Goal: Task Accomplishment & Management: Complete application form

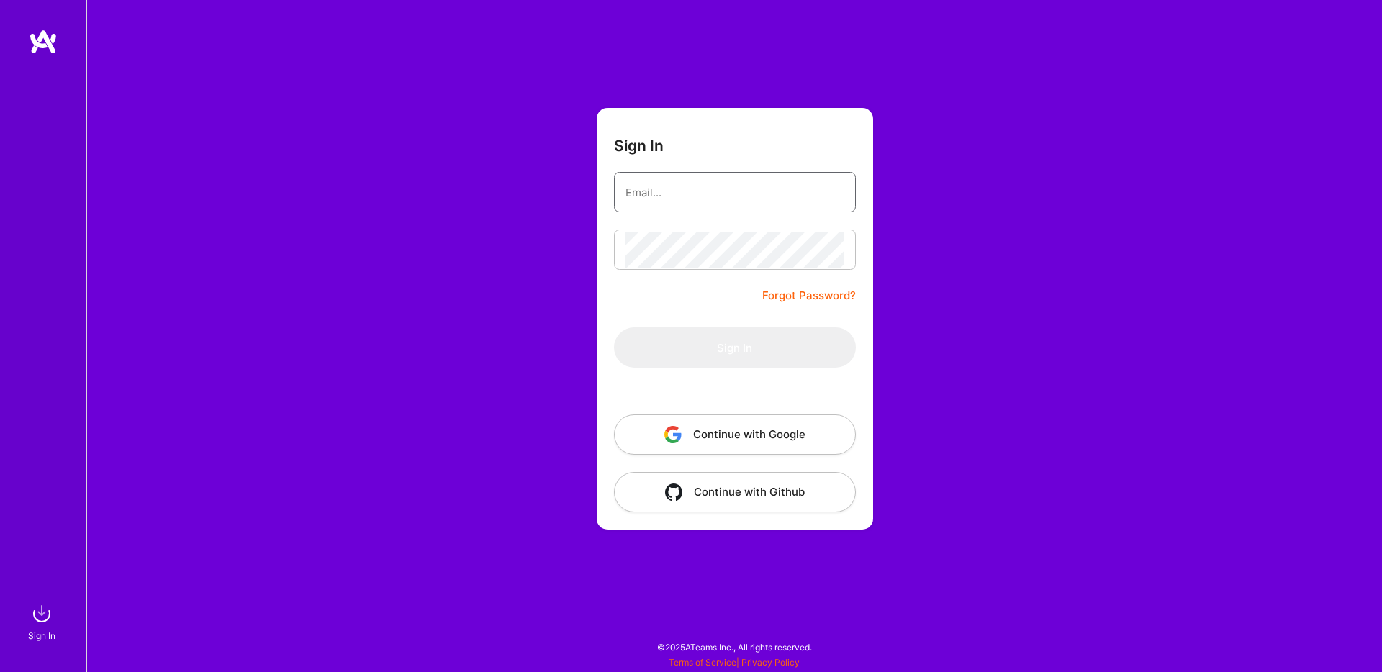
type input "[EMAIL_ADDRESS][DOMAIN_NAME]"
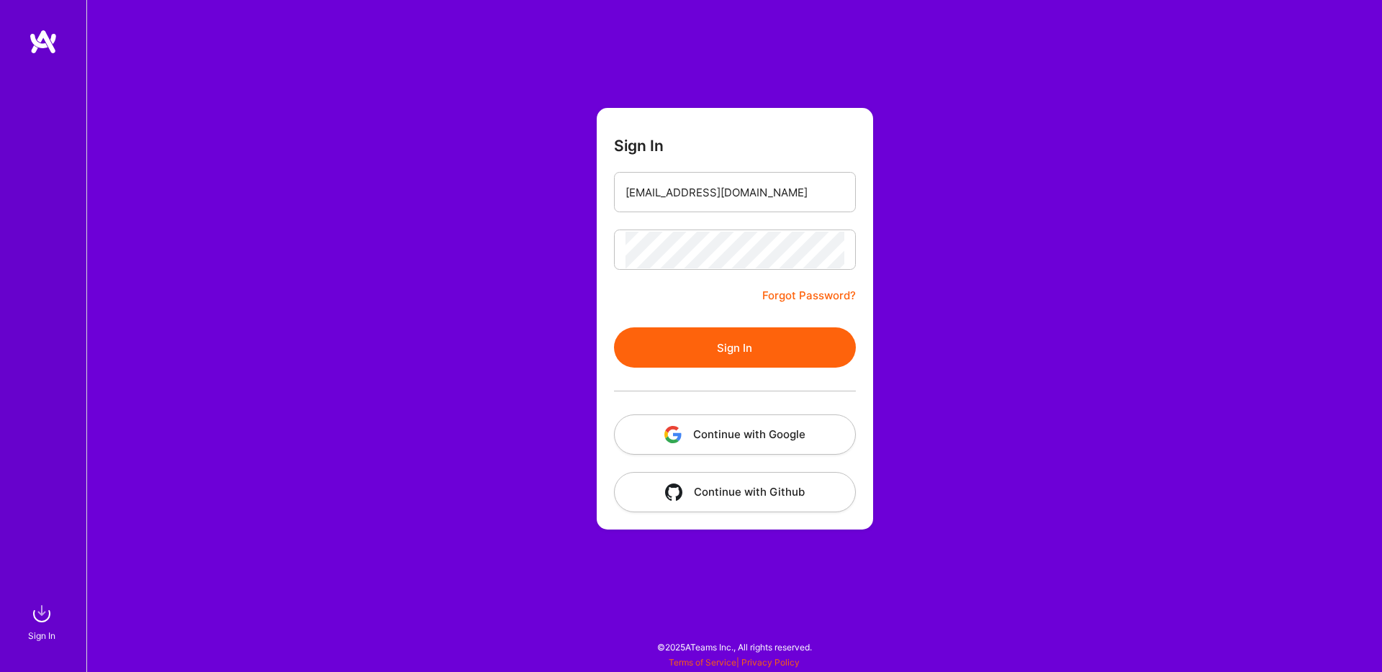
click at [1113, 236] on div "Sign In [EMAIL_ADDRESS][DOMAIN_NAME] Forgot Password? Sign In Continue with Goo…" at bounding box center [733, 336] width 1295 height 672
click at [861, 351] on form "Sign In [EMAIL_ADDRESS][DOMAIN_NAME] Forgot Password? Sign In Continue with Goo…" at bounding box center [735, 319] width 276 height 422
click at [845, 348] on button "Sign In" at bounding box center [735, 347] width 242 height 40
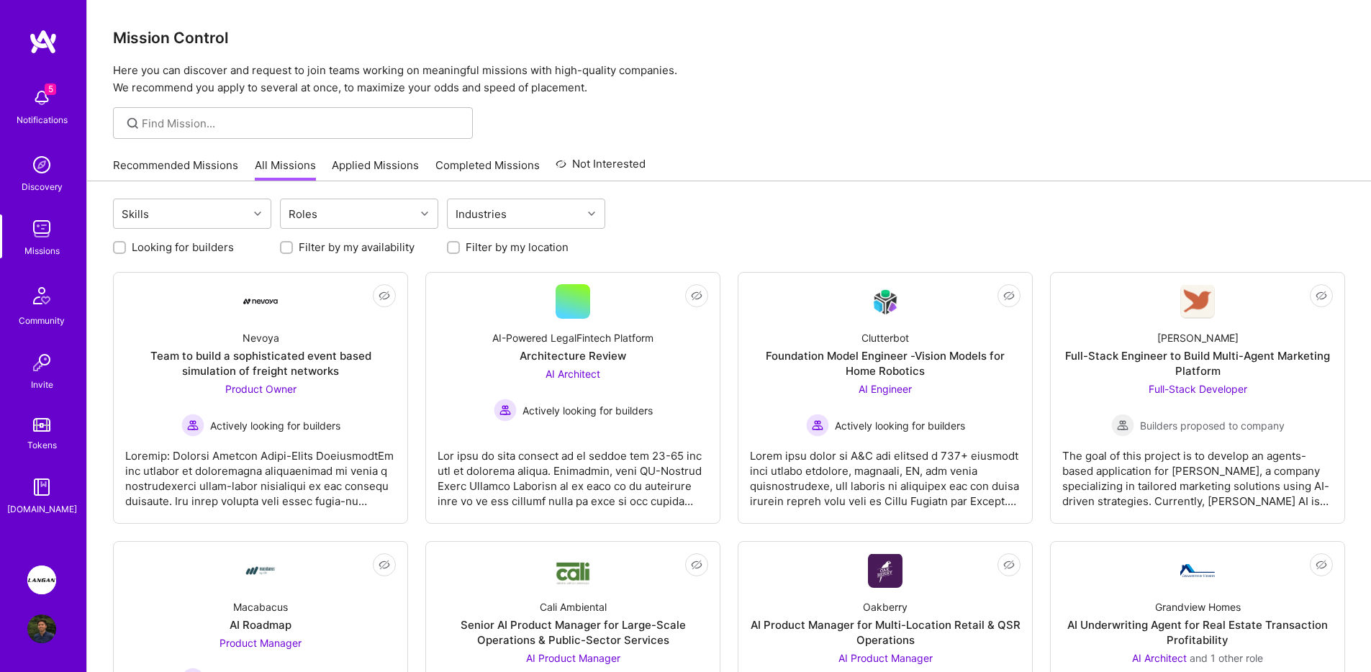
click at [34, 579] on img at bounding box center [41, 580] width 29 height 29
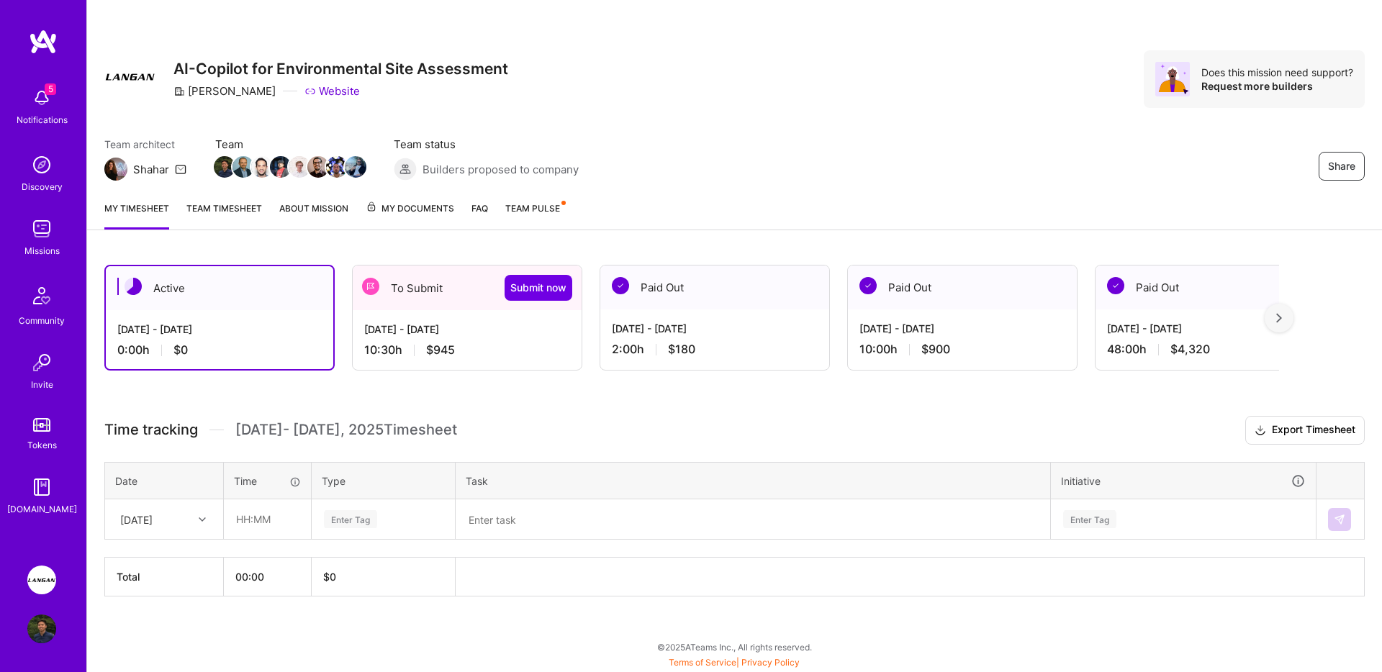
click at [412, 301] on div "To Submit Submit now" at bounding box center [467, 288] width 229 height 45
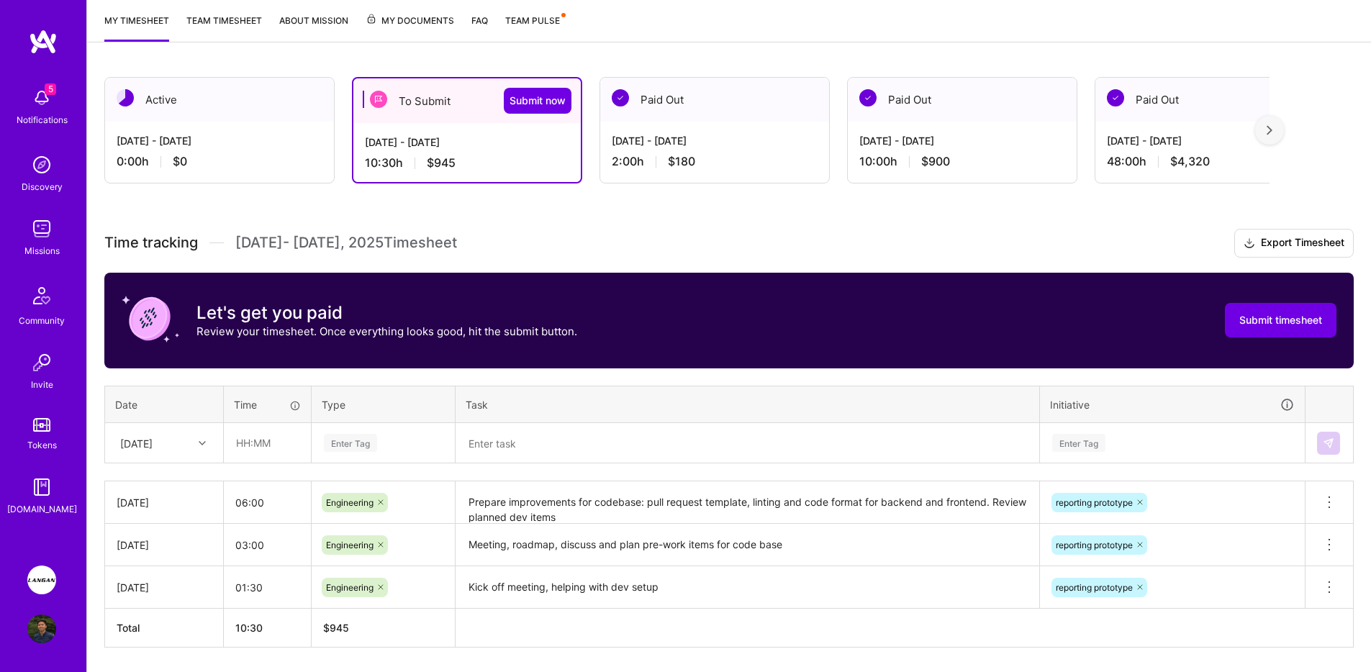
scroll to position [158, 0]
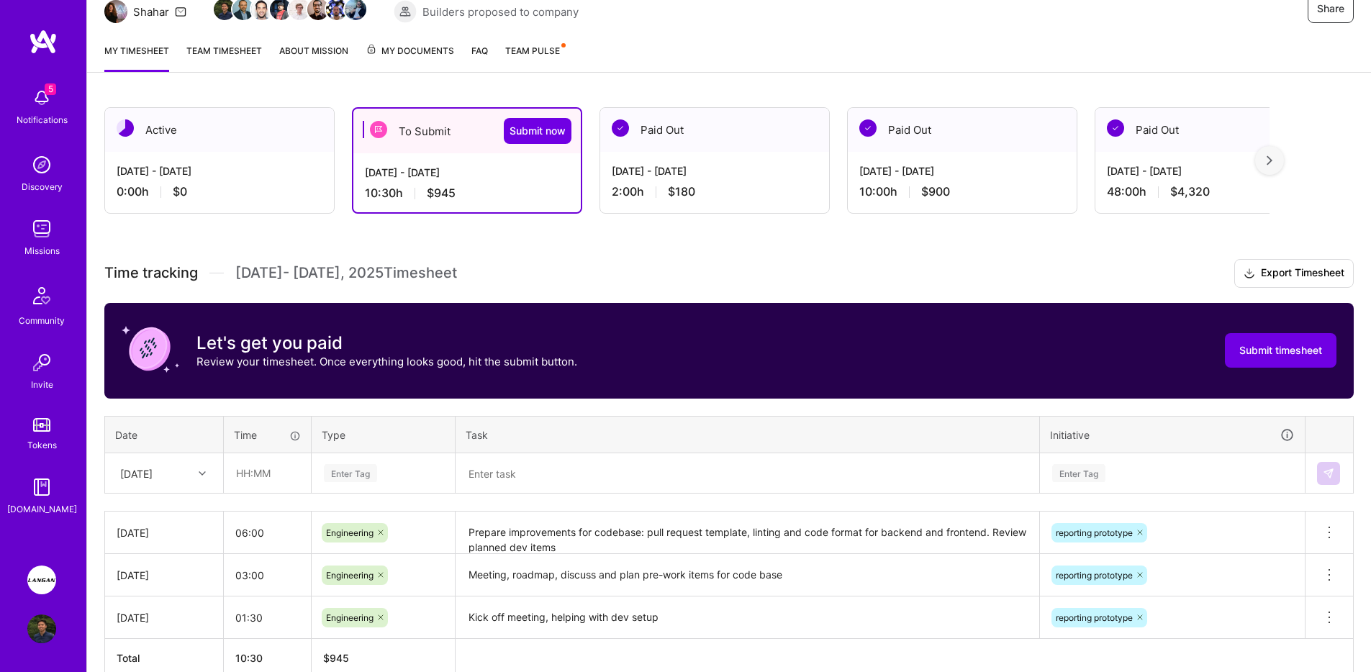
click at [231, 69] on link "Team timesheet" at bounding box center [224, 57] width 76 height 29
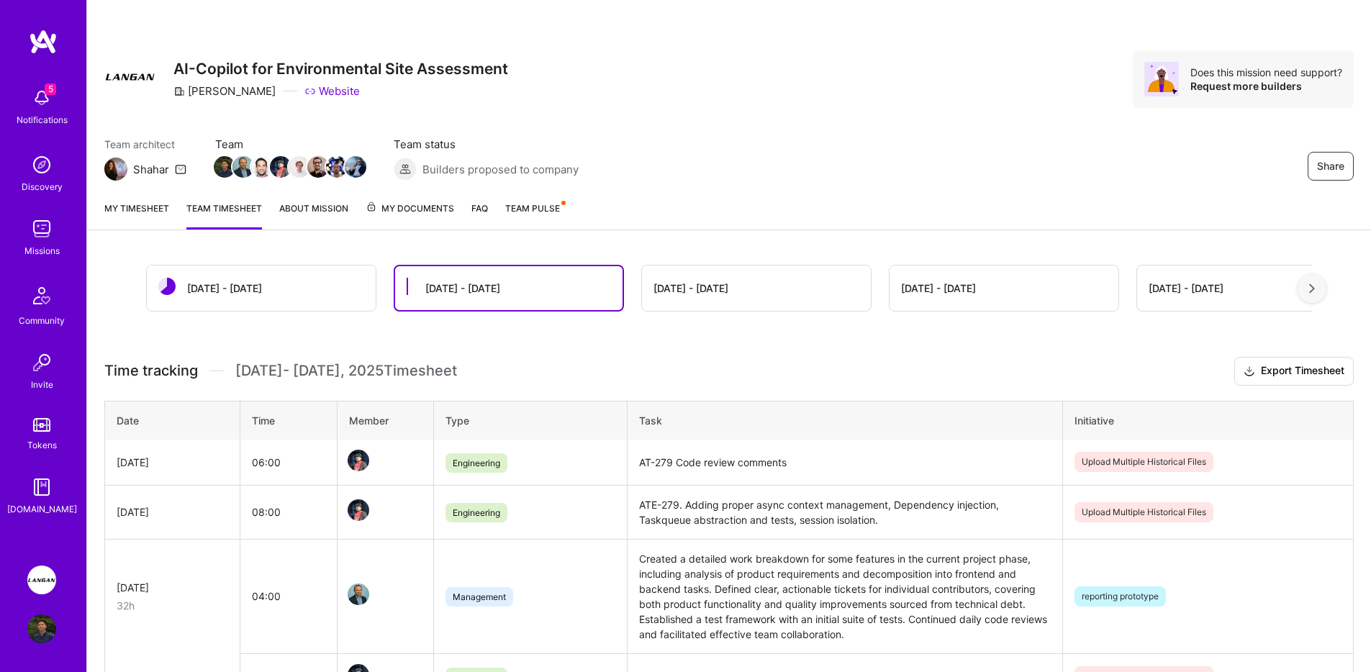
click at [149, 213] on link "My timesheet" at bounding box center [136, 215] width 65 height 29
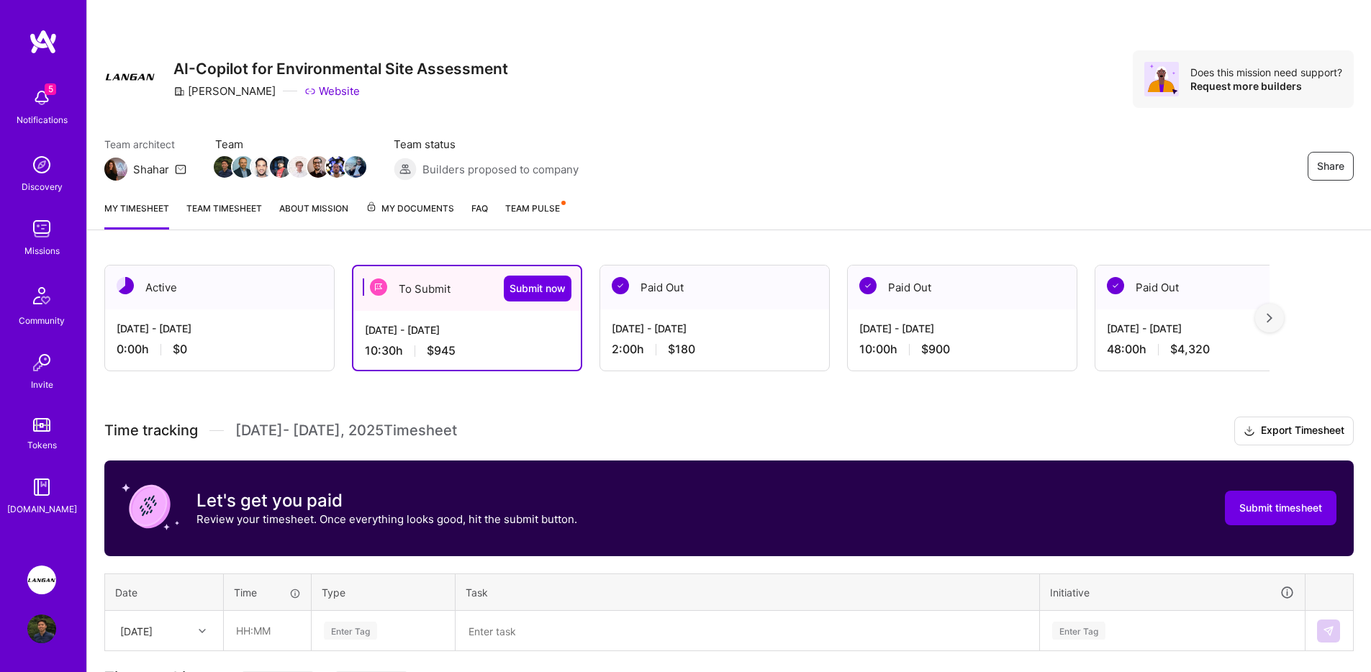
scroll to position [234, 0]
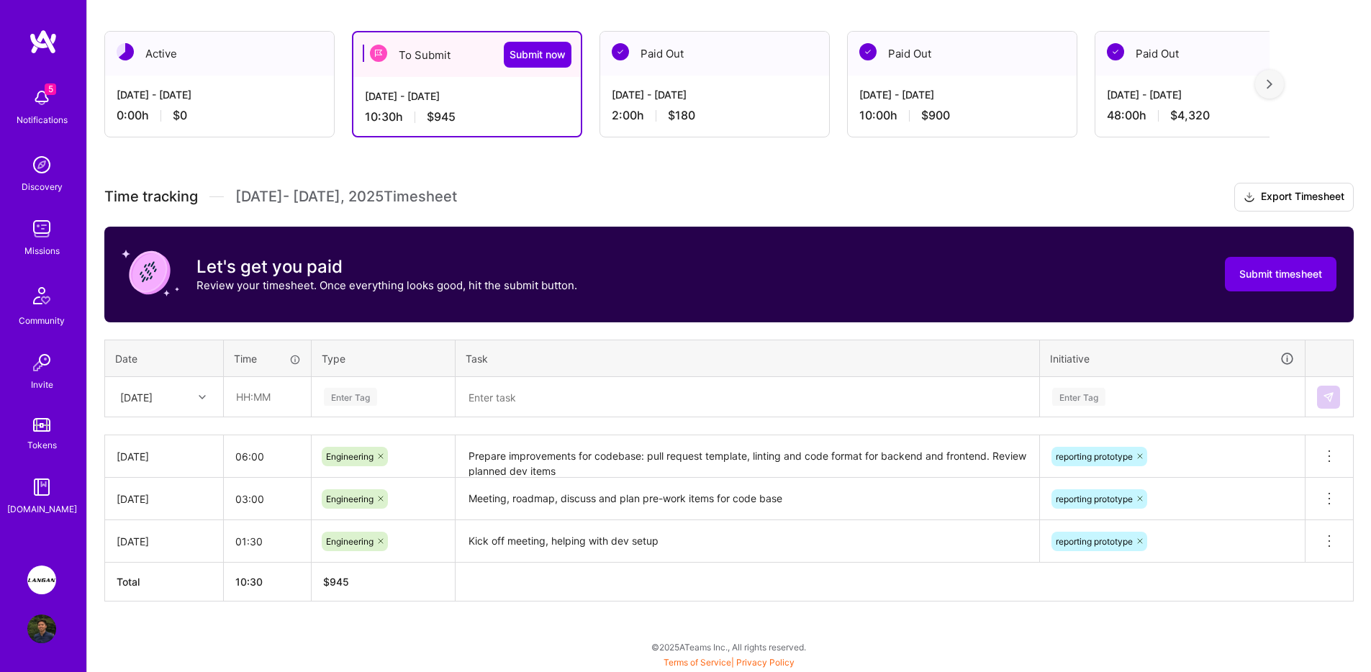
click at [199, 397] on icon at bounding box center [202, 397] width 7 height 7
click at [176, 466] on div "[DATE]" at bounding box center [164, 461] width 117 height 27
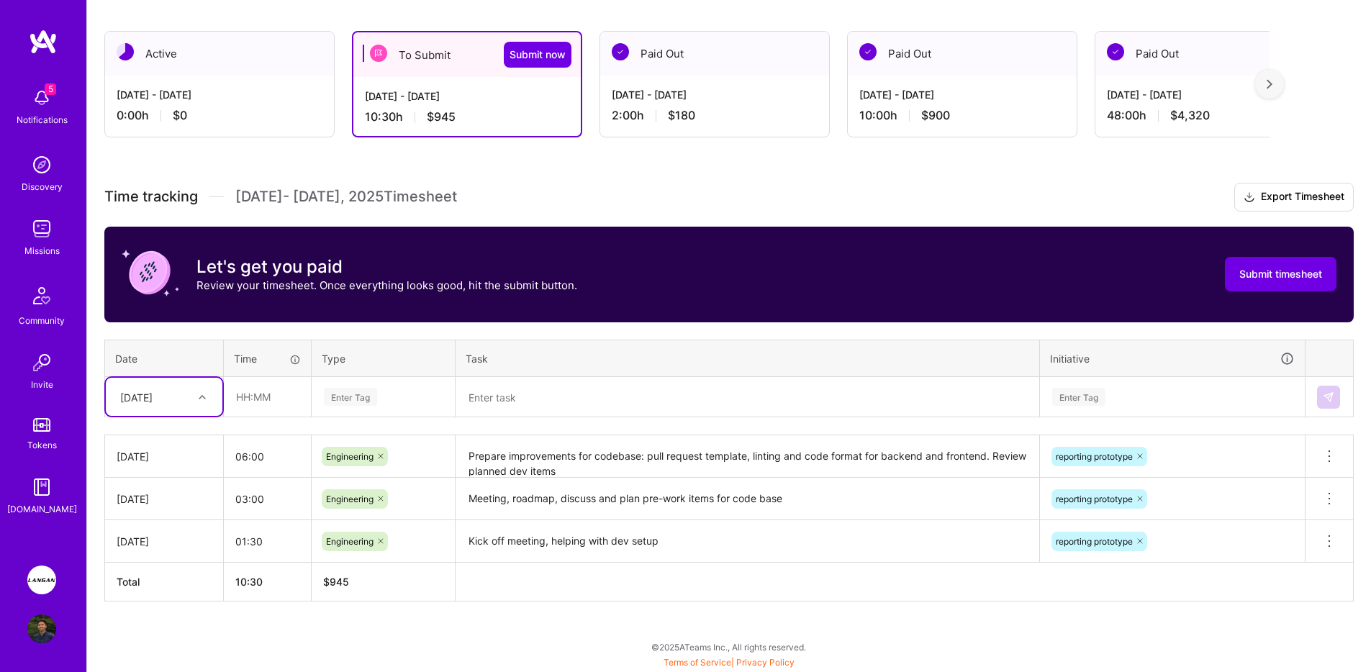
click at [271, 420] on div "Time tracking [DATE] - [DATE] Timesheet Export Timesheet Let's get you paid Rev…" at bounding box center [728, 392] width 1249 height 419
click at [270, 404] on input "text" at bounding box center [268, 397] width 86 height 38
type input "08:00"
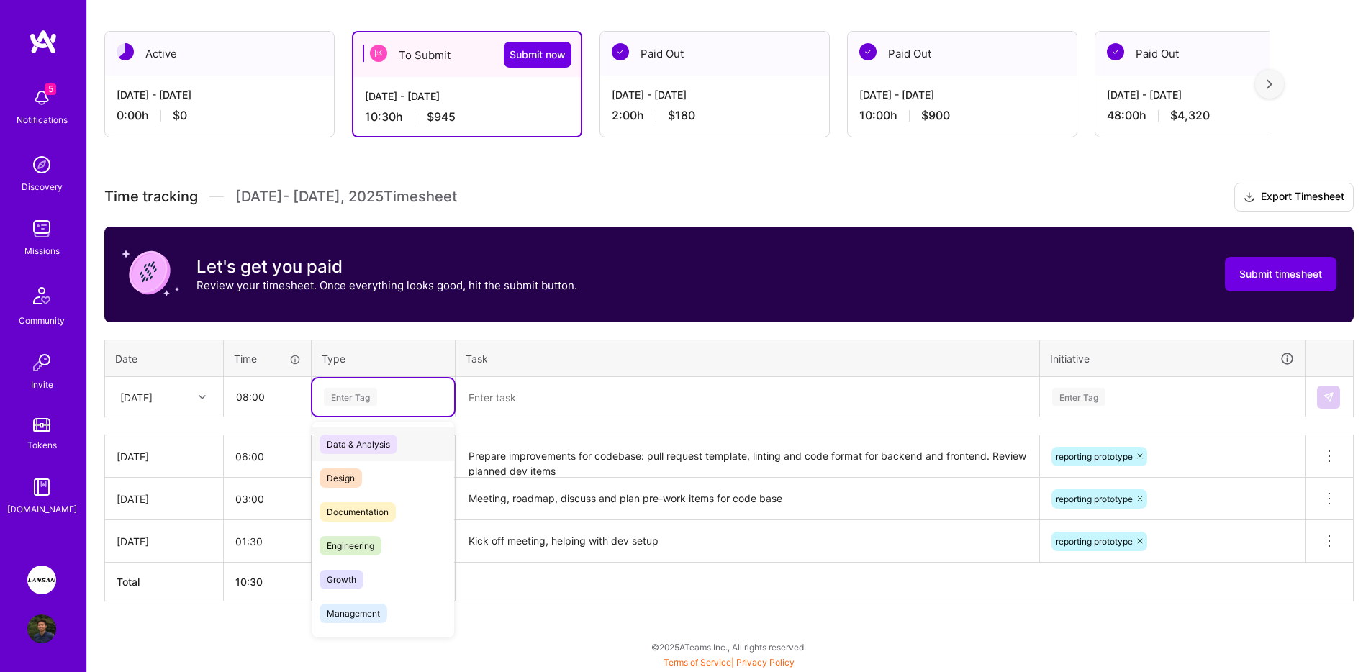
click at [354, 394] on div "Enter Tag" at bounding box center [350, 397] width 53 height 22
click at [373, 540] on span "Engineering" at bounding box center [351, 545] width 62 height 19
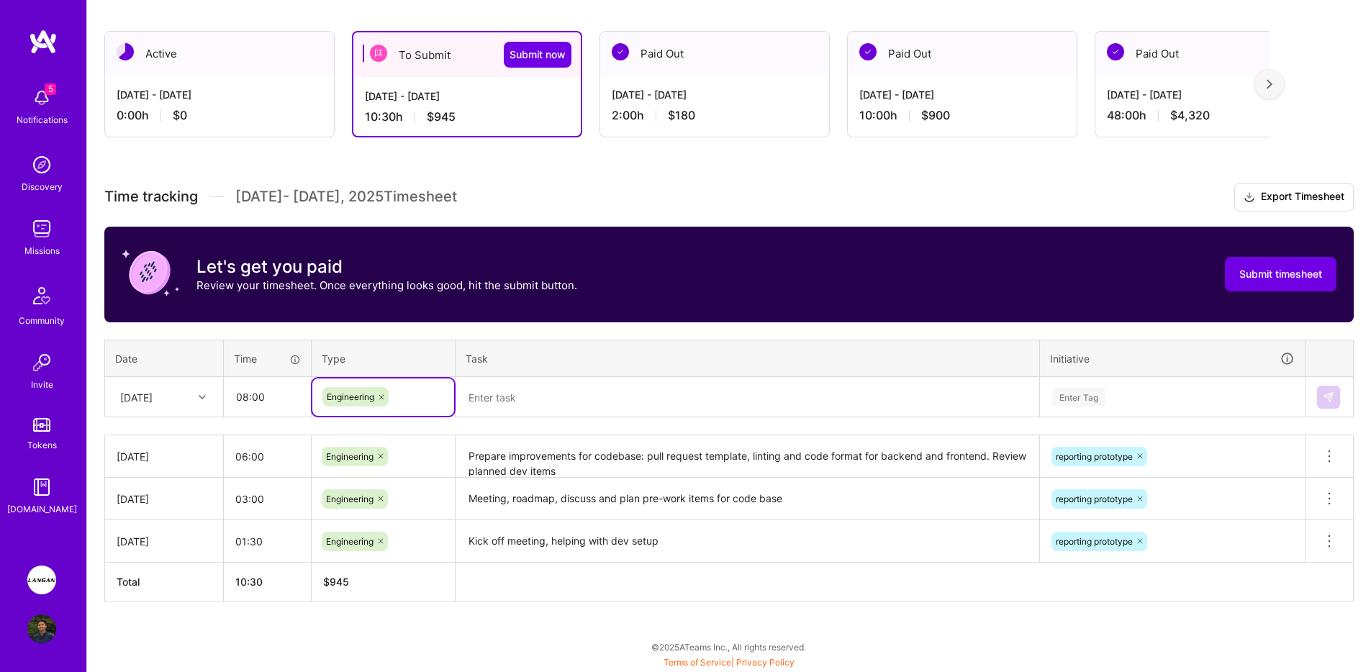
click at [489, 425] on div "Time tracking [DATE] - [DATE] Timesheet Export Timesheet Let's get you paid Rev…" at bounding box center [728, 392] width 1249 height 419
click at [494, 403] on textarea at bounding box center [747, 397] width 581 height 37
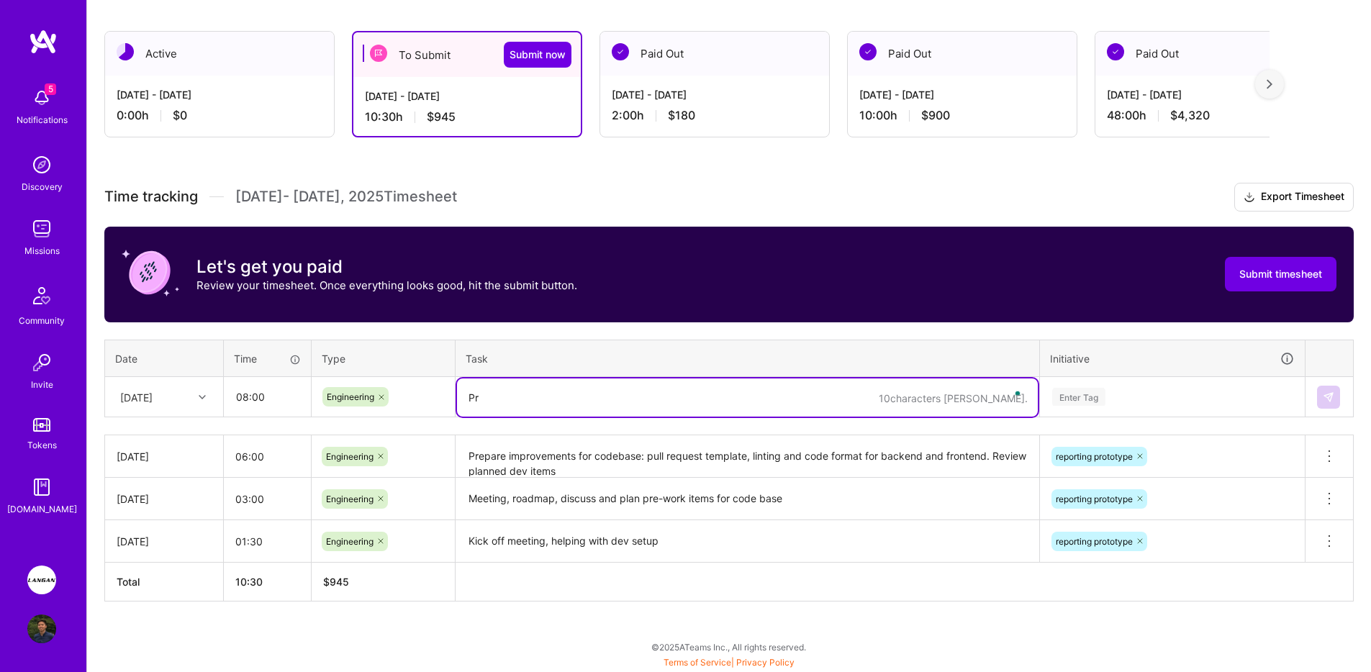
type textarea "P"
click at [480, 401] on textarea "To enrich screen reader interactions, please activate Accessibility in Grammarl…" at bounding box center [747, 398] width 581 height 38
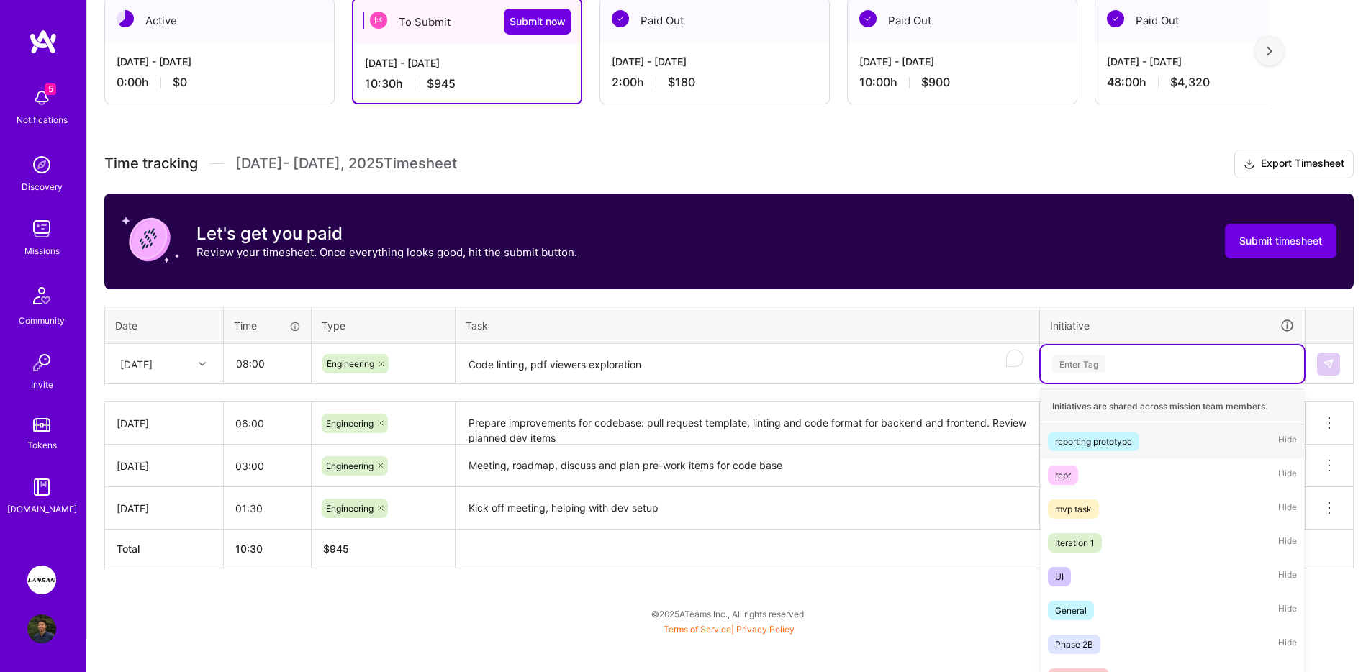
click at [1104, 383] on div "option reporting prototype focused, 1 of 10. 10 results available. Use Up and D…" at bounding box center [1172, 363] width 263 height 37
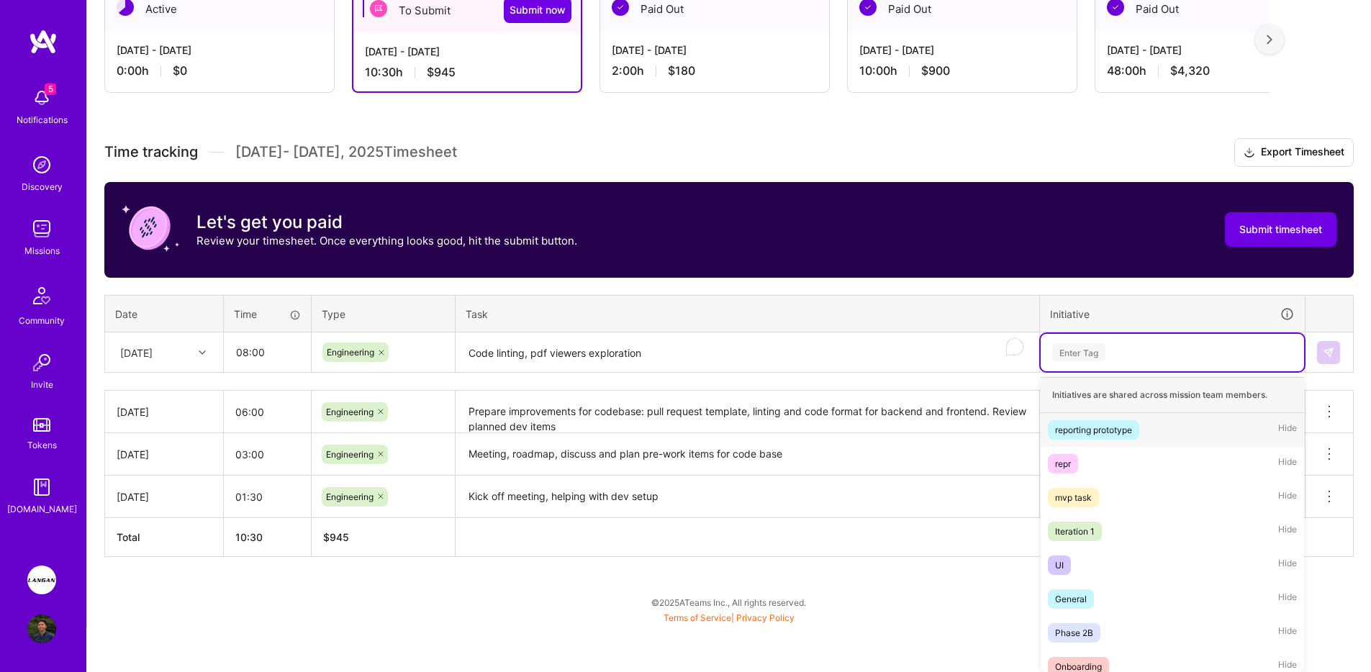
click at [1104, 419] on div "reporting prototype Hide" at bounding box center [1172, 430] width 263 height 34
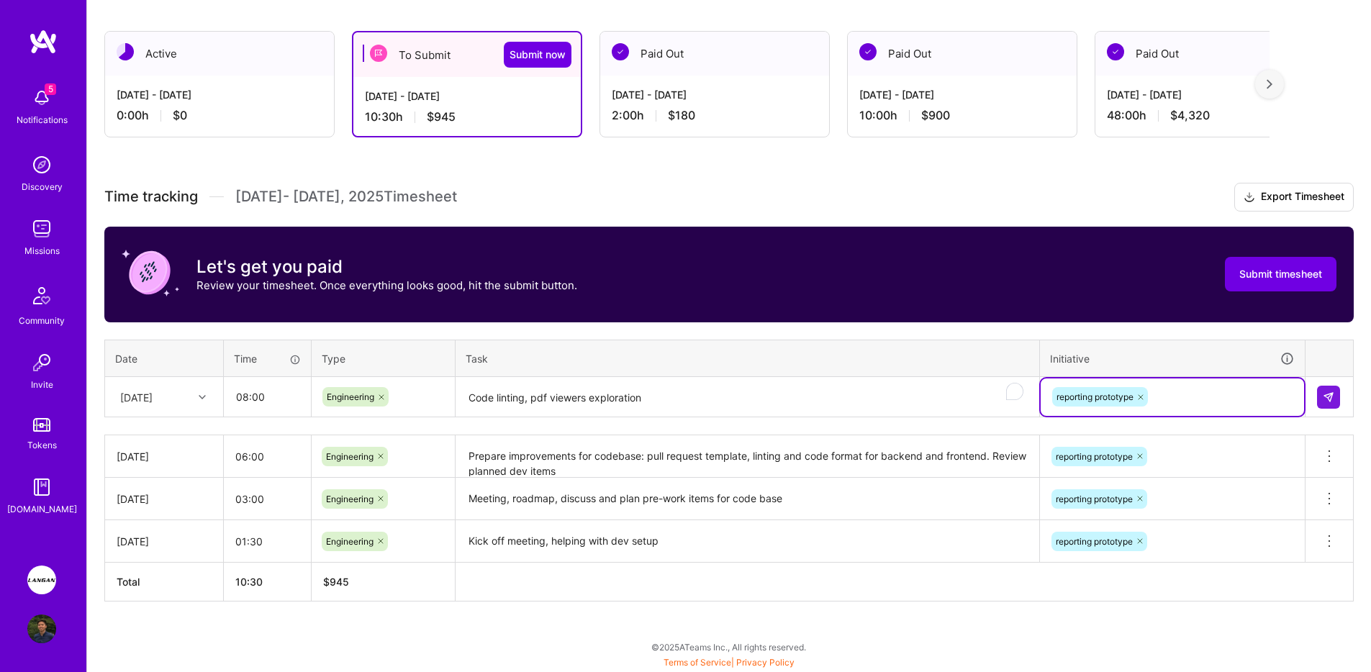
scroll to position [234, 0]
click at [833, 414] on textarea "Code linting, pdf viewers exploration" at bounding box center [747, 398] width 581 height 38
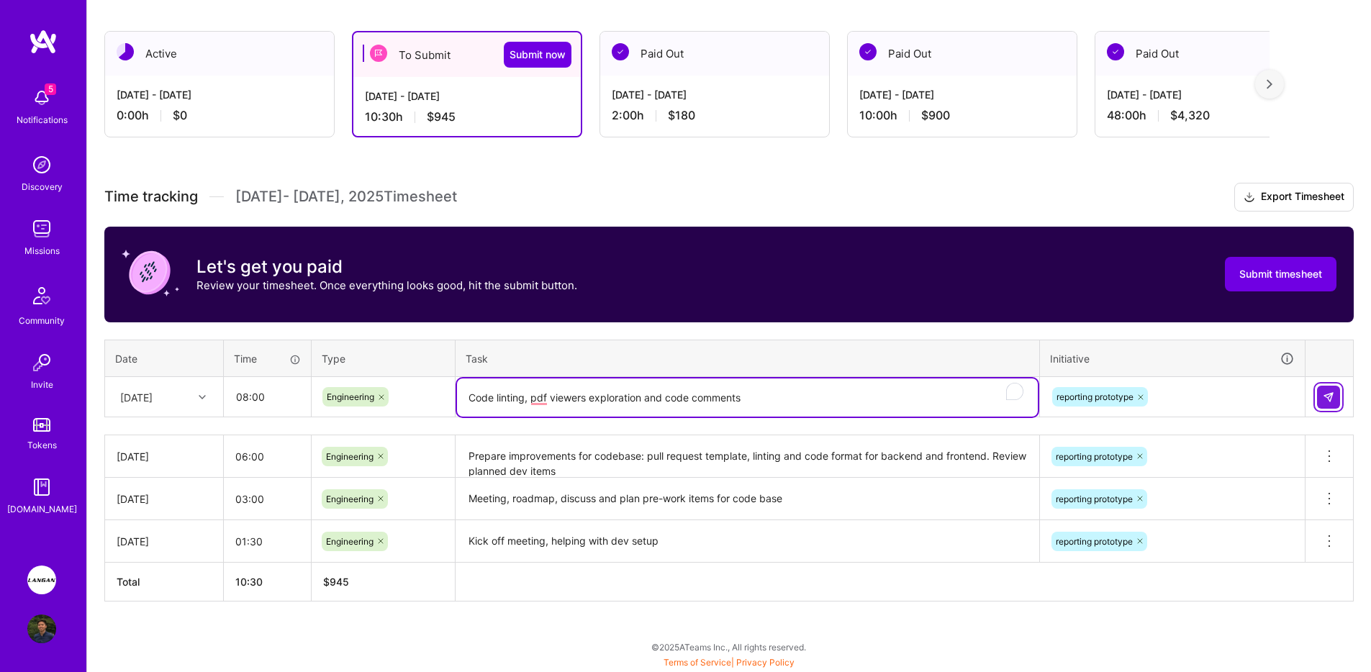
type textarea "Code linting, pdf viewers exploration and code comments"
click at [1326, 401] on img at bounding box center [1329, 397] width 12 height 12
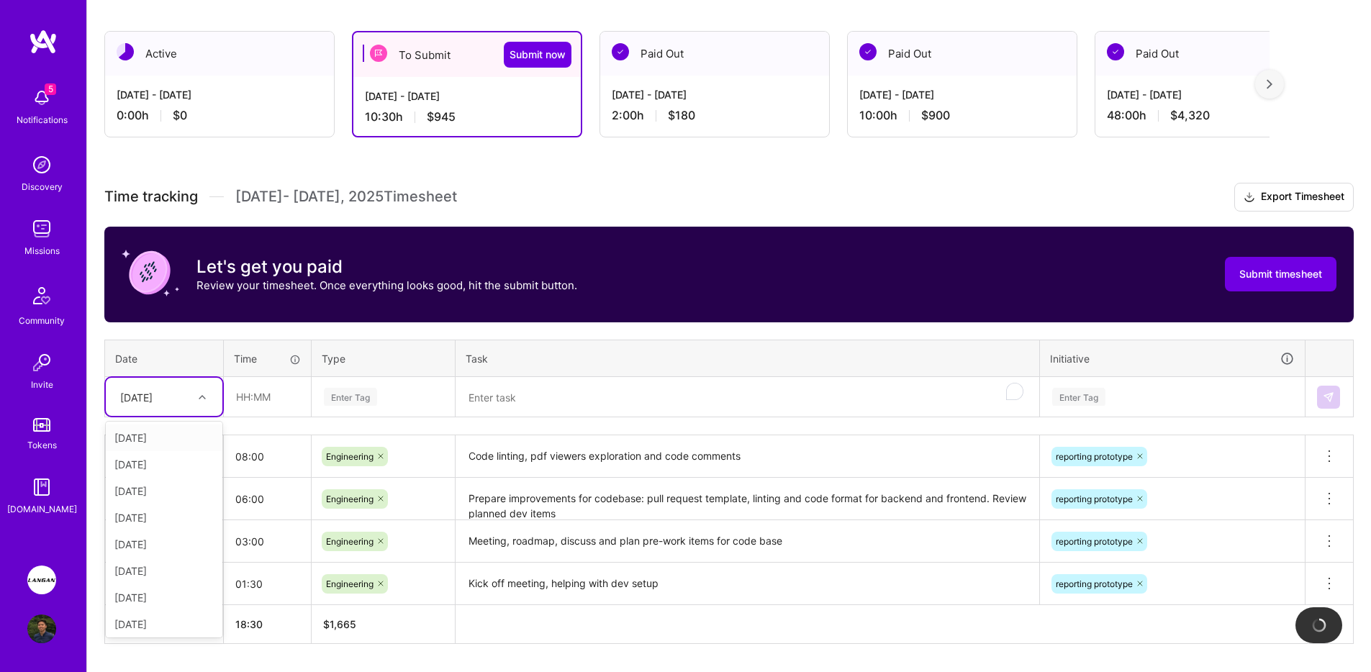
click at [195, 400] on div at bounding box center [204, 397] width 22 height 19
click at [158, 489] on div "[DATE]" at bounding box center [164, 488] width 117 height 27
click at [246, 406] on input "text" at bounding box center [268, 397] width 86 height 38
type input "08:00"
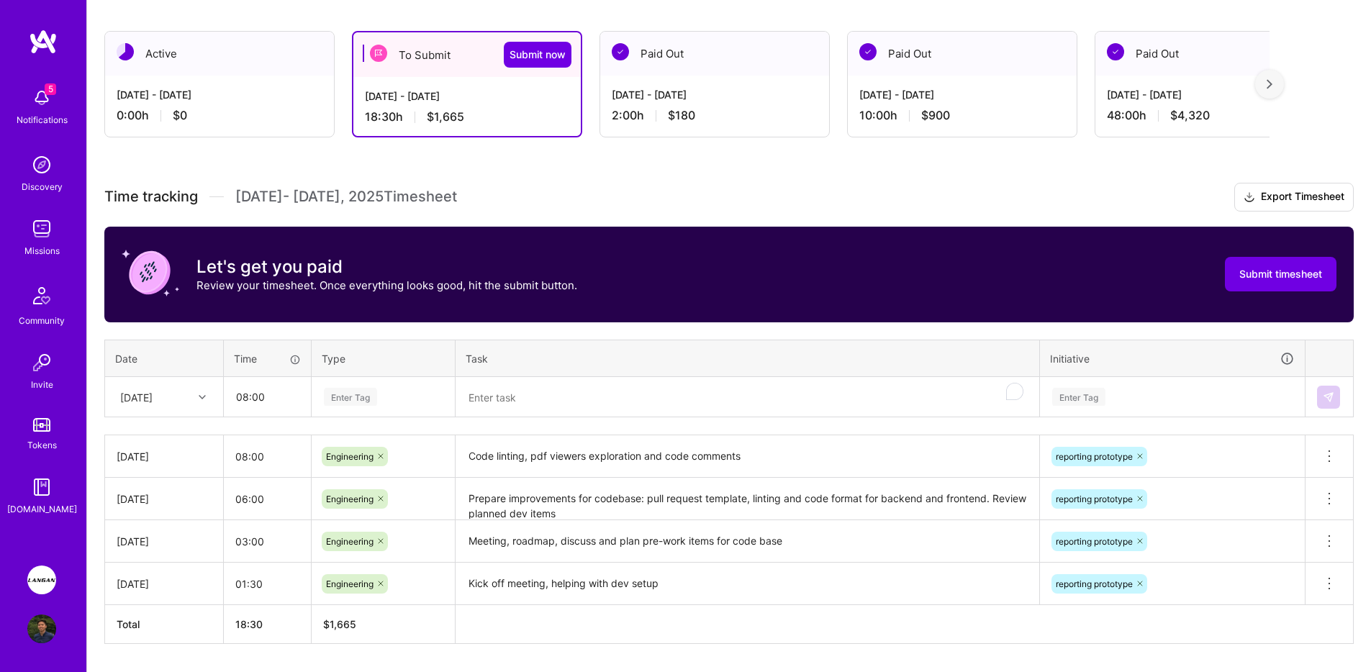
click at [349, 391] on div "Enter Tag" at bounding box center [350, 397] width 53 height 22
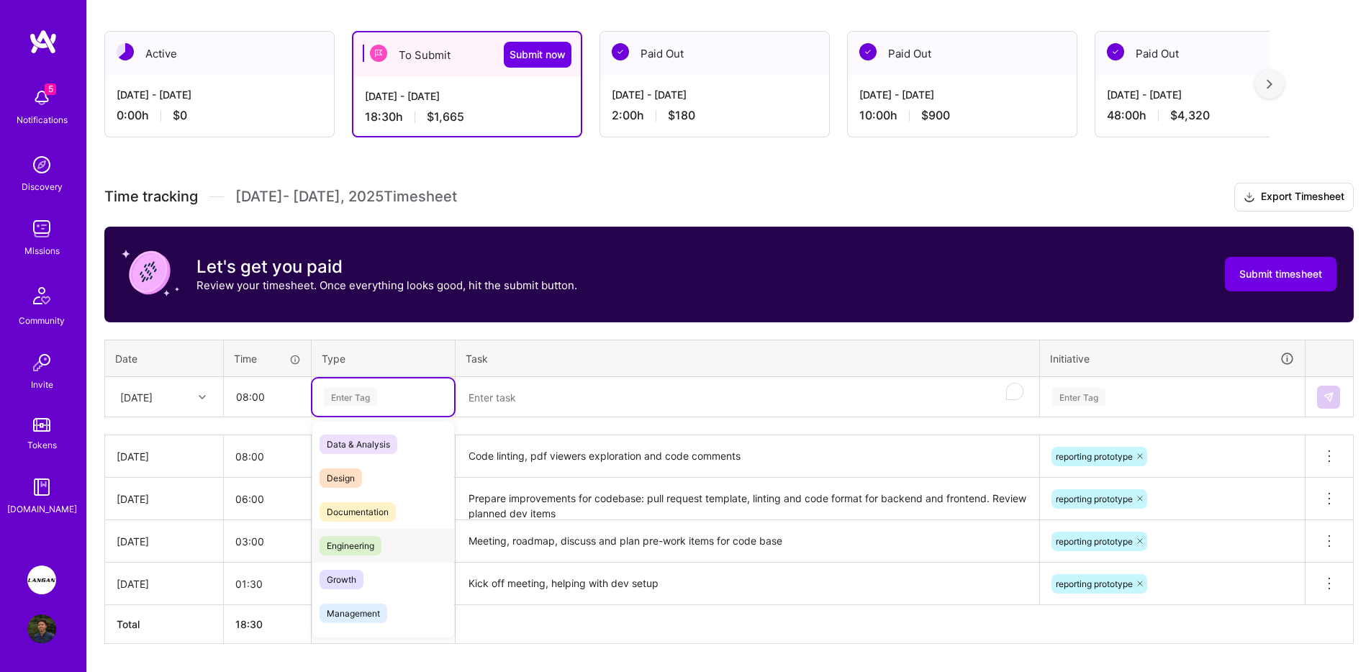
click at [365, 538] on span "Engineering" at bounding box center [351, 545] width 62 height 19
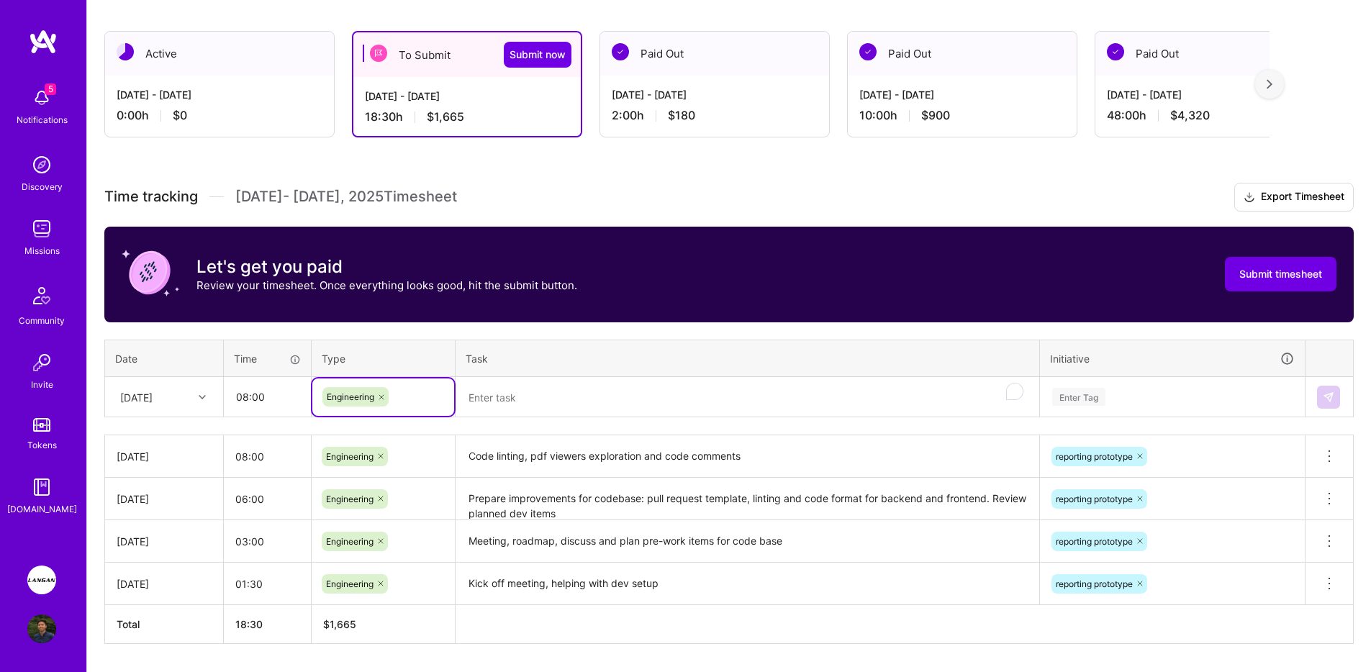
click at [509, 406] on textarea "To enrich screen reader interactions, please activate Accessibility in Grammarl…" at bounding box center [747, 398] width 581 height 38
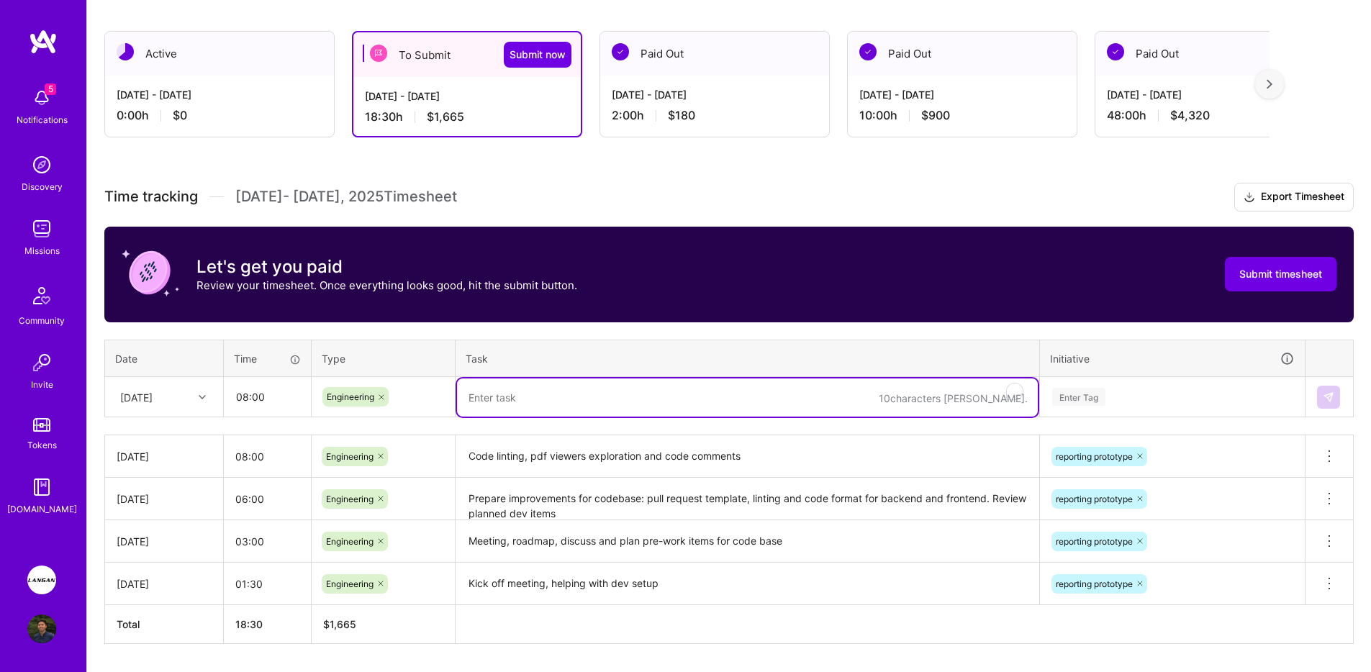
click at [521, 446] on textarea "Code linting, pdf viewers exploration and code comments" at bounding box center [747, 457] width 581 height 40
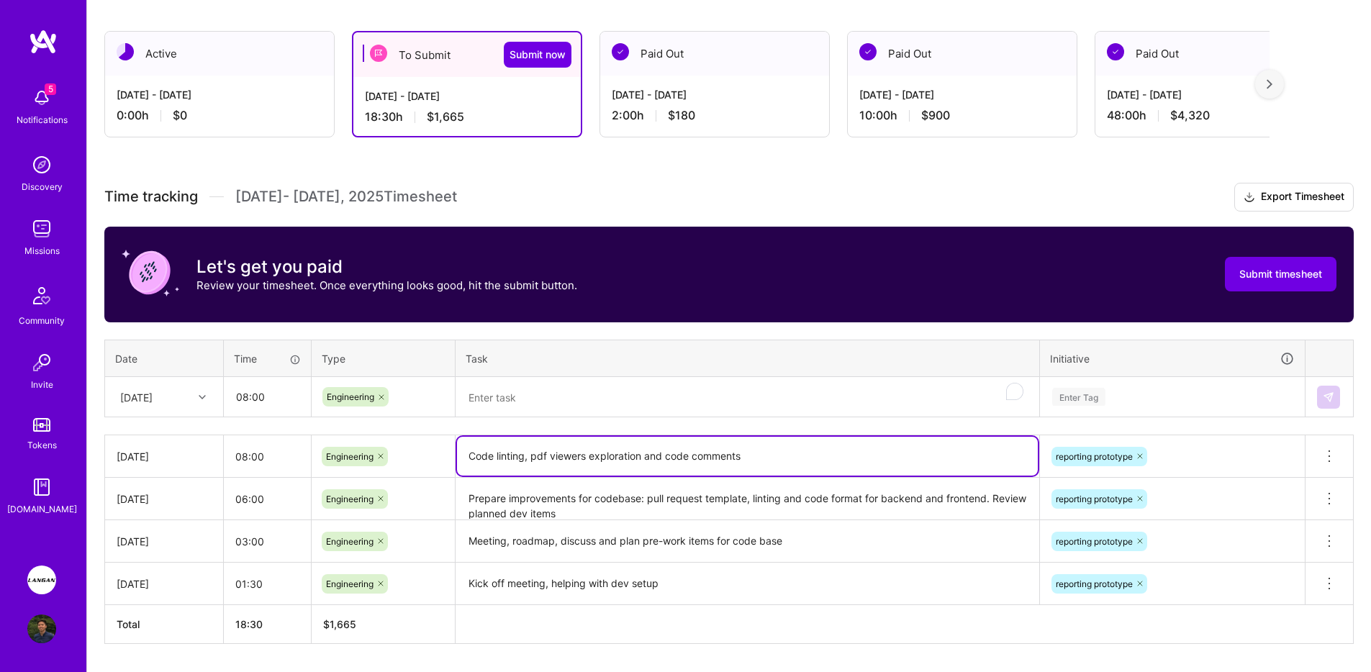
click at [521, 446] on textarea "Code linting, pdf viewers exploration and code comments" at bounding box center [747, 456] width 581 height 39
click at [517, 402] on textarea "To enrich screen reader interactions, please activate Accessibility in Grammarl…" at bounding box center [747, 398] width 581 height 38
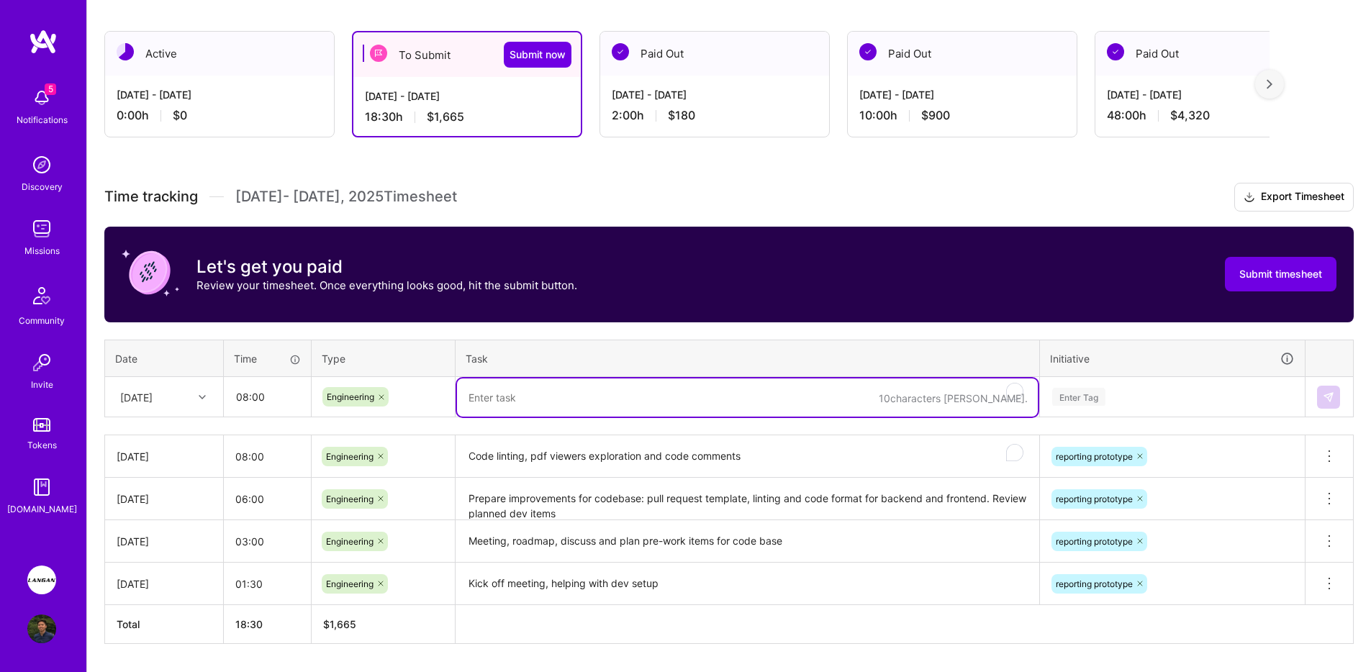
paste textarea "Code linting, pdf viewers exploration and code comments"
click at [534, 399] on textarea "Code linting, pdf viewers exploration and code comments" at bounding box center [747, 398] width 581 height 38
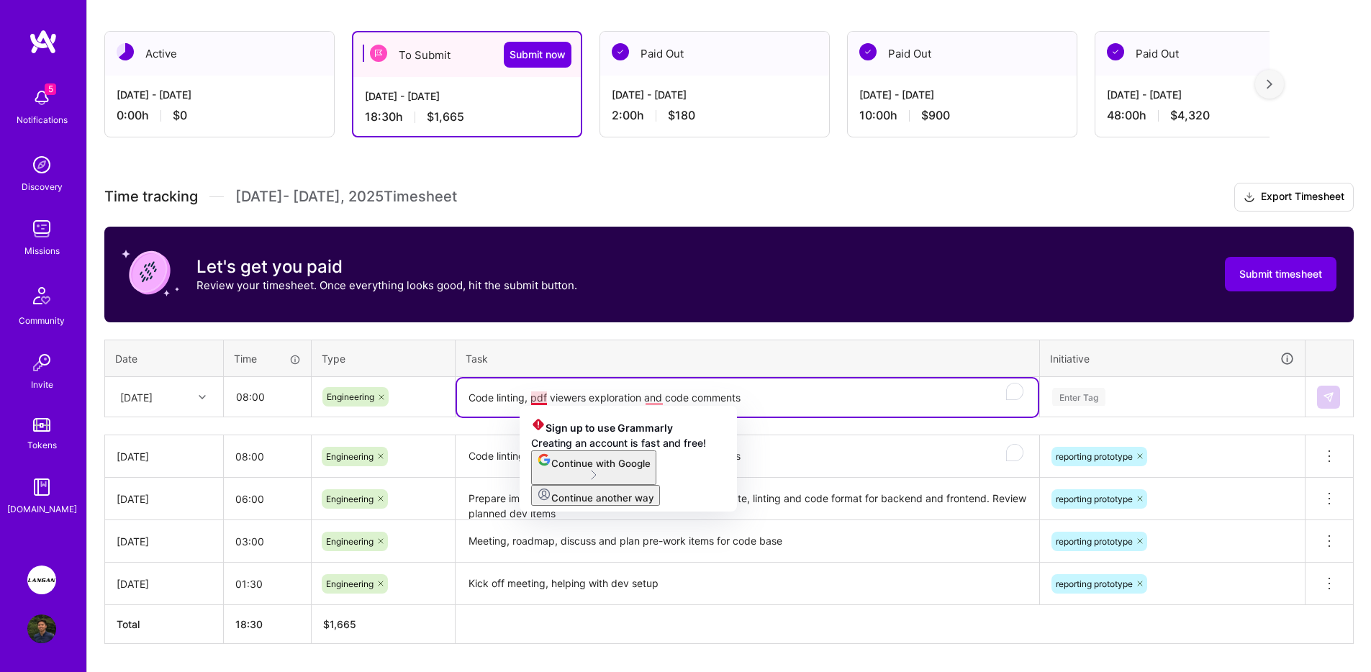
click at [538, 399] on textarea "Code linting, pdf viewers exploration and code comments" at bounding box center [747, 398] width 581 height 38
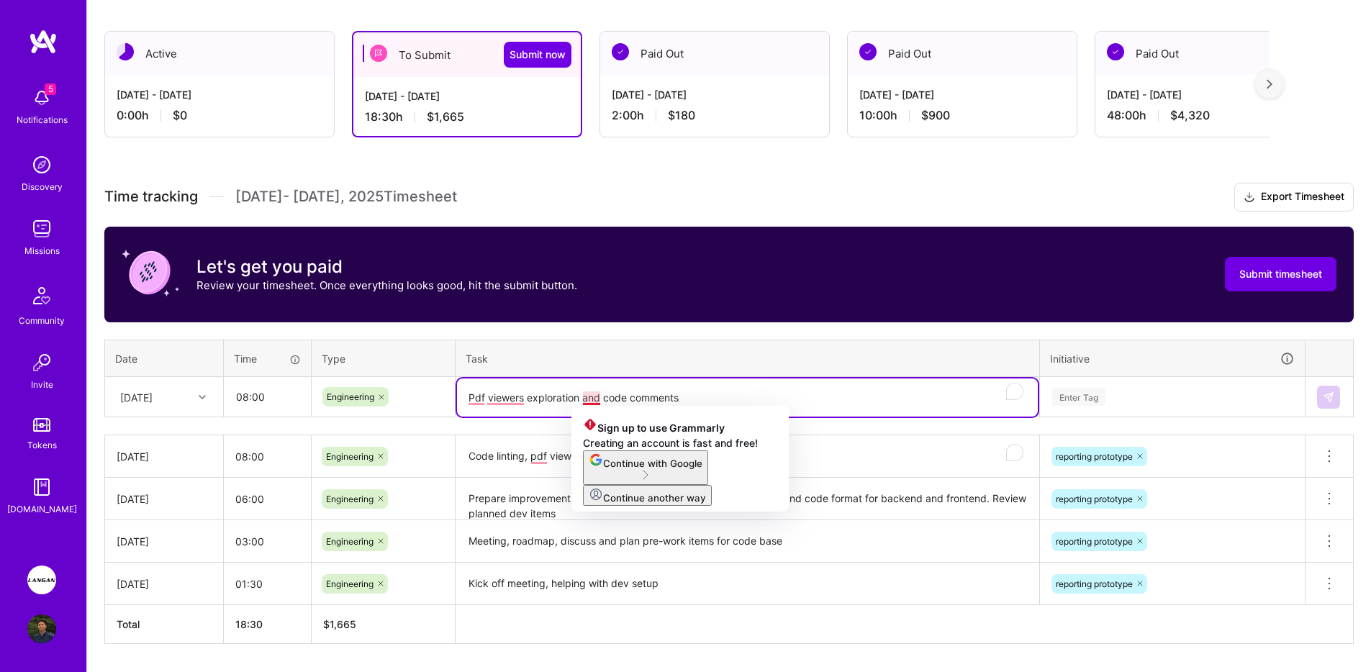
click at [689, 392] on textarea "Pdf viewers exploration and code comments" at bounding box center [747, 398] width 581 height 38
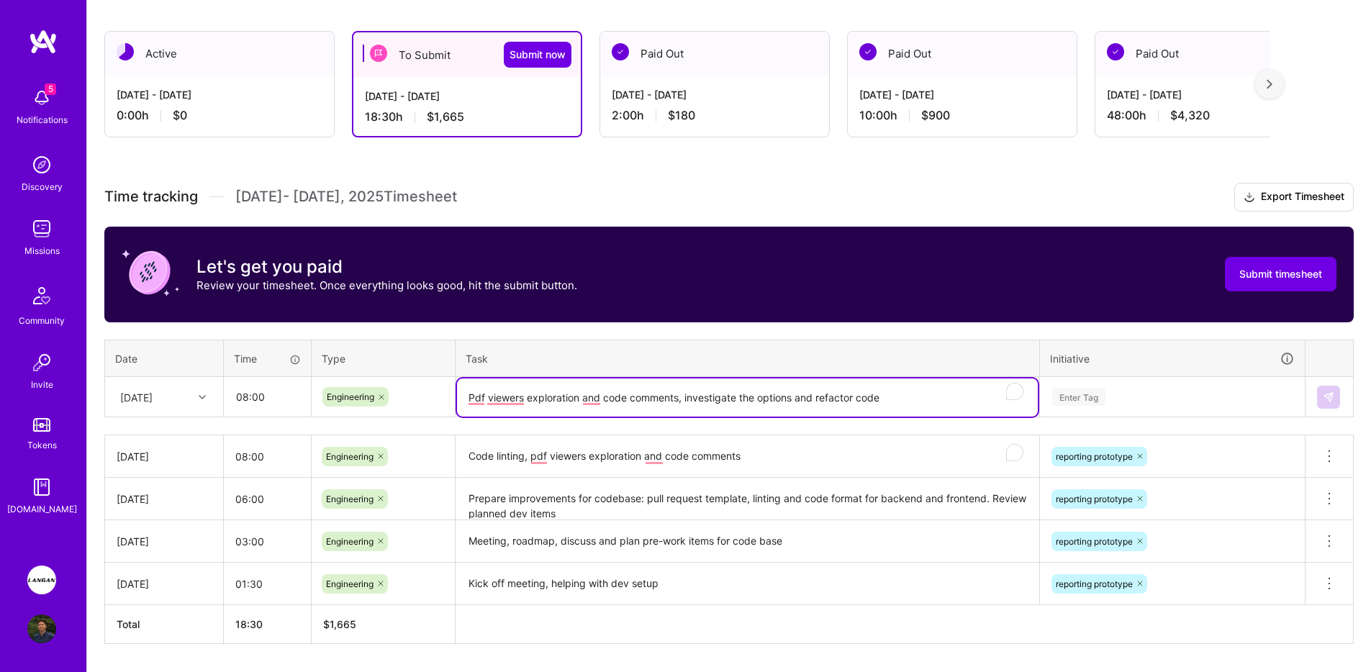
type textarea "Pdf viewers exploration and code comments, investigate the options and refactor…"
click at [1115, 388] on div "Enter Tag" at bounding box center [1172, 397] width 263 height 37
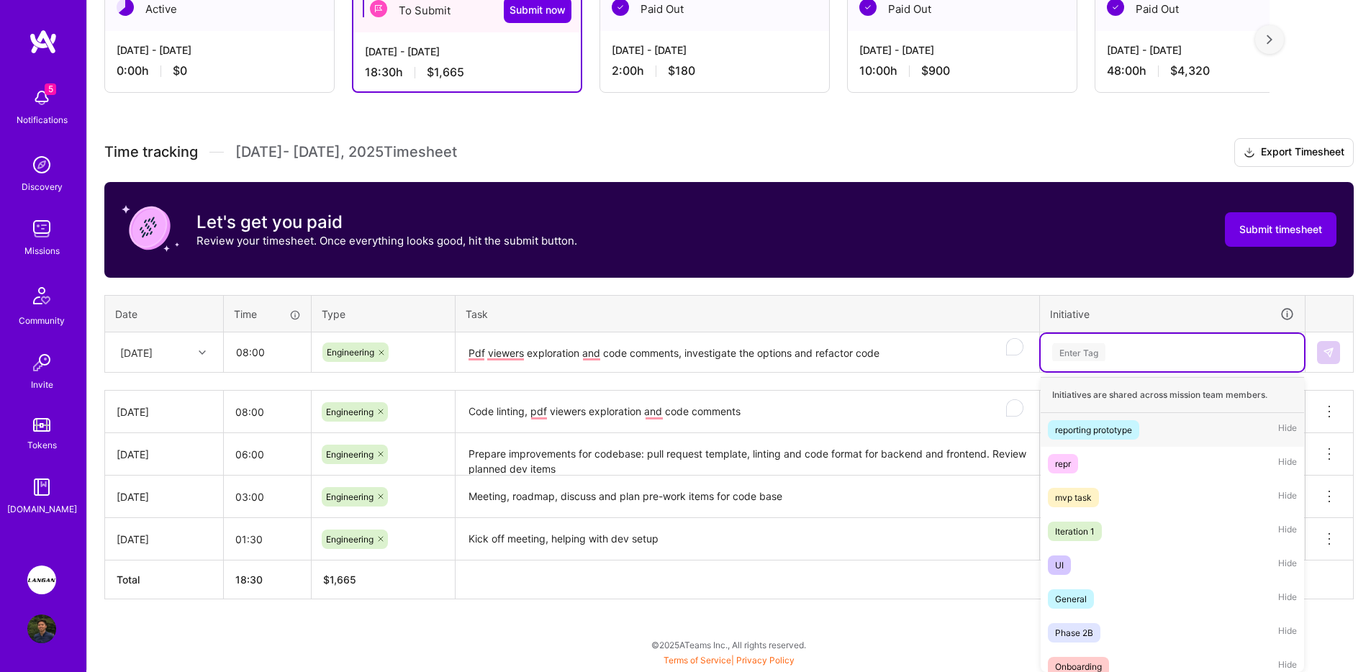
click at [1105, 424] on div "reporting prototype" at bounding box center [1093, 429] width 77 height 15
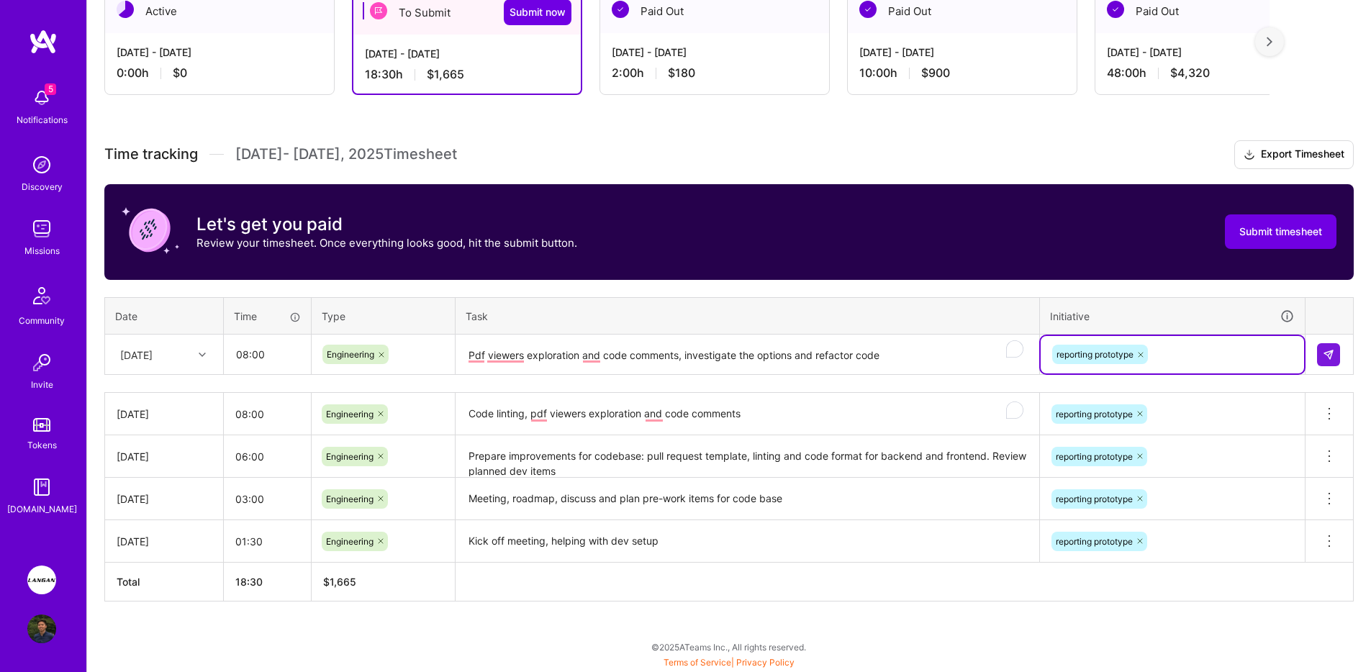
click at [1342, 355] on td at bounding box center [1329, 355] width 48 height 40
click at [1338, 354] on button at bounding box center [1328, 354] width 23 height 23
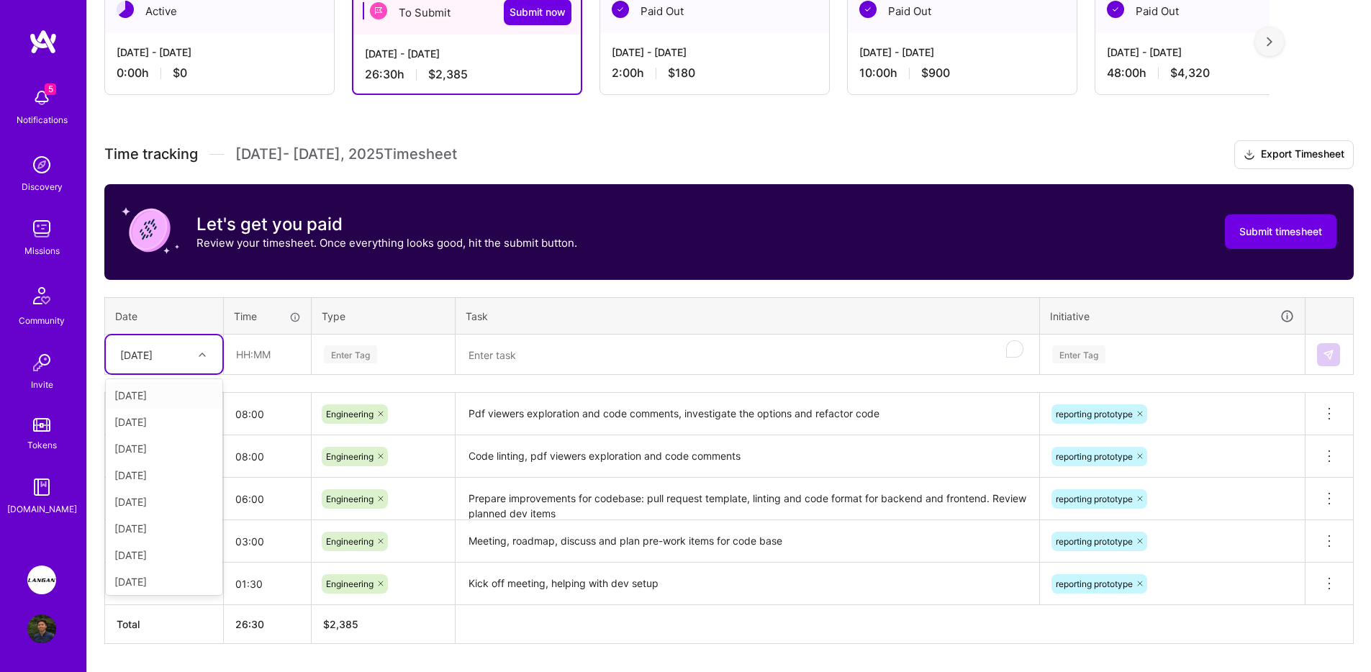
click at [191, 355] on div "[DATE]" at bounding box center [153, 355] width 80 height 24
click at [163, 495] on div "[DATE]" at bounding box center [164, 502] width 117 height 27
click at [271, 345] on input "text" at bounding box center [268, 354] width 86 height 38
type input "08:00"
click at [394, 355] on div "Enter Tag" at bounding box center [383, 354] width 122 height 18
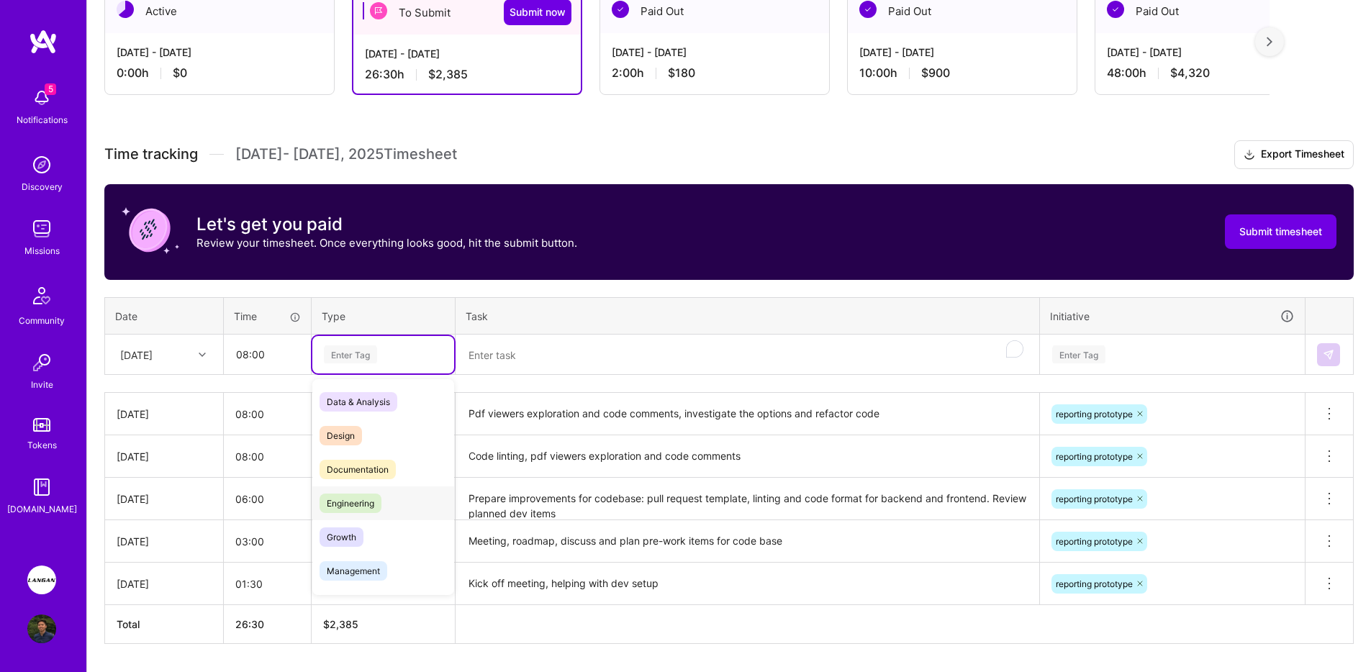
click at [375, 494] on span "Engineering" at bounding box center [351, 503] width 62 height 19
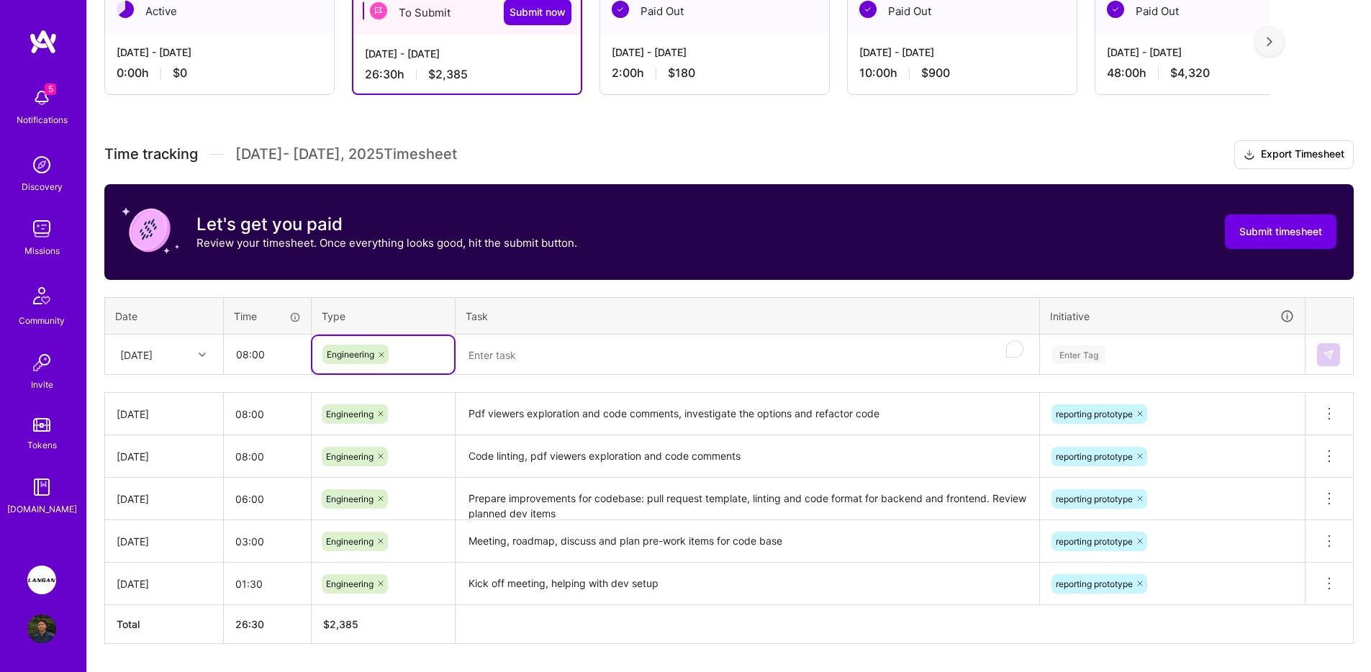
click at [520, 379] on div "Time tracking [DATE] - [DATE] Timesheet Export Timesheet Let's get you paid Rev…" at bounding box center [728, 392] width 1249 height 504
click at [525, 363] on textarea "To enrich screen reader interactions, please activate Accessibility in Grammarl…" at bounding box center [747, 355] width 581 height 38
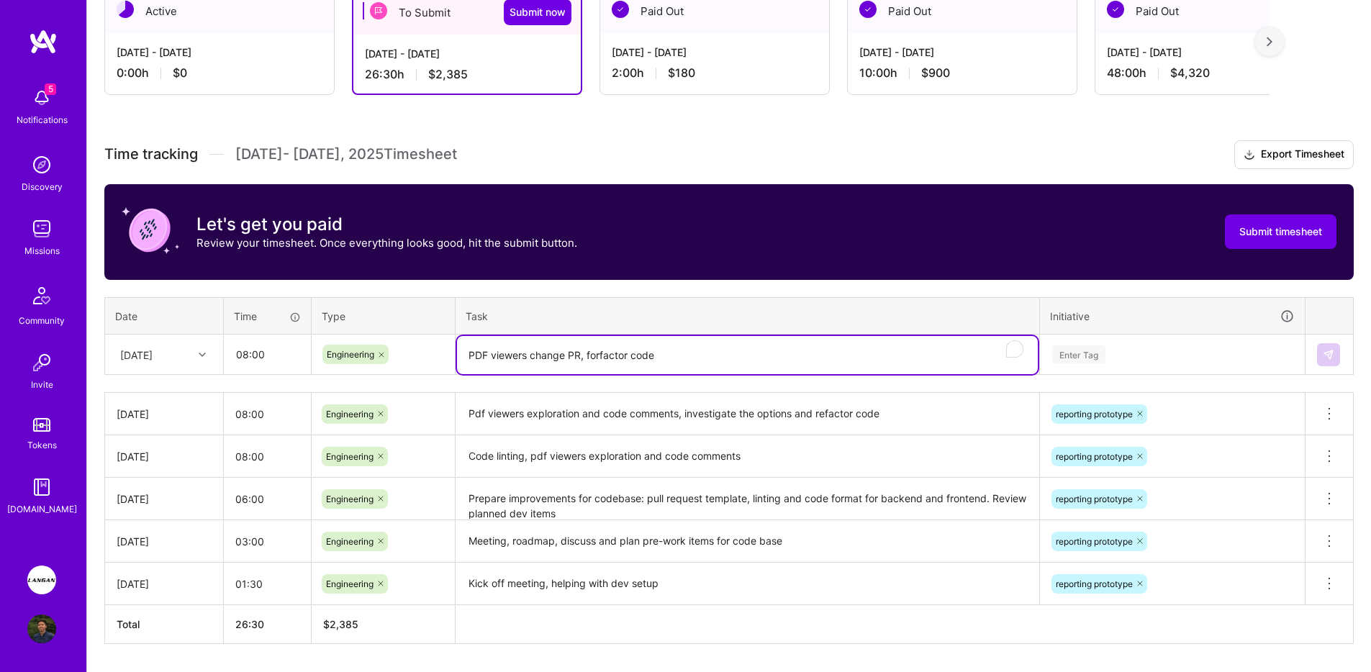
type textarea "PDF viewers change PR, forfactor code"
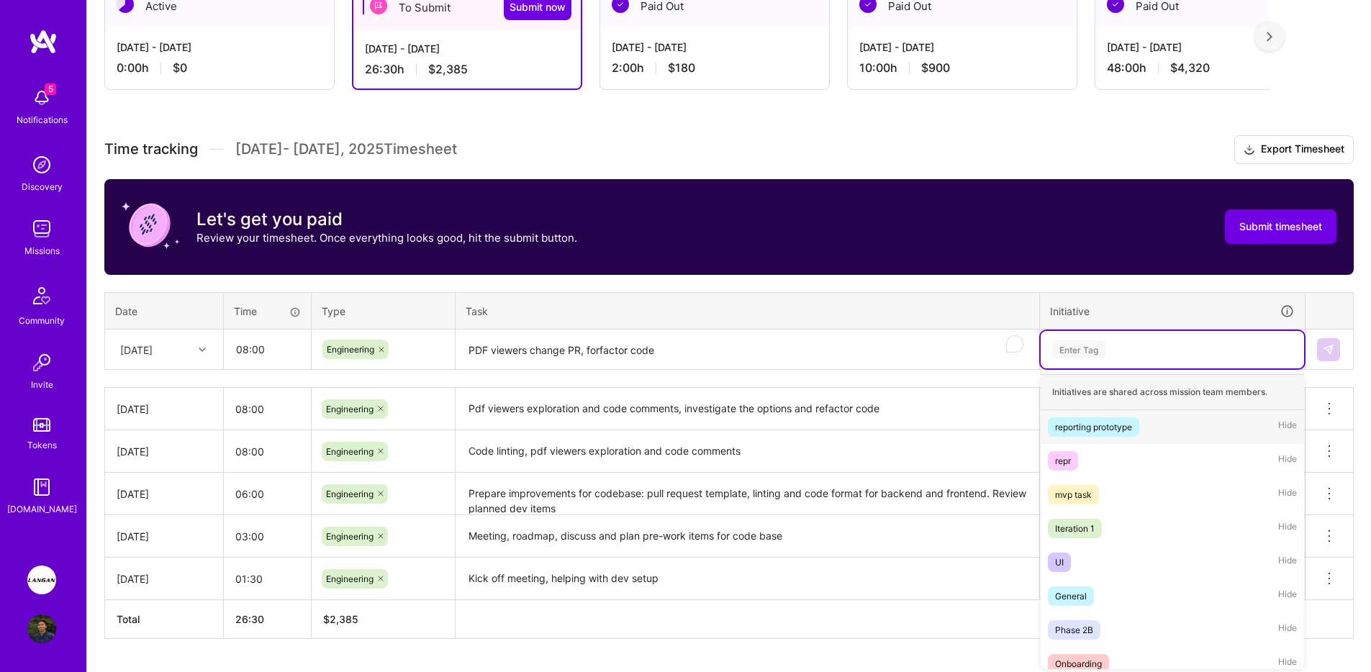
click at [1070, 351] on div "Enter Tag" at bounding box center [1078, 349] width 53 height 22
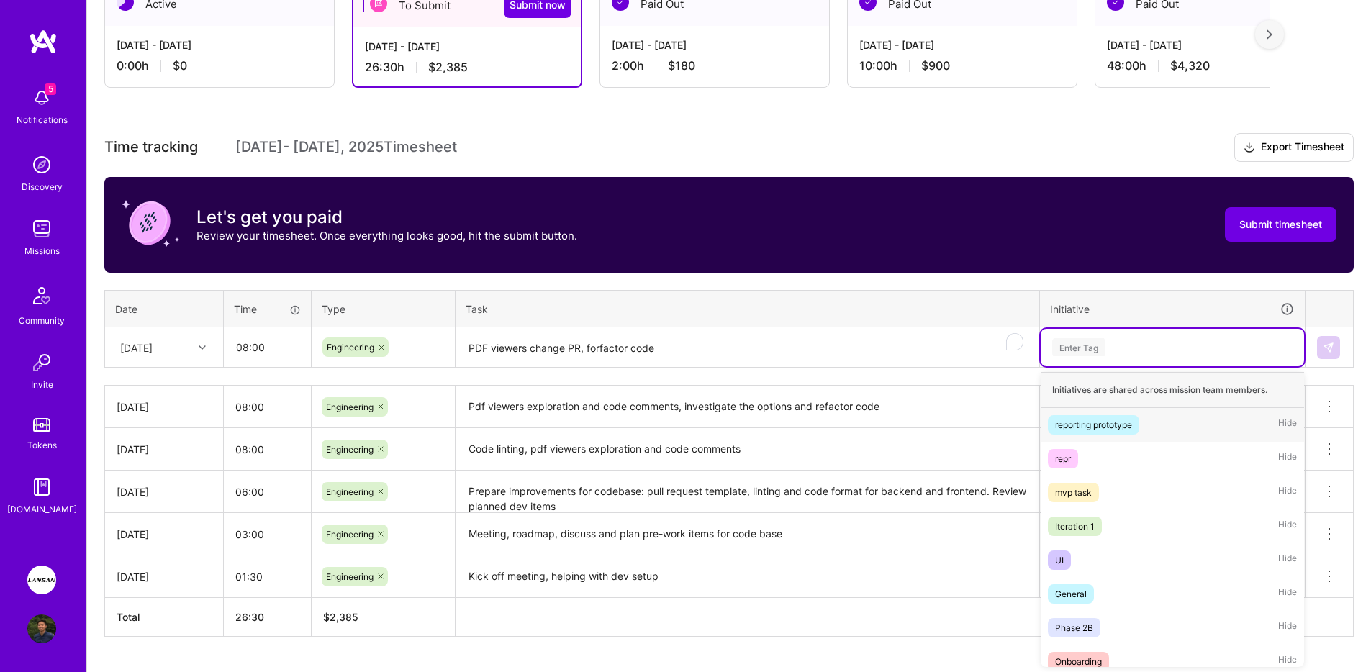
scroll to position [284, 0]
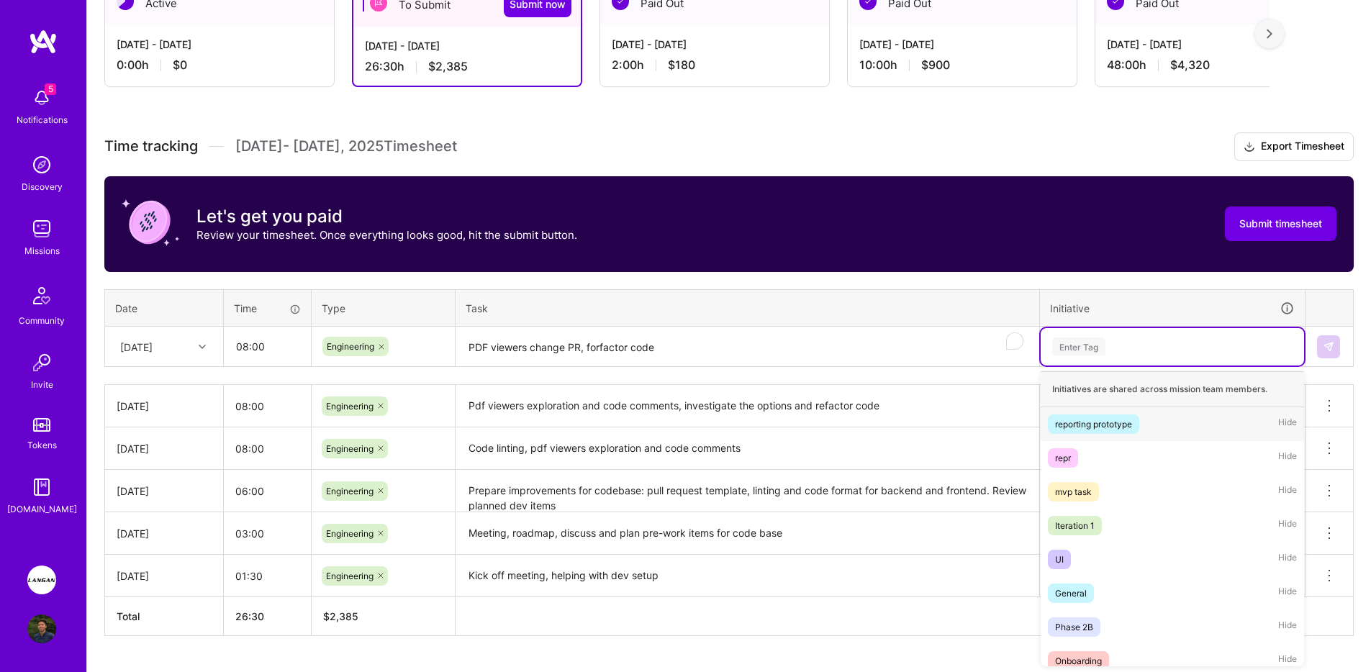
click at [1118, 415] on span "reporting prototype" at bounding box center [1093, 423] width 91 height 19
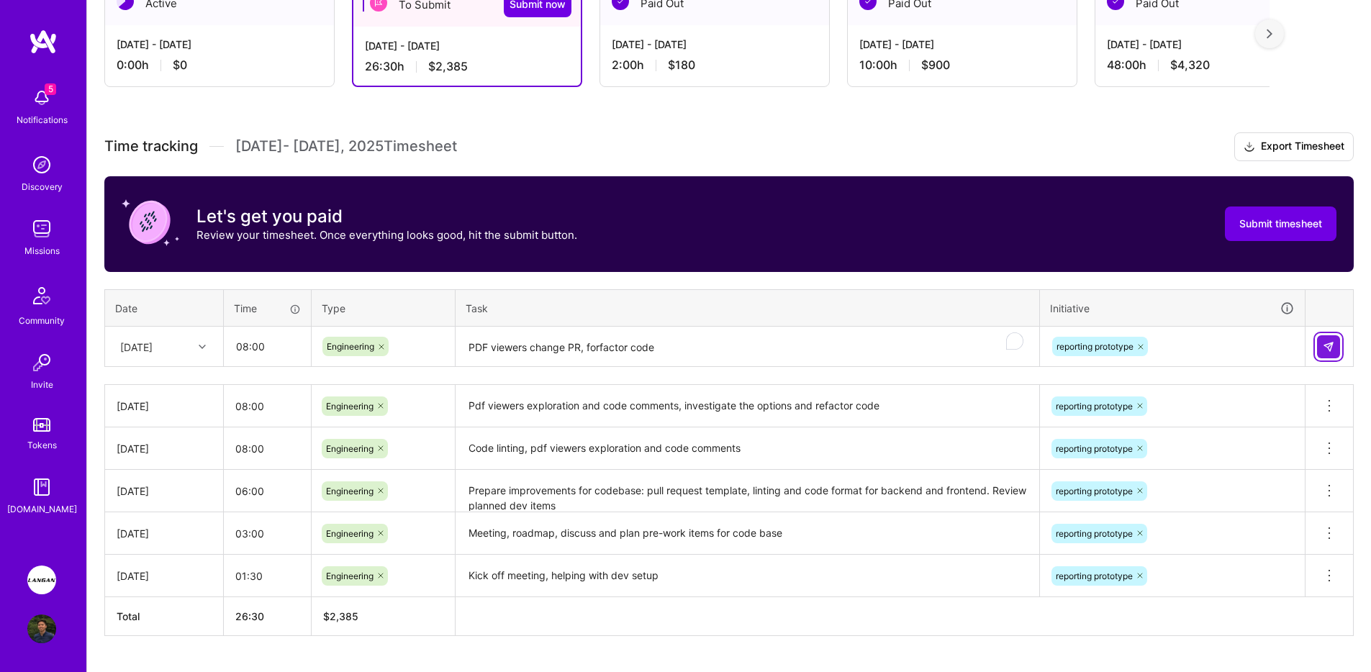
click at [1321, 351] on button at bounding box center [1328, 346] width 23 height 23
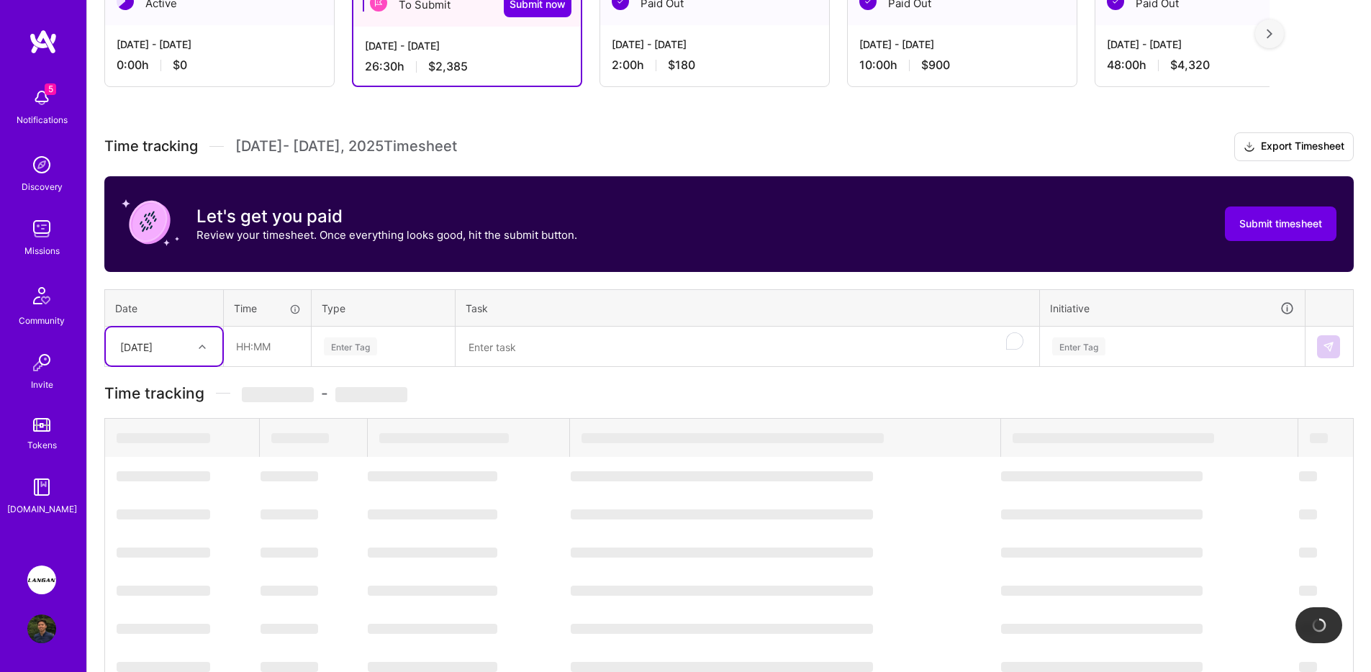
click at [174, 355] on div "[DATE]" at bounding box center [153, 347] width 80 height 24
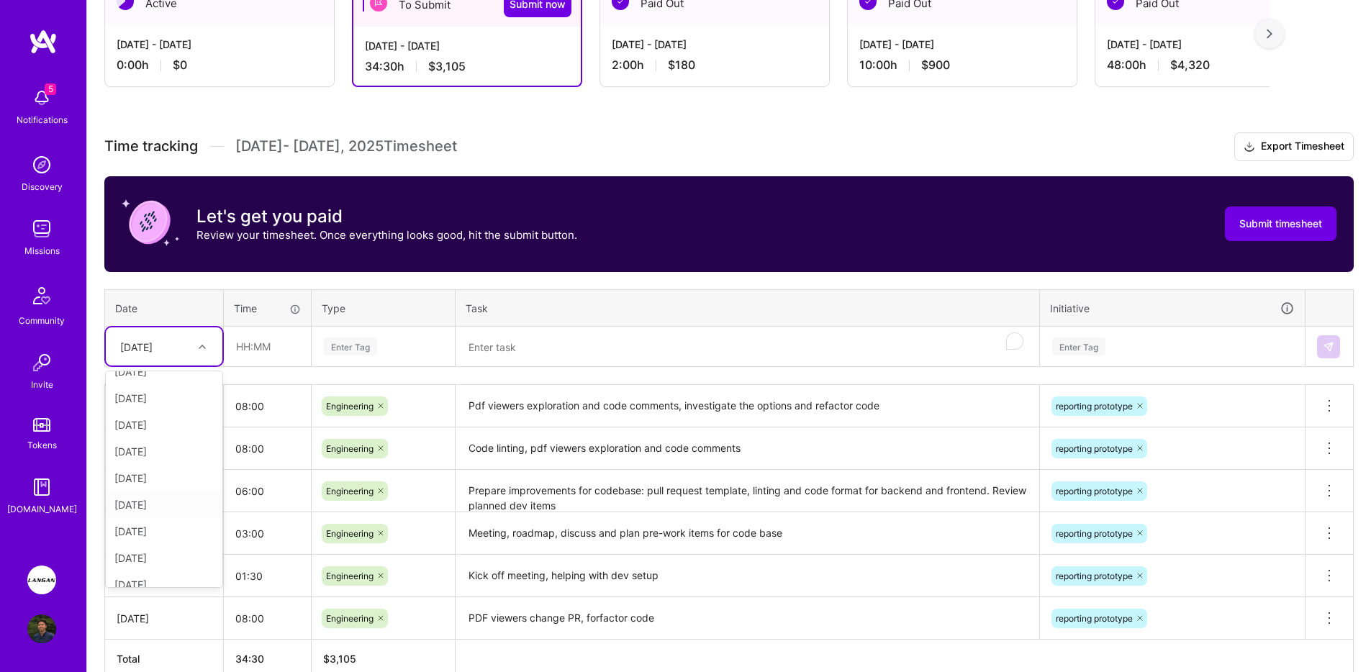
scroll to position [189, 0]
click at [425, 343] on div "Enter Tag" at bounding box center [383, 346] width 122 height 18
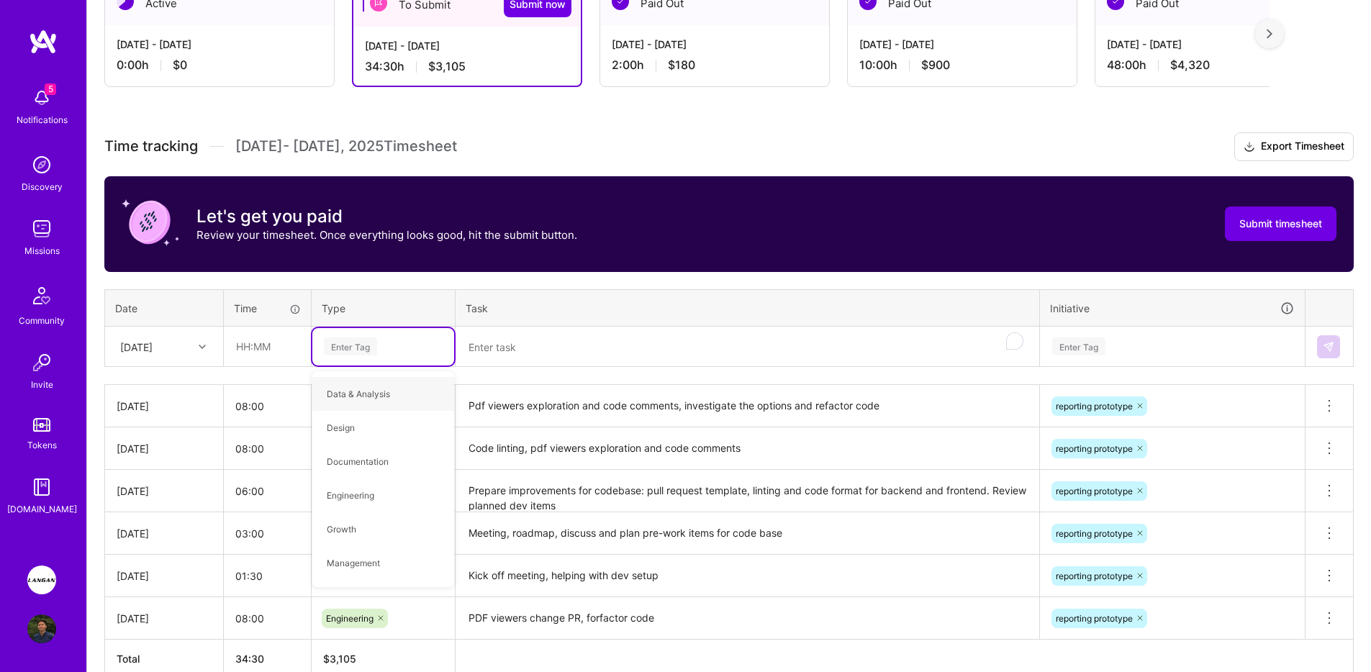
click at [679, 327] on td at bounding box center [748, 347] width 584 height 40
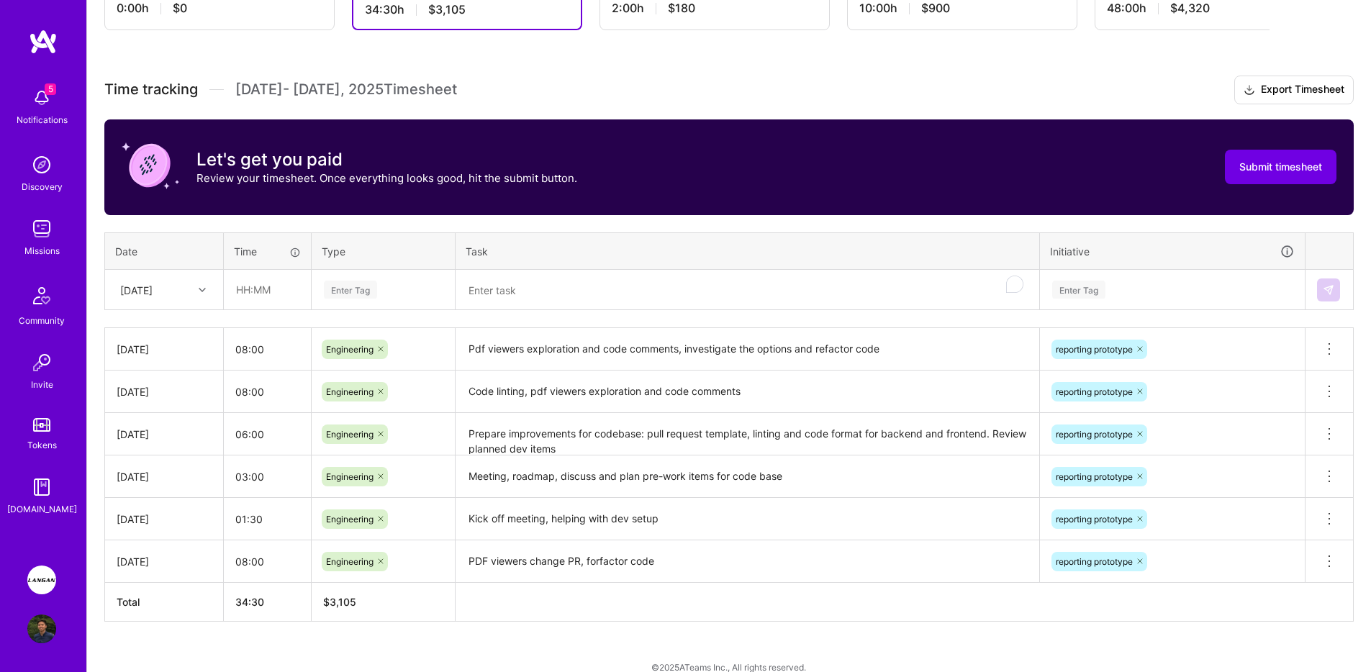
scroll to position [350, 0]
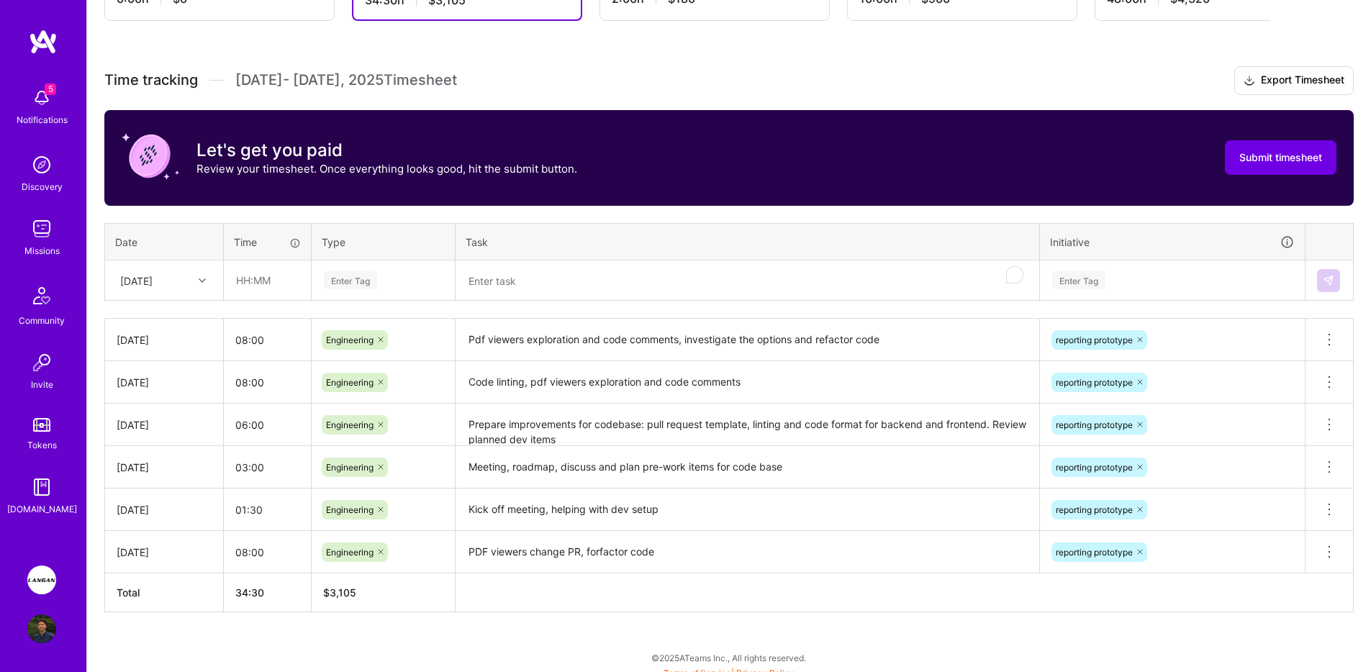
click at [568, 549] on textarea "PDF viewers change PR, forfactor code" at bounding box center [747, 553] width 581 height 40
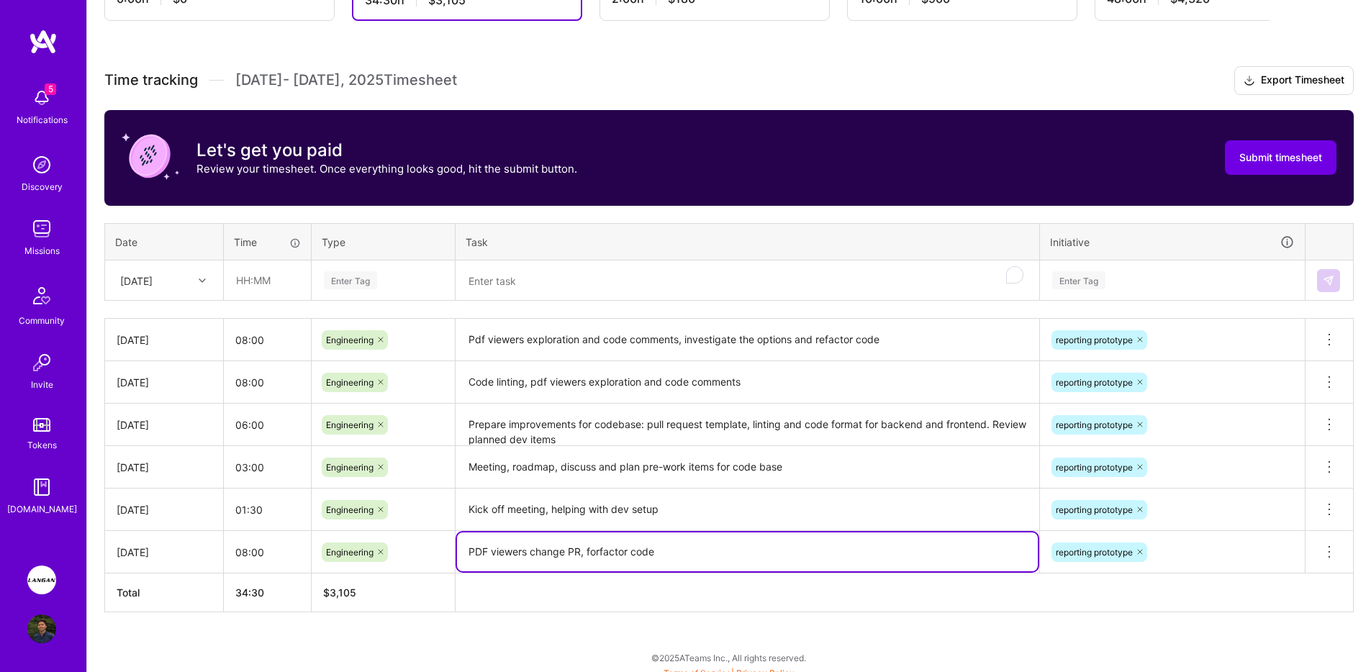
click at [568, 549] on textarea "PDF viewers change PR, forfactor code" at bounding box center [747, 552] width 581 height 39
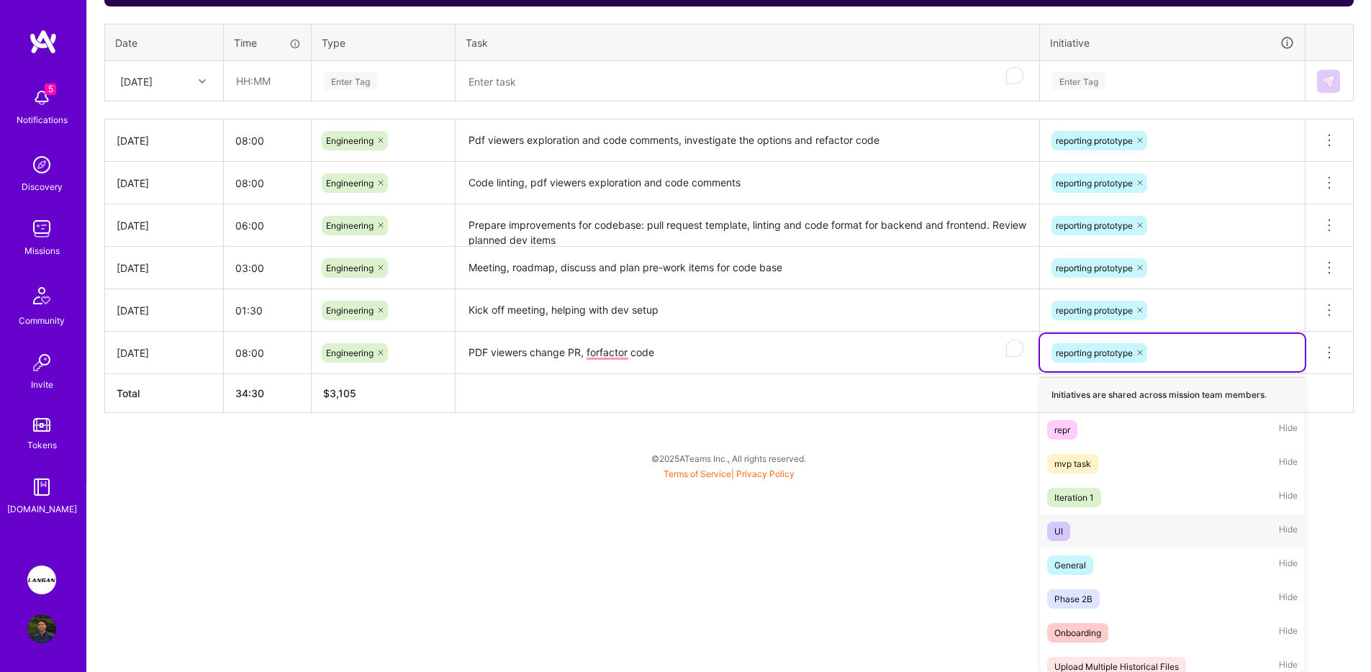
click at [1234, 371] on div "option UI focused, 5 of 10. 9 results available. Use Up and Down to choose opti…" at bounding box center [1172, 352] width 265 height 37
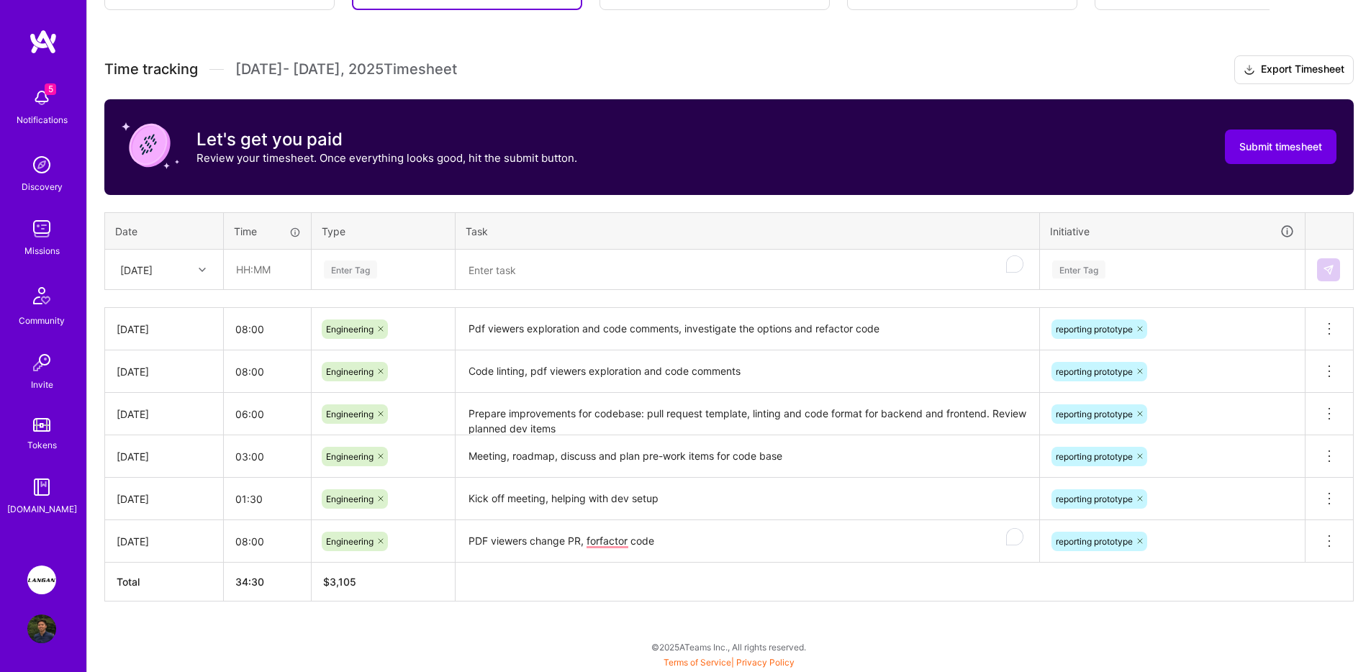
scroll to position [361, 0]
click at [1327, 541] on icon at bounding box center [1328, 541] width 17 height 17
click at [1315, 553] on button "Delete row" at bounding box center [1293, 565] width 75 height 35
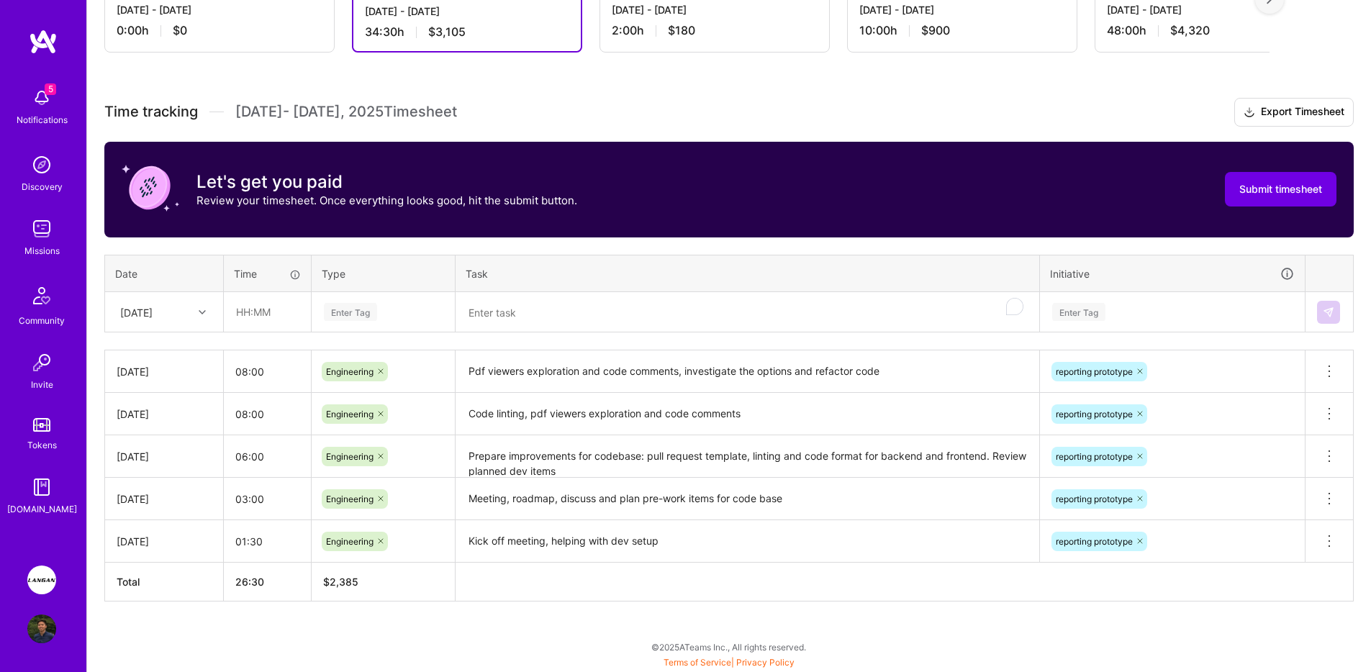
scroll to position [319, 0]
click at [175, 302] on div "[DATE]" at bounding box center [153, 312] width 80 height 24
click at [166, 538] on div "[DATE]" at bounding box center [164, 544] width 117 height 27
click at [535, 332] on td at bounding box center [748, 312] width 584 height 40
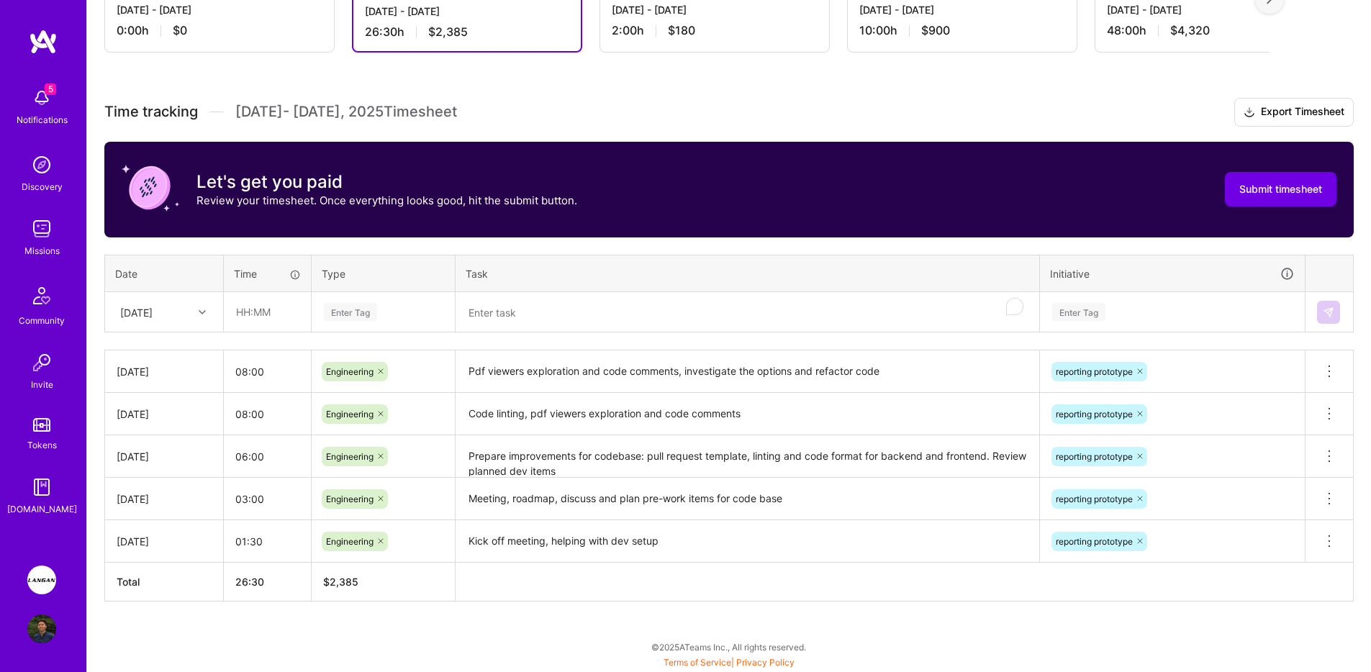
click at [538, 302] on textarea "To enrich screen reader interactions, please activate Accessibility in Grammarl…" at bounding box center [747, 313] width 581 height 38
paste textarea "PDF viewers change PR, forfactor code"
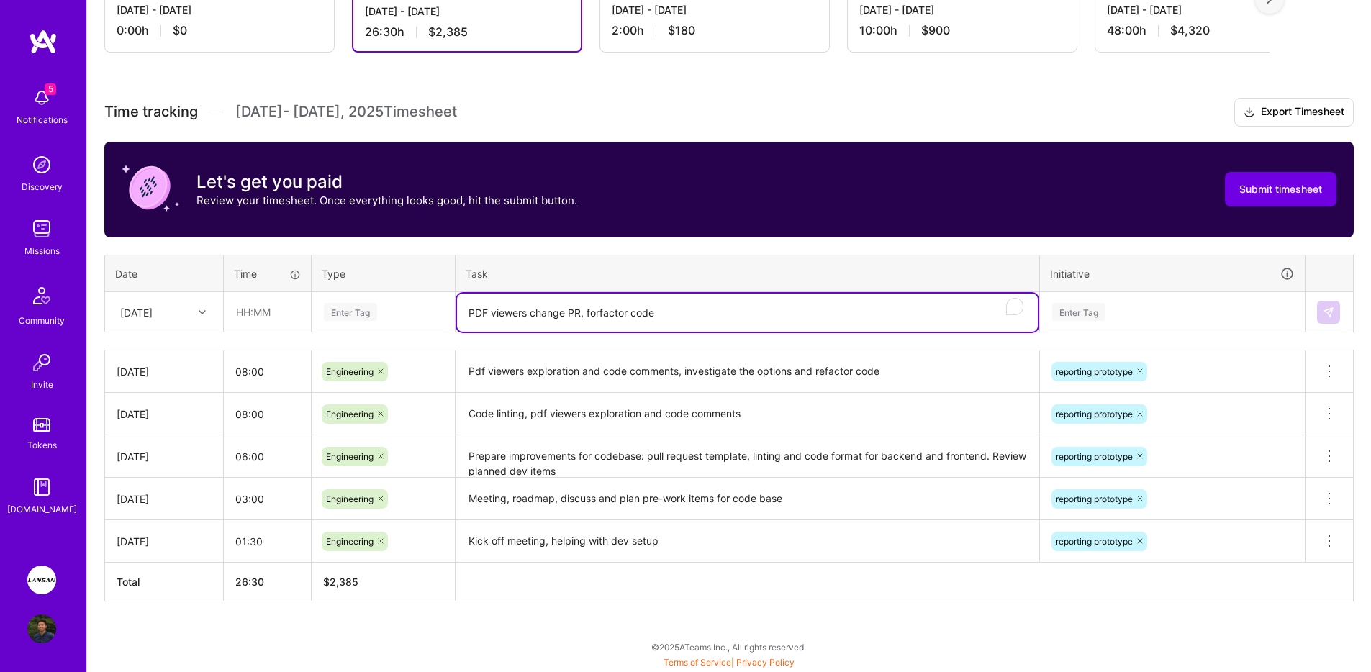
type textarea "PDF viewers change PR, forfactor code"
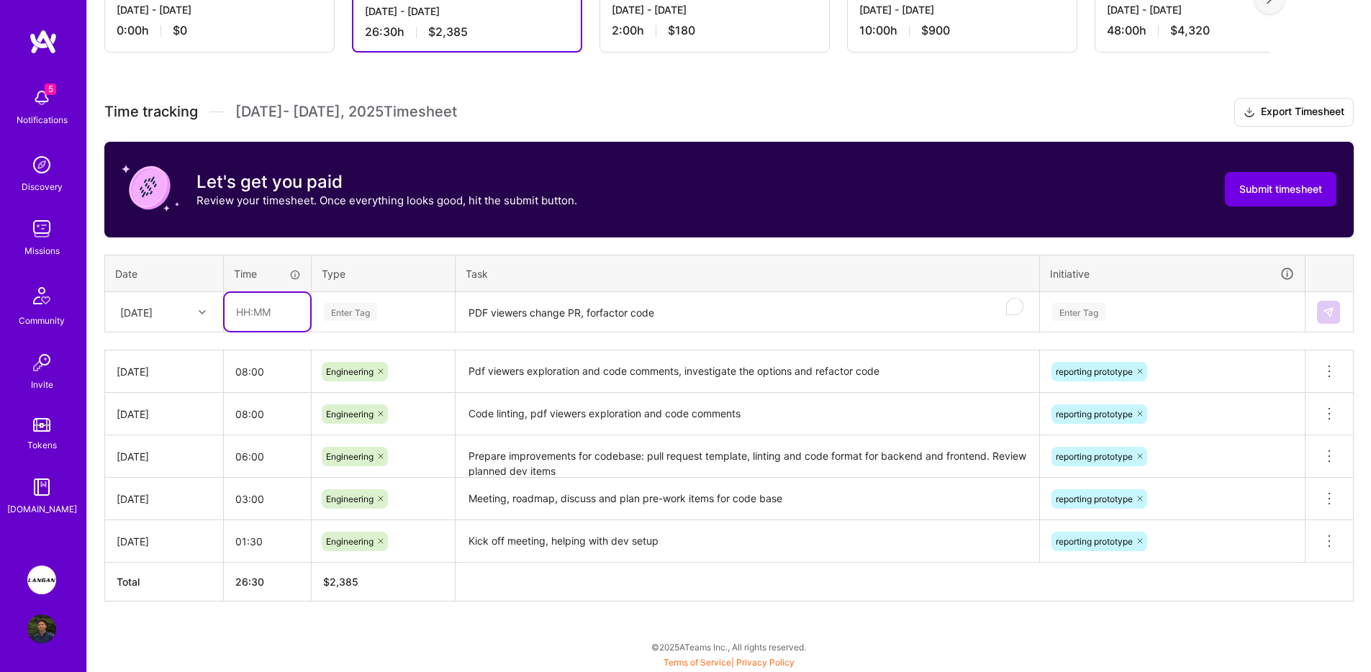
click at [289, 316] on input "text" at bounding box center [268, 312] width 86 height 38
type input "08:00"
click at [389, 303] on div "Enter Tag" at bounding box center [383, 312] width 122 height 18
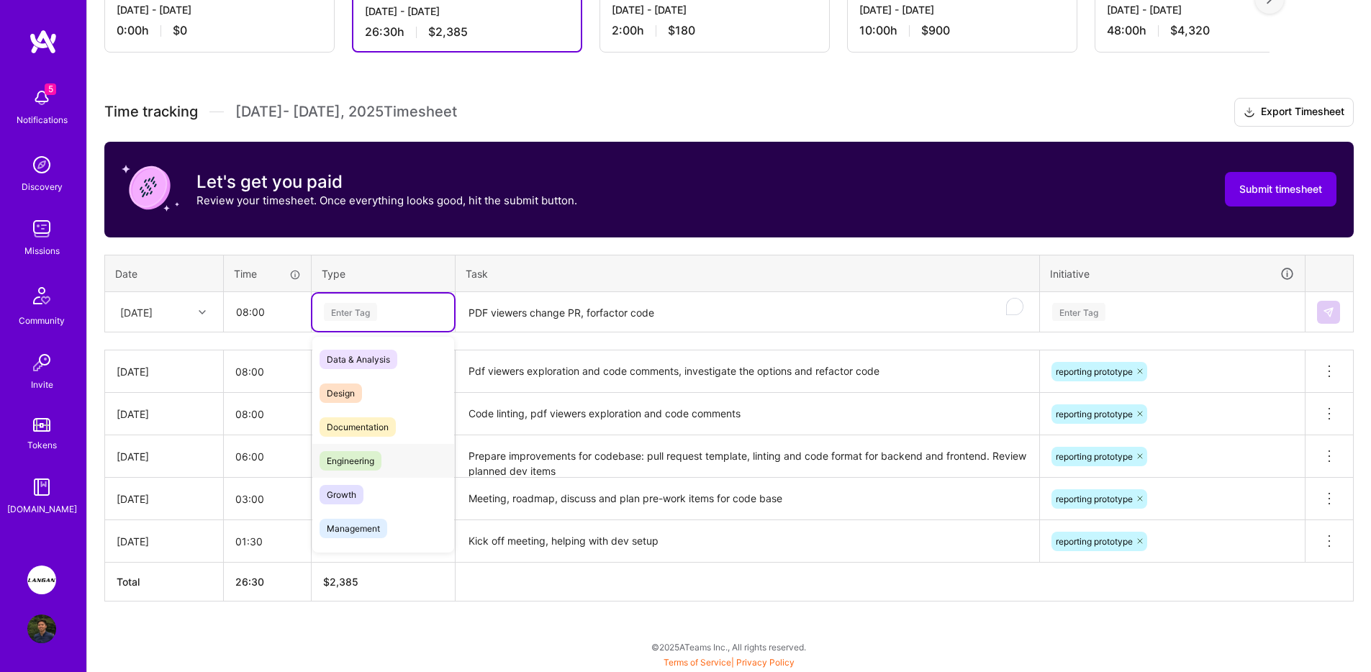
click at [368, 450] on div "Engineering" at bounding box center [383, 461] width 142 height 34
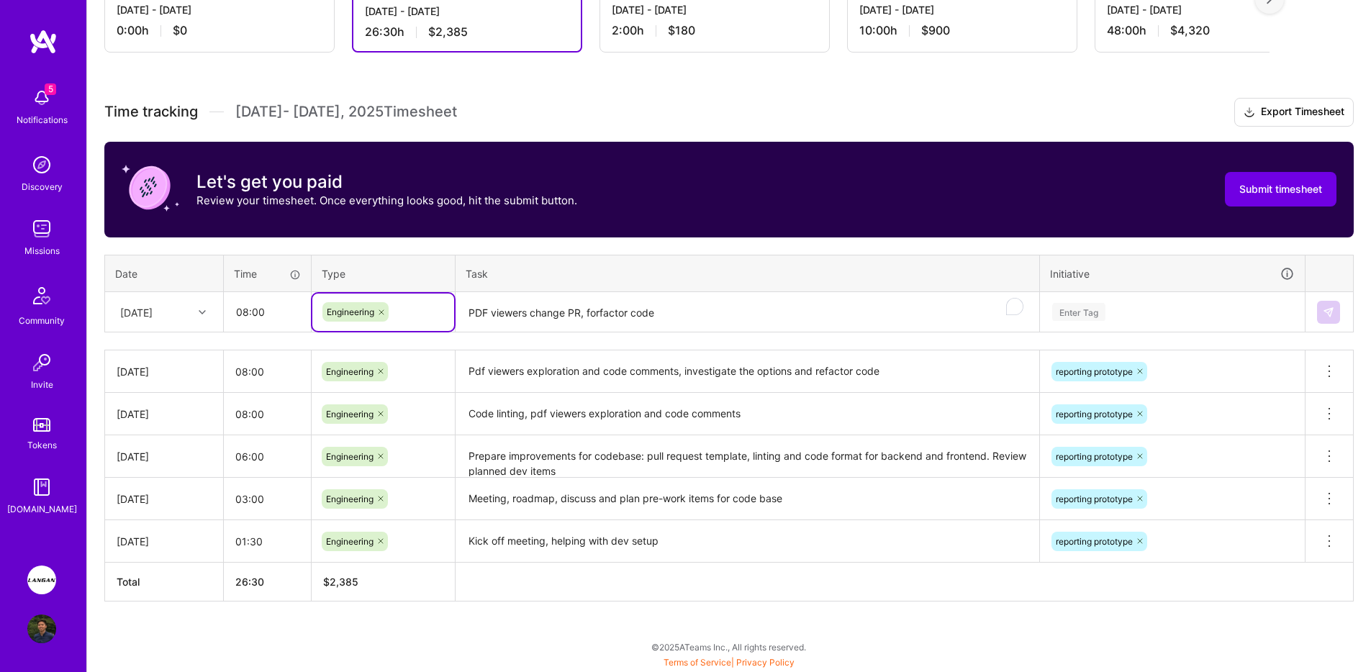
click at [1105, 309] on div "Enter Tag" at bounding box center [1078, 312] width 53 height 22
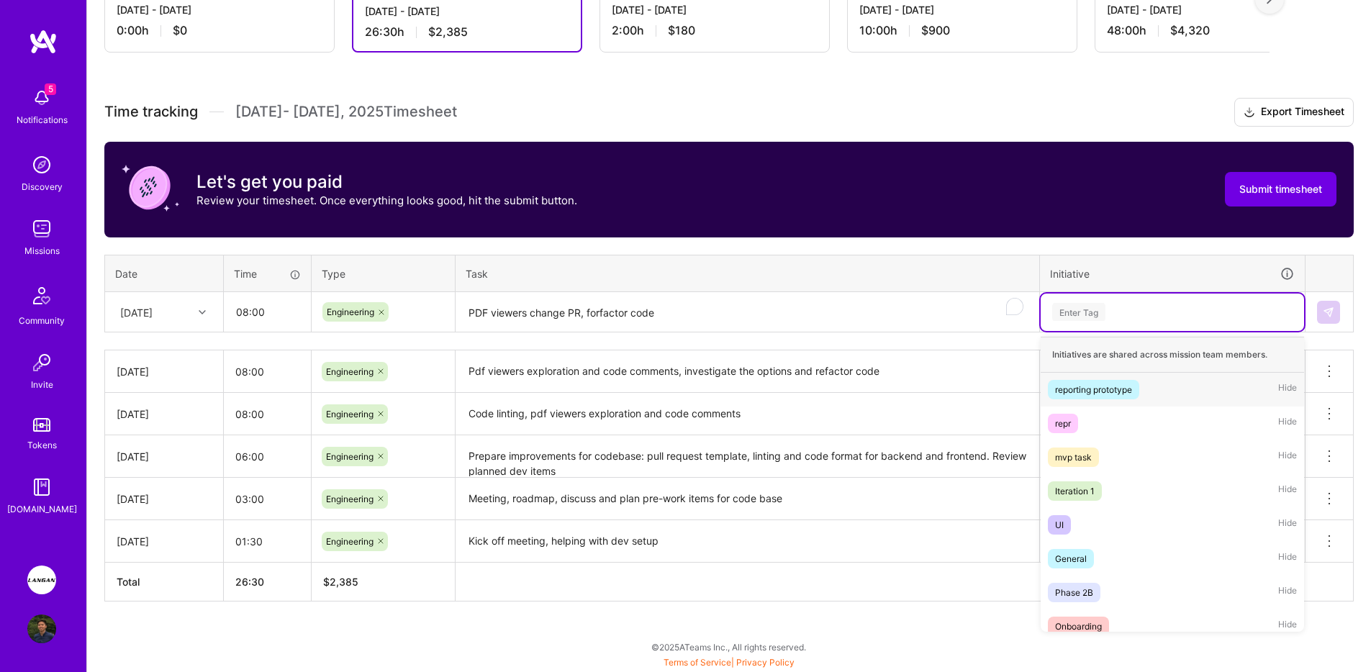
click at [1096, 381] on span "reporting prototype" at bounding box center [1093, 389] width 91 height 19
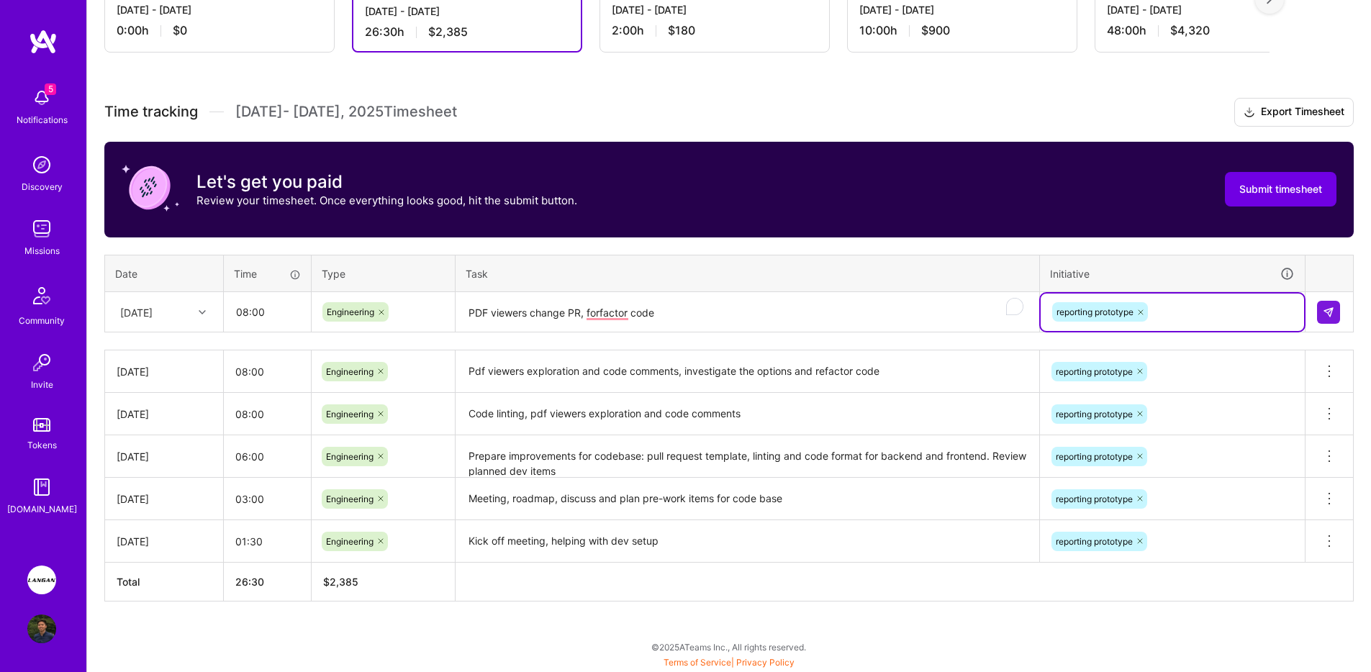
click at [1308, 326] on td at bounding box center [1329, 312] width 48 height 40
click at [1323, 305] on button at bounding box center [1328, 312] width 23 height 23
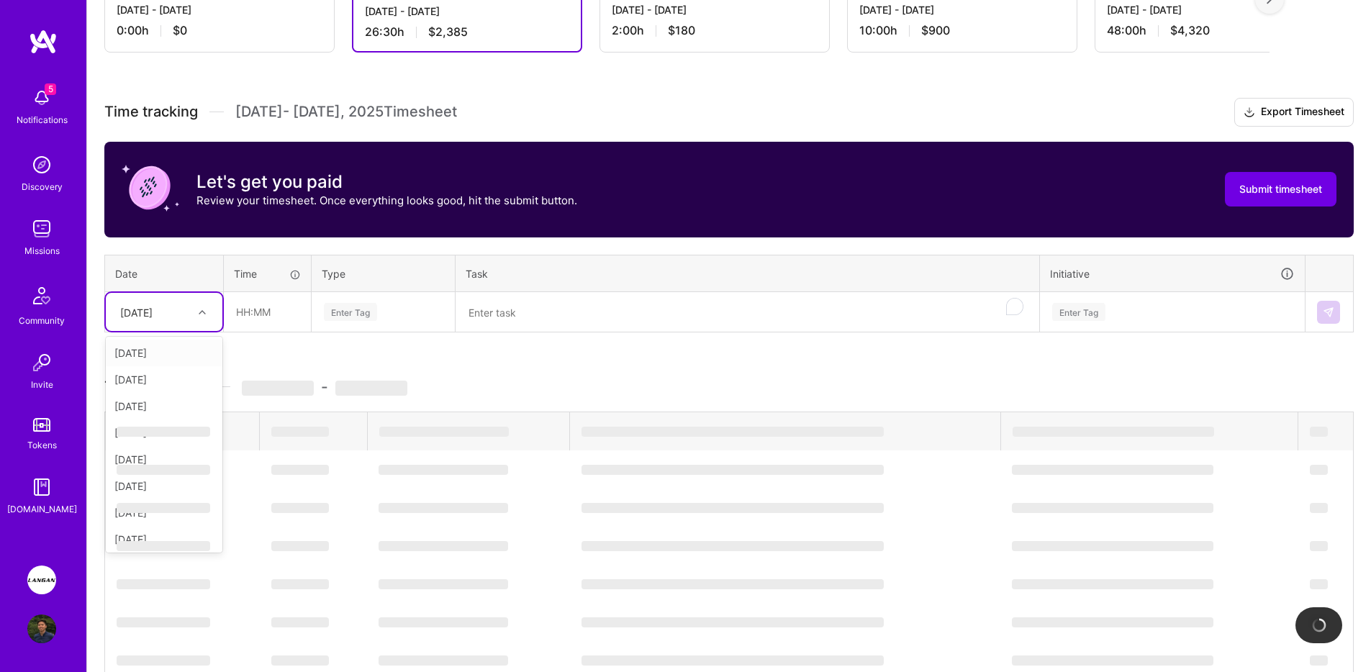
click at [153, 320] on div "[DATE]" at bounding box center [136, 311] width 32 height 15
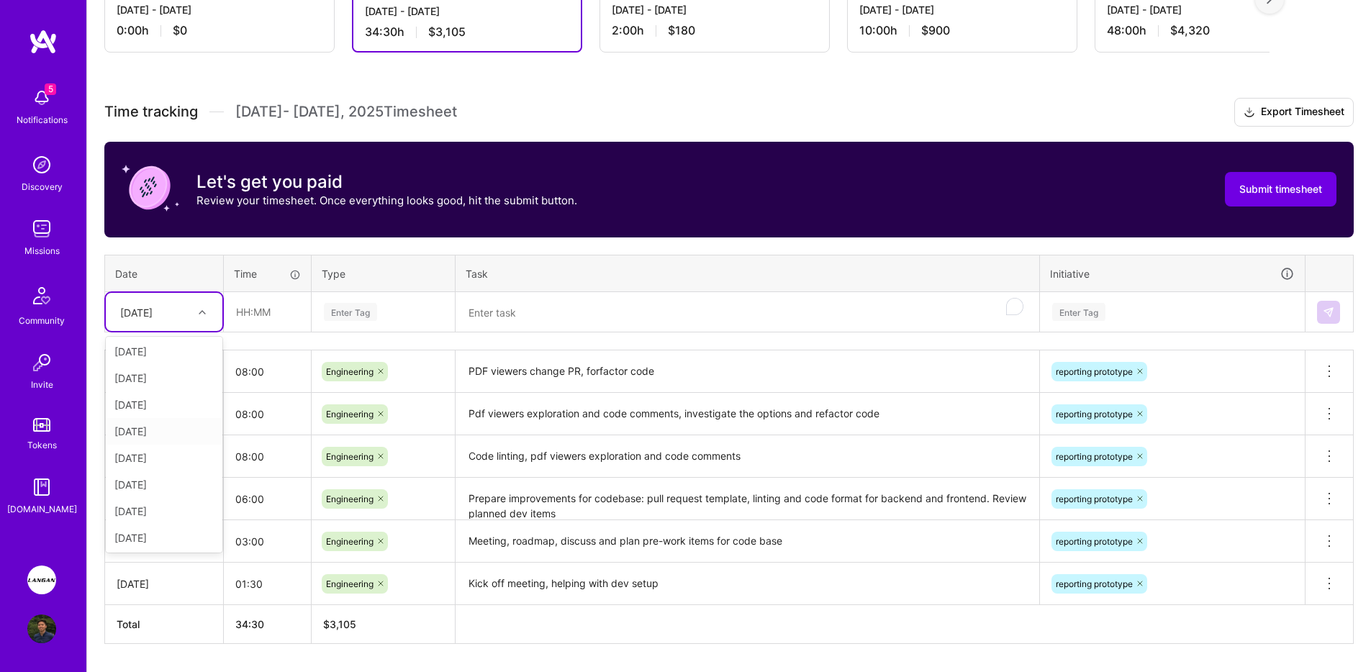
scroll to position [189, 0]
click at [160, 452] on div "[DATE]" at bounding box center [164, 456] width 117 height 27
click at [257, 312] on input "text" at bounding box center [268, 312] width 86 height 38
type input "08:00"
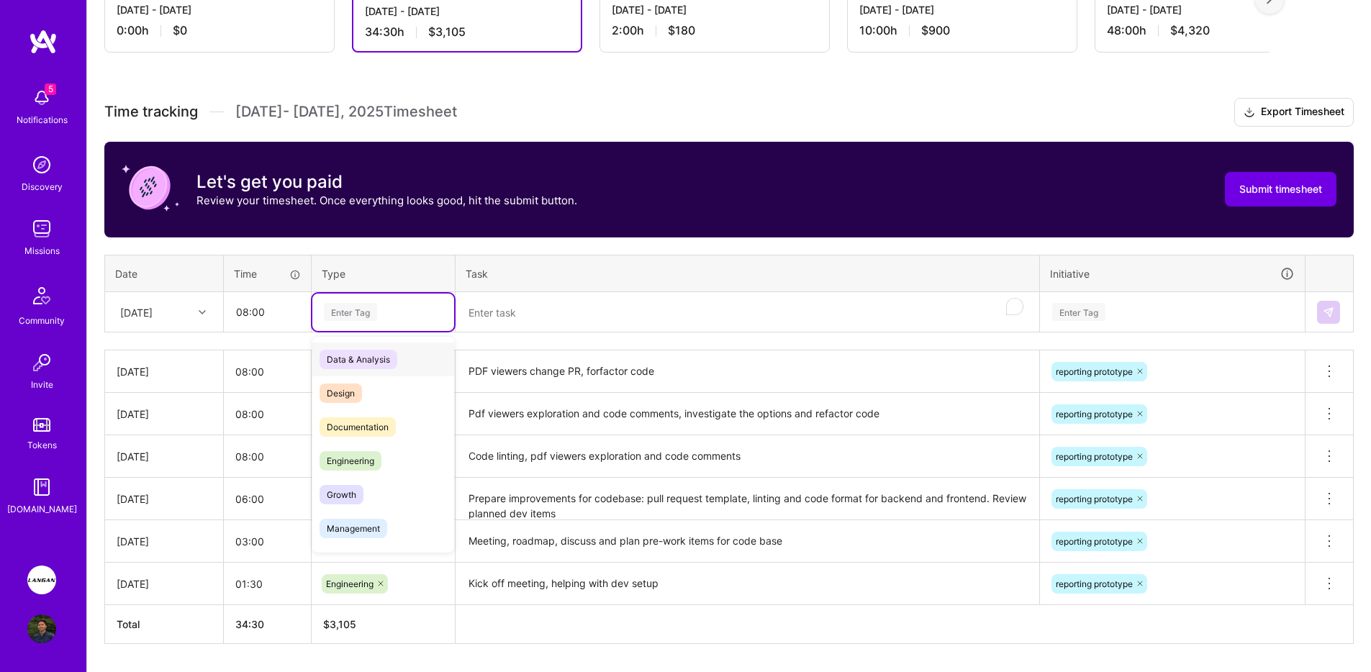
click at [371, 319] on div "Enter Tag" at bounding box center [350, 312] width 53 height 22
click at [373, 458] on span "Engineering" at bounding box center [351, 460] width 62 height 19
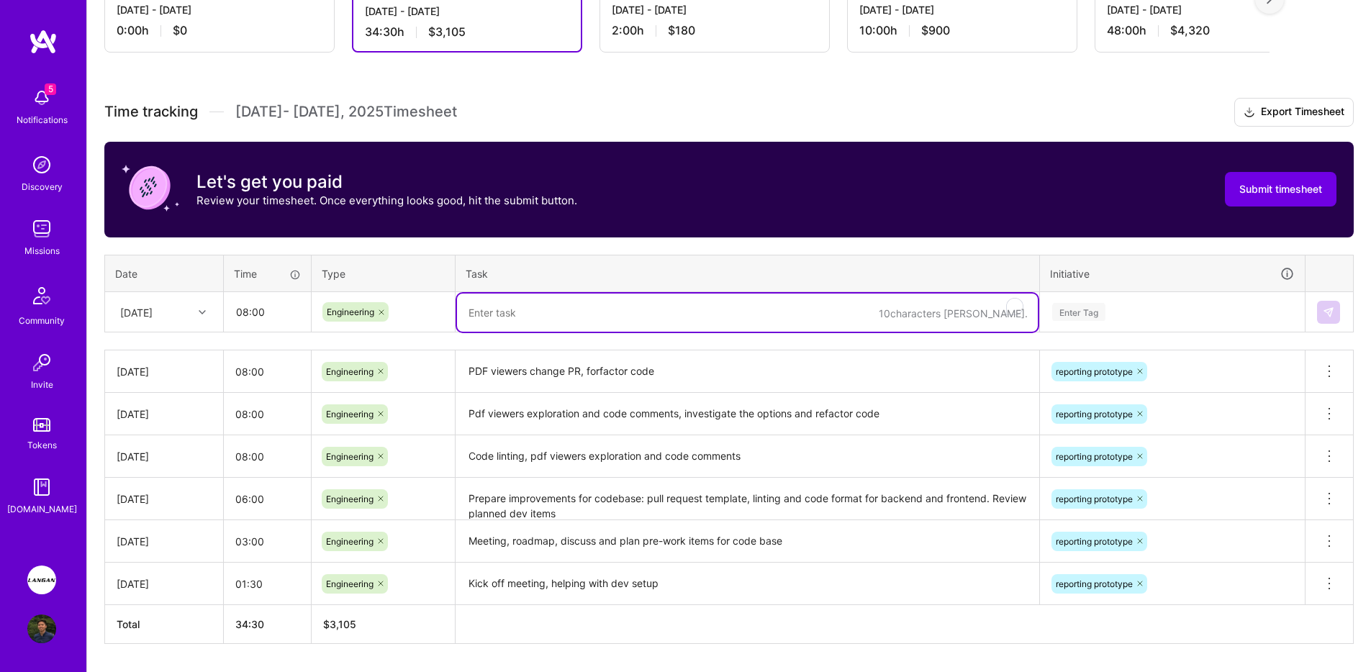
click at [617, 316] on textarea "To enrich screen reader interactions, please activate Accessibility in Grammarl…" at bounding box center [747, 313] width 581 height 38
type textarea "PDF viewers code comments, fixing package lock json, merge dependent bots PRs"
click at [1095, 320] on div "Enter Tag" at bounding box center [1078, 312] width 53 height 22
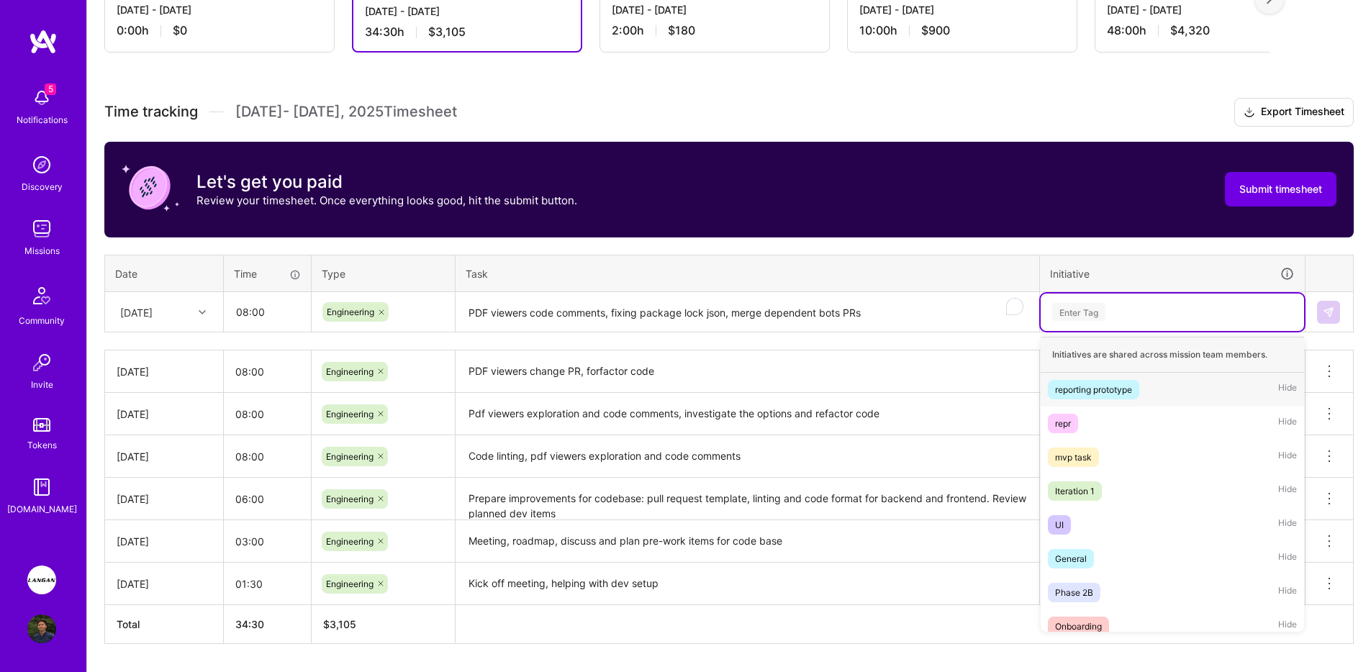
click at [1083, 384] on div "reporting prototype" at bounding box center [1093, 389] width 77 height 15
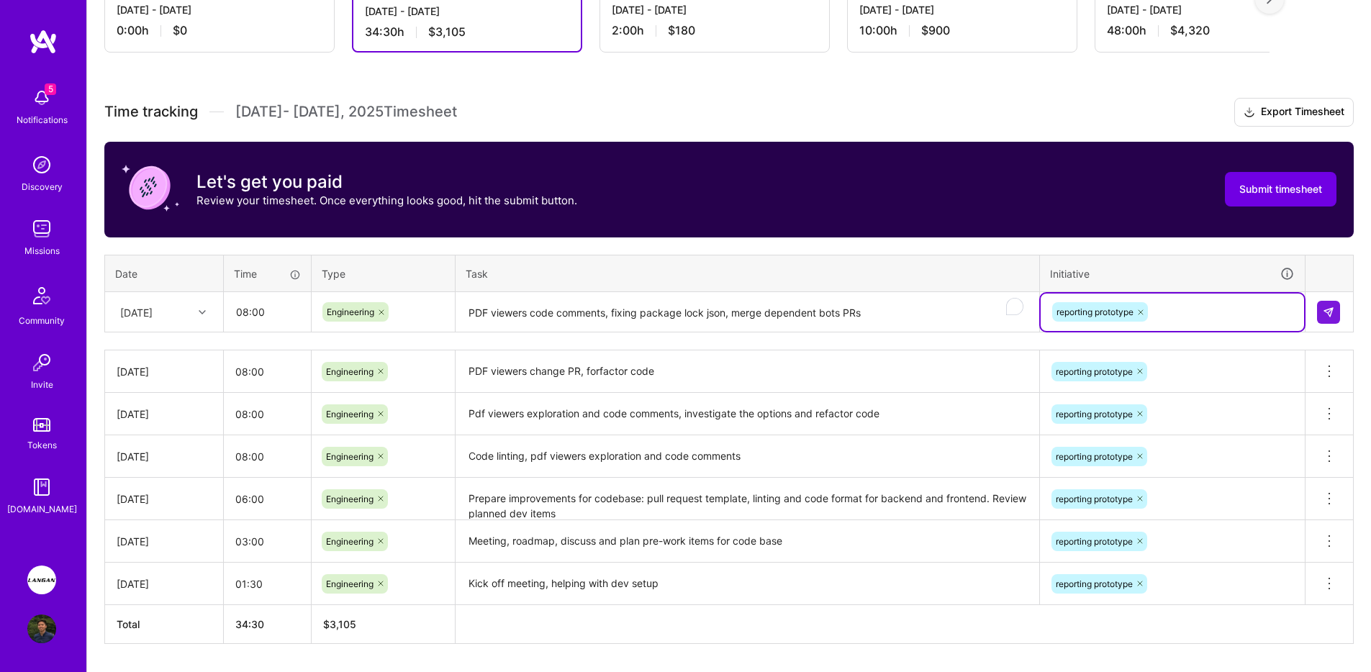
click at [1367, 291] on div "Active [DATE] - [DATE] 0:00 h $0 To Submit Submit now [DATE] - [DATE] 34:30 h $…" at bounding box center [729, 322] width 1284 height 786
click at [1333, 309] on img at bounding box center [1329, 313] width 12 height 12
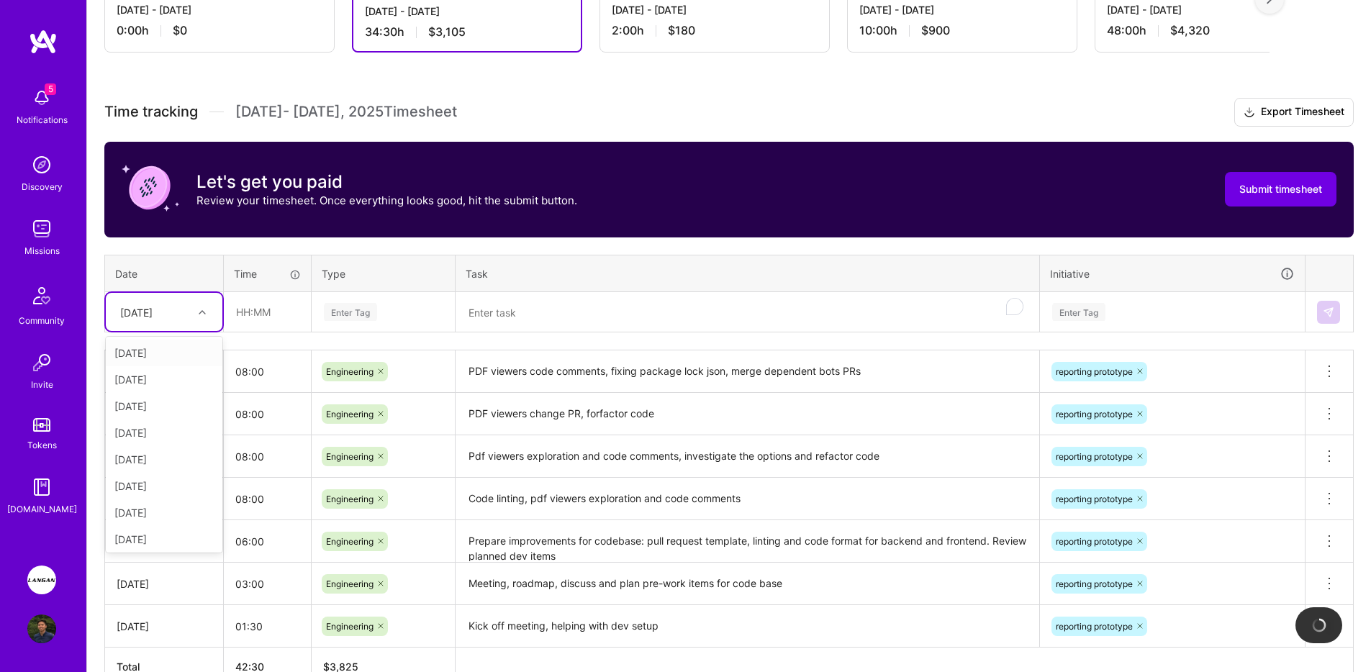
click at [188, 305] on div "[DATE]" at bounding box center [153, 312] width 80 height 24
click at [155, 478] on div "[DATE]" at bounding box center [164, 483] width 117 height 27
click at [243, 315] on input "text" at bounding box center [268, 312] width 86 height 38
click at [245, 317] on input "8:00" at bounding box center [268, 312] width 86 height 38
drag, startPoint x: 240, startPoint y: 314, endPoint x: 263, endPoint y: 314, distance: 23.0
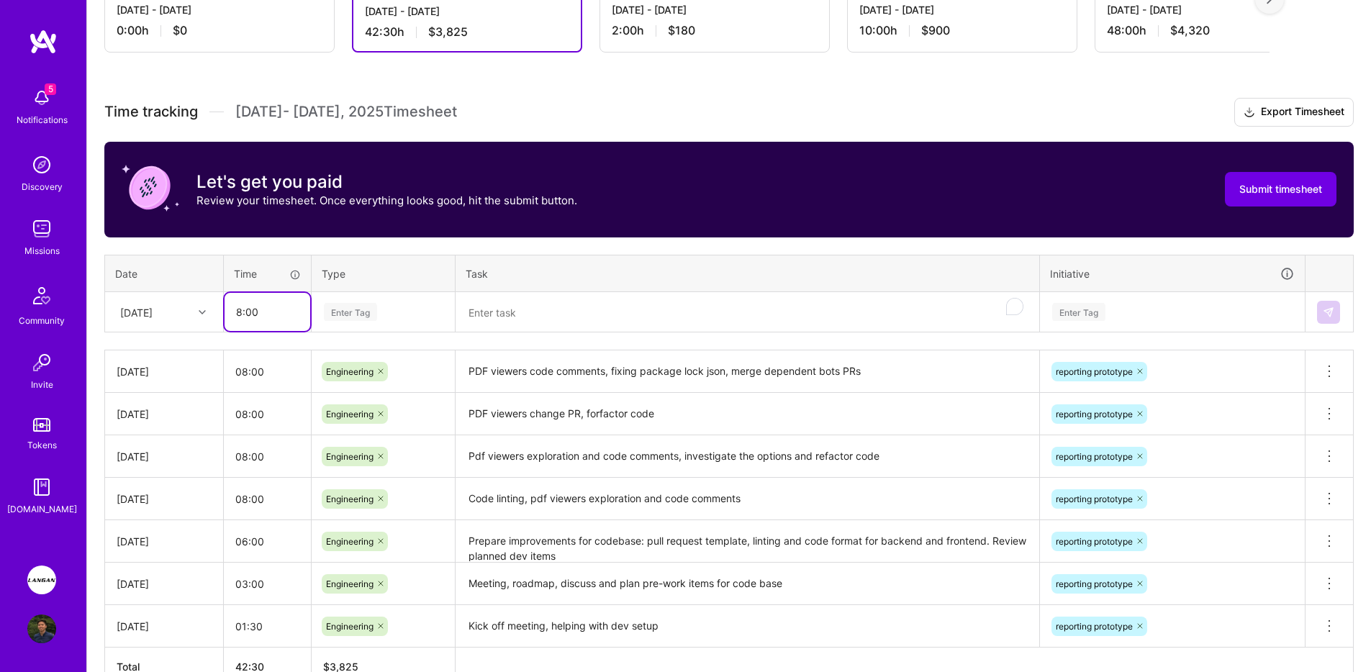
click at [263, 314] on input "8:00" at bounding box center [268, 312] width 86 height 38
type input "08:00"
click at [361, 319] on div "Enter Tag" at bounding box center [350, 312] width 53 height 22
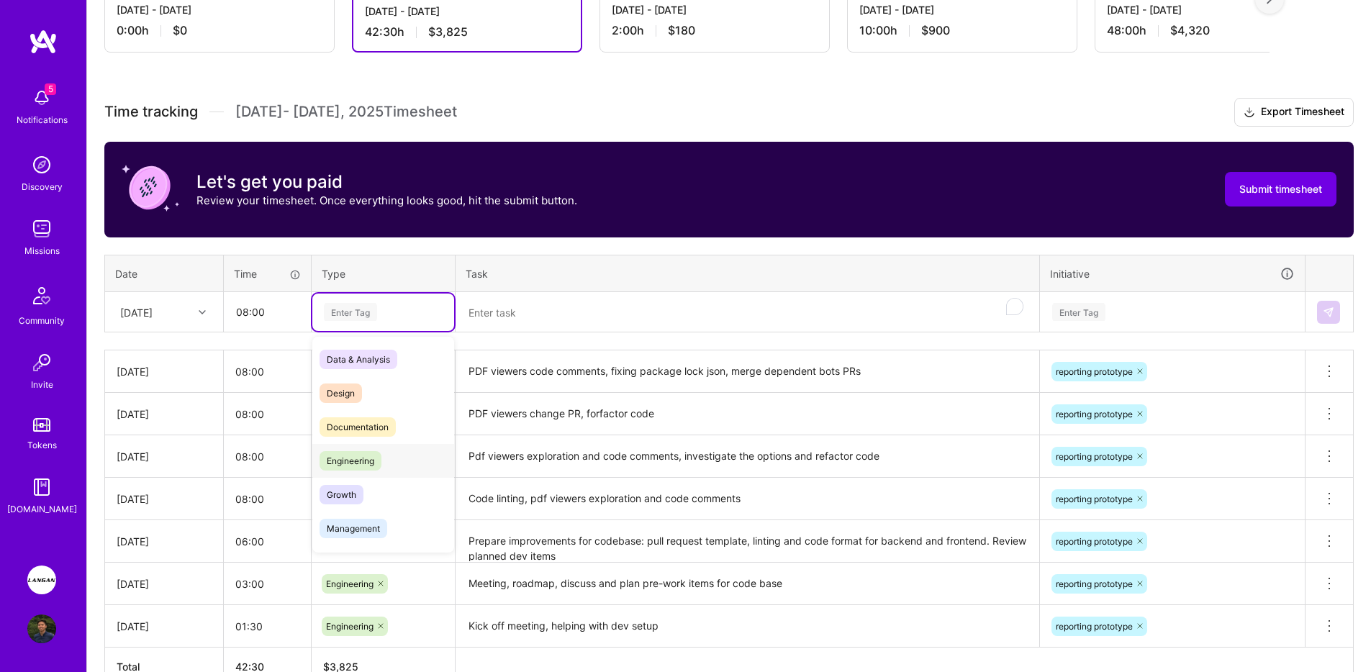
click at [375, 452] on span "Engineering" at bounding box center [351, 460] width 62 height 19
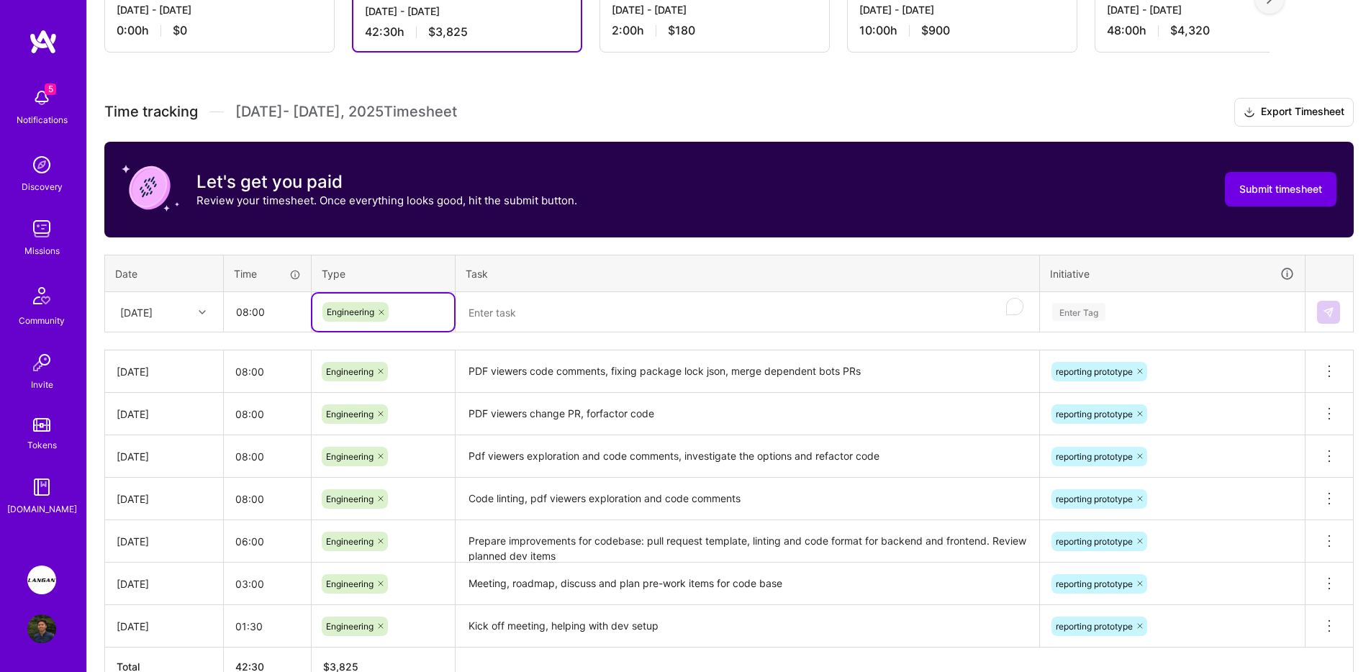
click at [522, 340] on div "Time tracking [DATE] - [DATE] Timesheet Export Timesheet Let's get you paid Rev…" at bounding box center [728, 392] width 1249 height 589
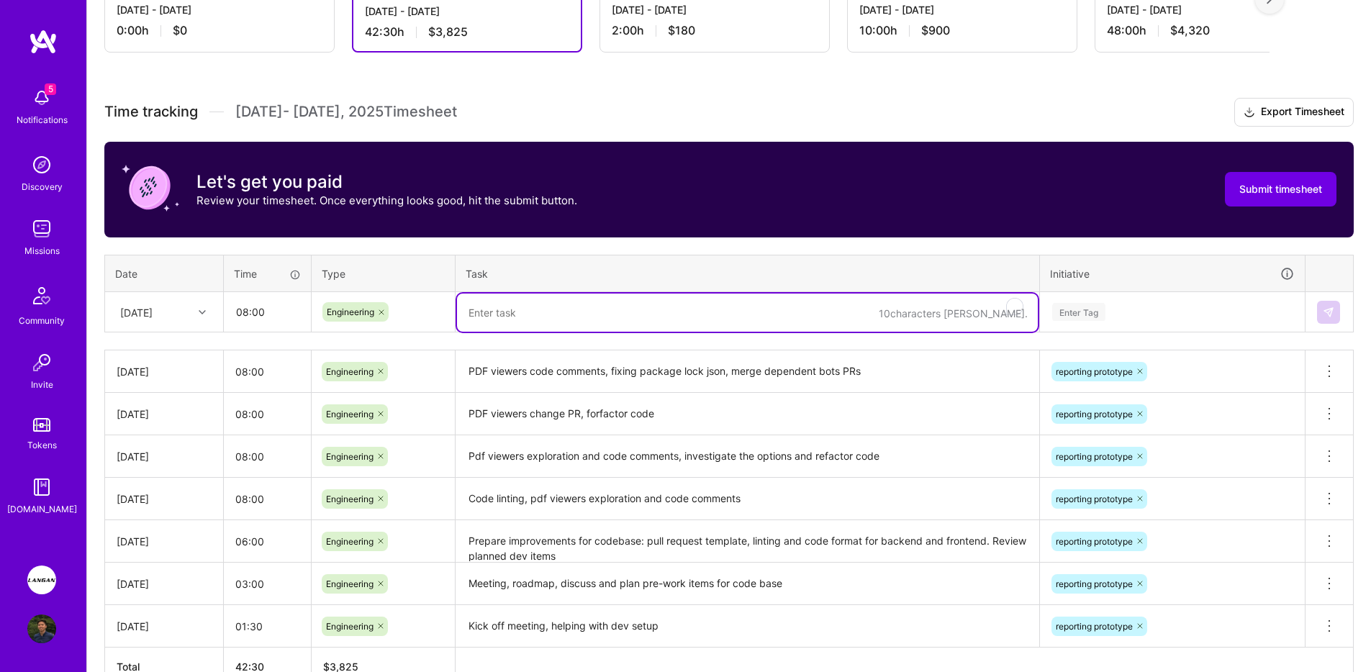
click at [530, 317] on textarea "To enrich screen reader interactions, please activate Accessibility in Grammarl…" at bounding box center [747, 313] width 581 height 38
type textarea "Merge PDF viewers, start on sync report exports"
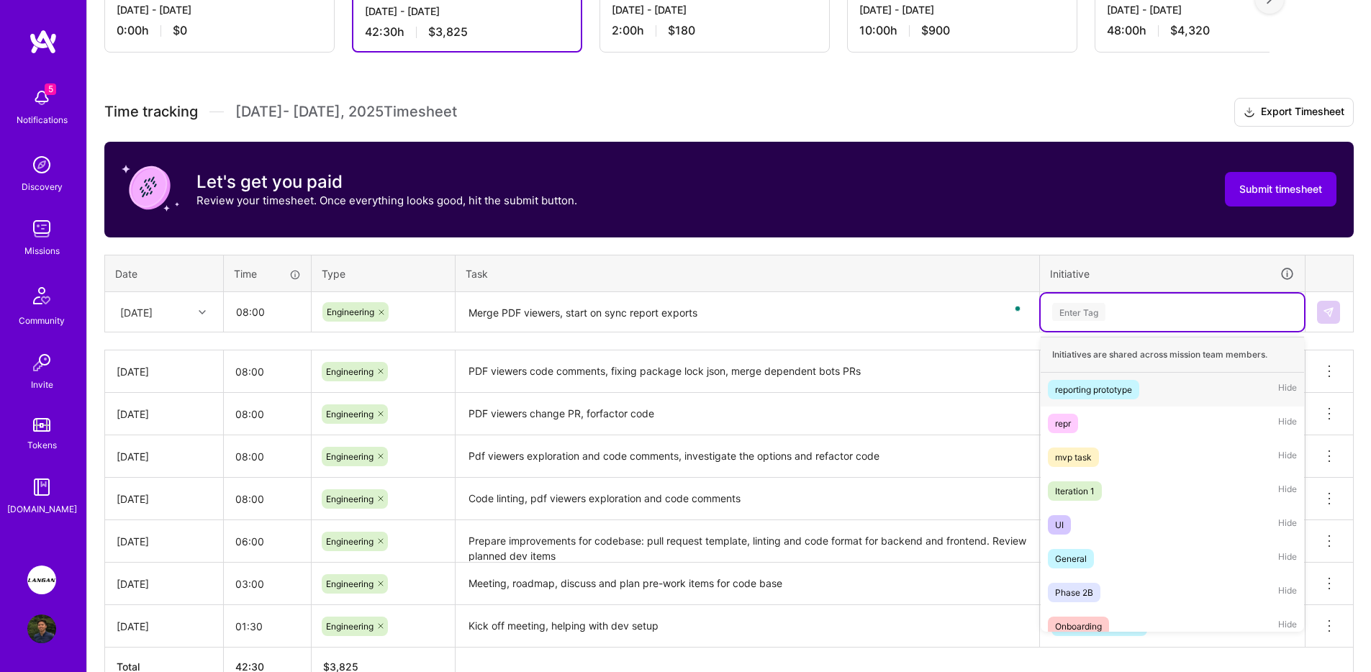
click at [1067, 301] on div "Enter Tag" at bounding box center [1172, 312] width 263 height 37
click at [1096, 392] on div "reporting prototype" at bounding box center [1093, 389] width 77 height 15
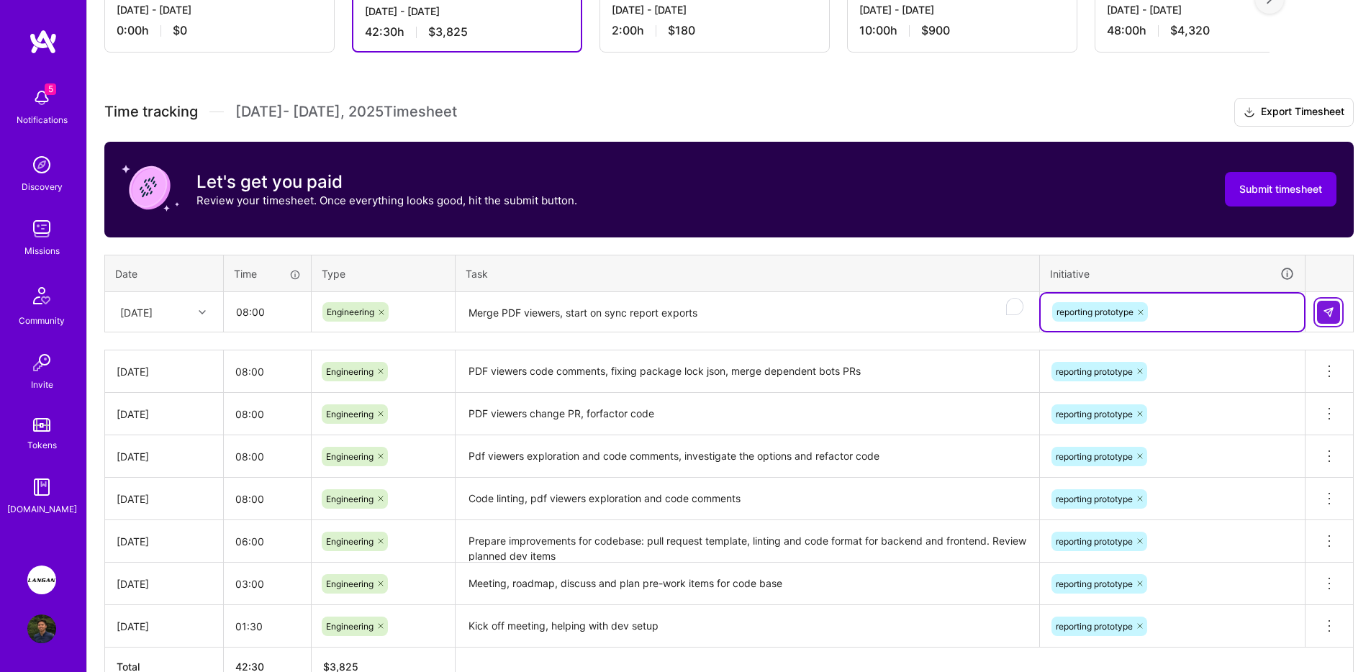
click at [1323, 312] on img at bounding box center [1329, 313] width 12 height 12
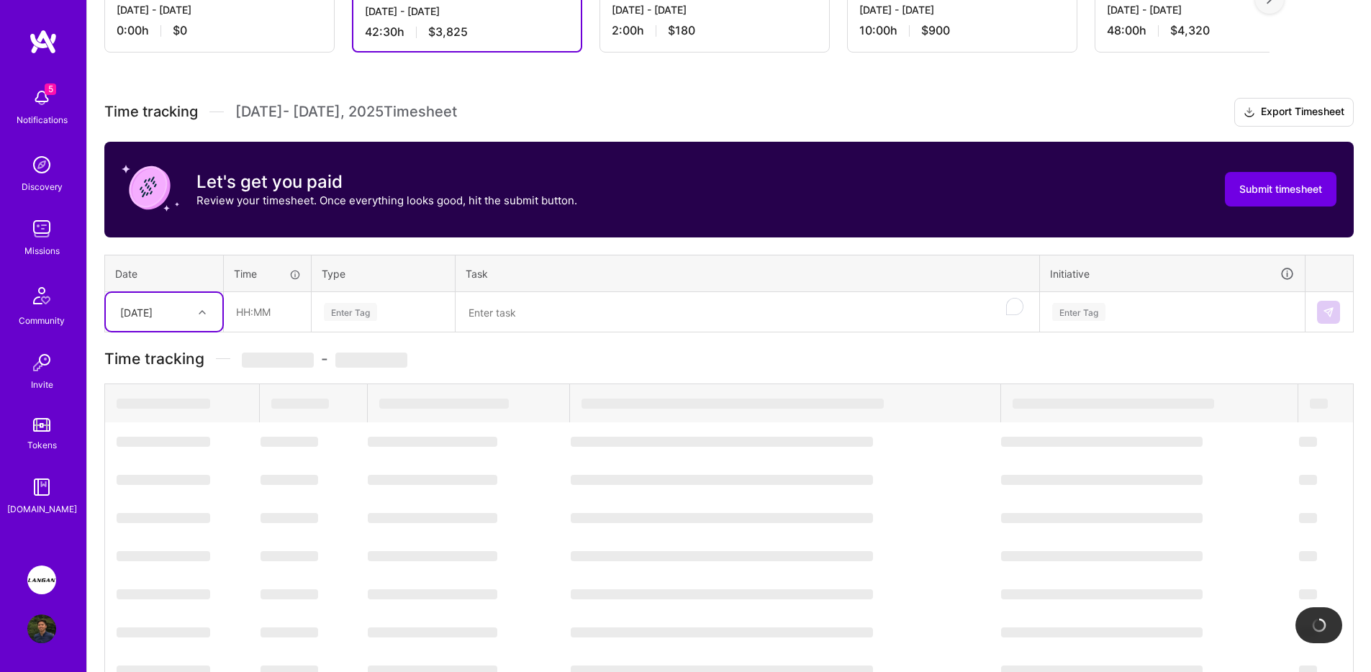
click at [181, 327] on div "[DATE]" at bounding box center [164, 312] width 117 height 38
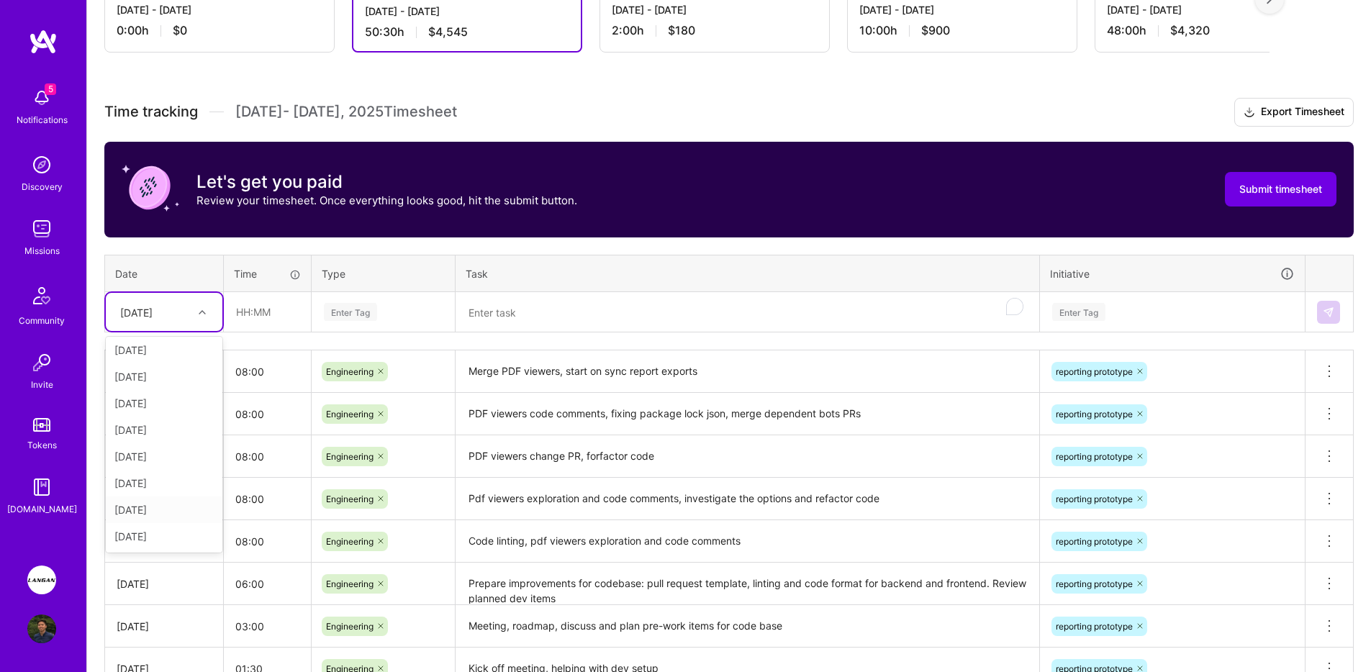
click at [159, 511] on div "[DATE]" at bounding box center [164, 510] width 117 height 27
click at [283, 325] on input "text" at bounding box center [268, 312] width 86 height 38
type input "08:00"
click at [386, 310] on div "Enter Tag" at bounding box center [383, 312] width 122 height 18
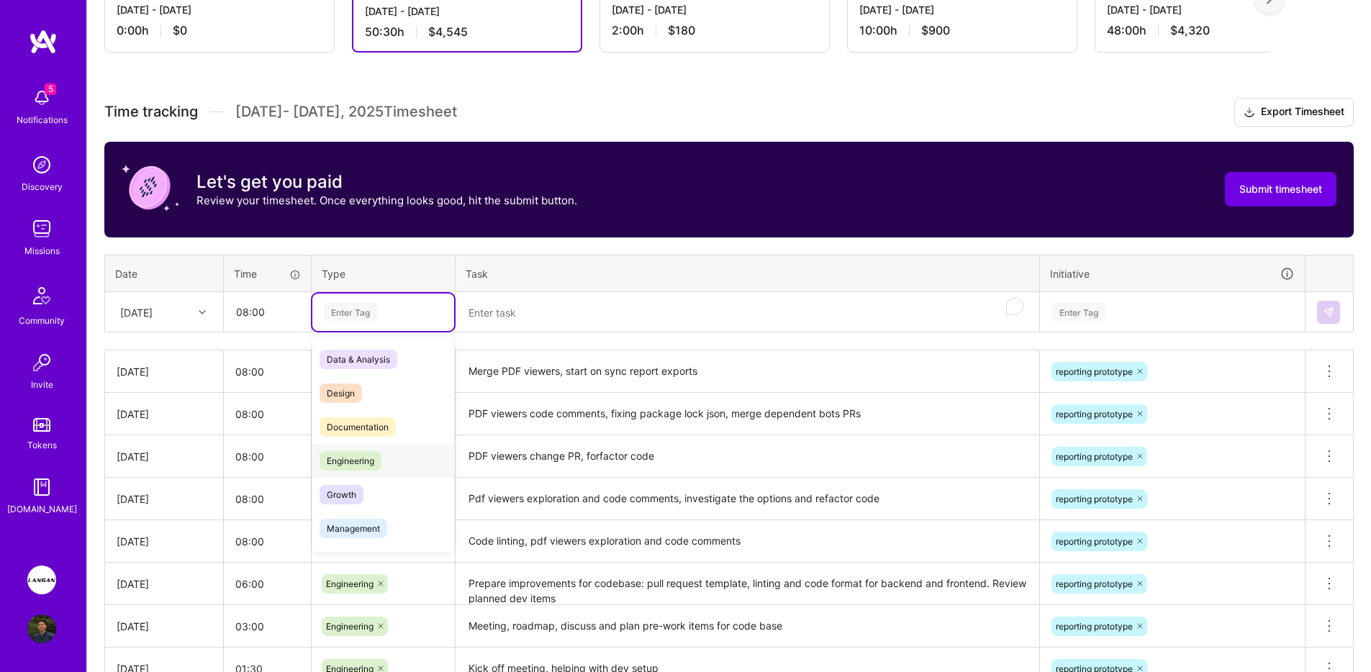
click at [383, 456] on div "Engineering" at bounding box center [383, 461] width 142 height 34
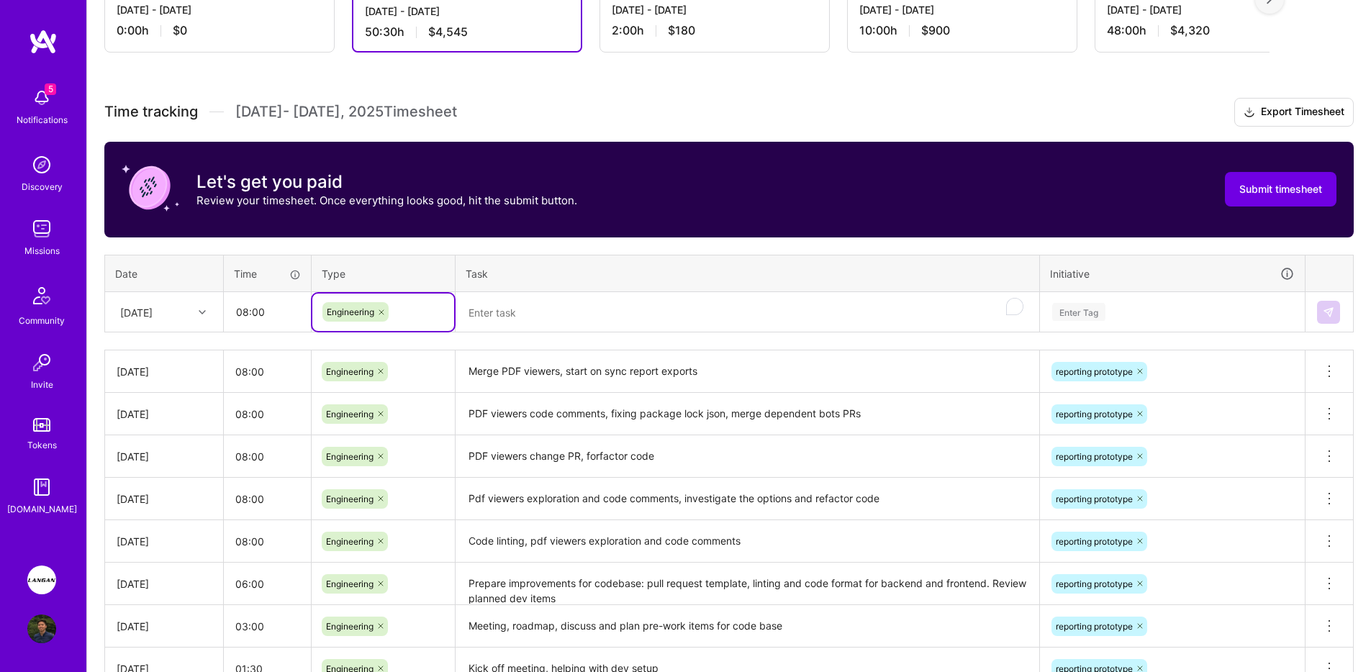
click at [525, 342] on div "Time tracking [DATE] - [DATE] Timesheet Export Timesheet Let's get you paid Rev…" at bounding box center [728, 413] width 1249 height 631
click at [526, 308] on textarea "To enrich screen reader interactions, please activate Accessibility in Grammarl…" at bounding box center [747, 313] width 581 height 38
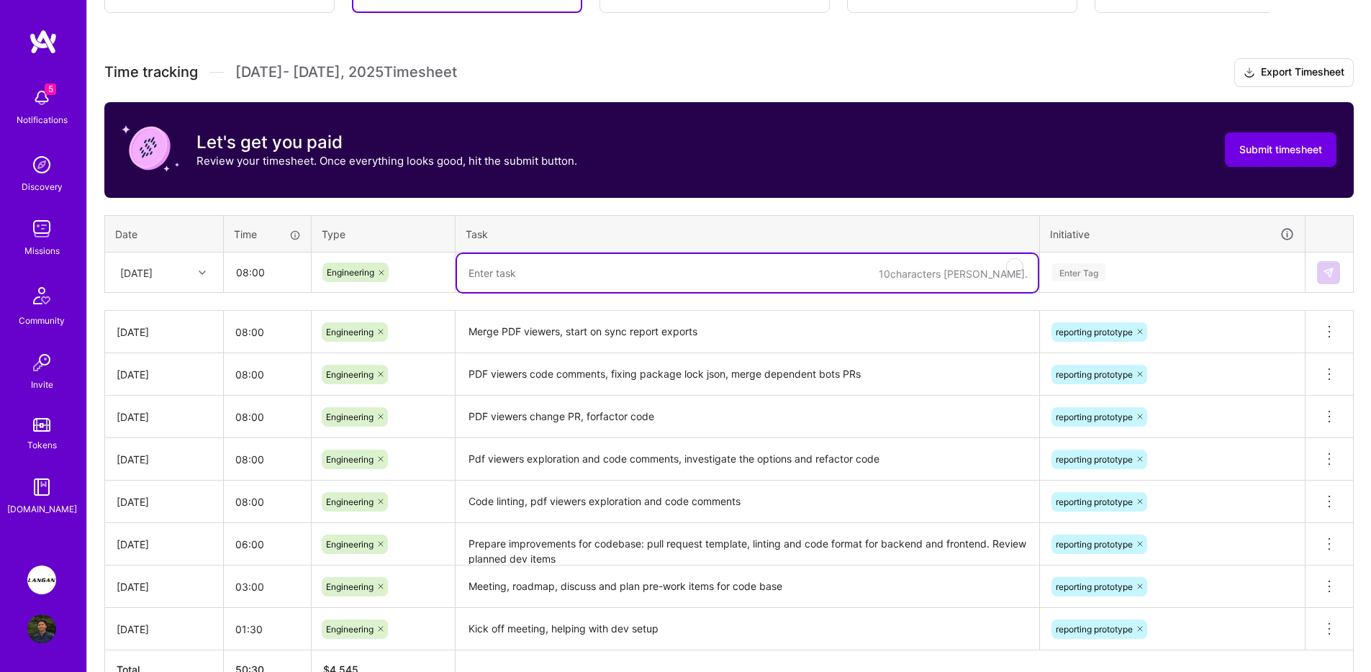
scroll to position [263, 0]
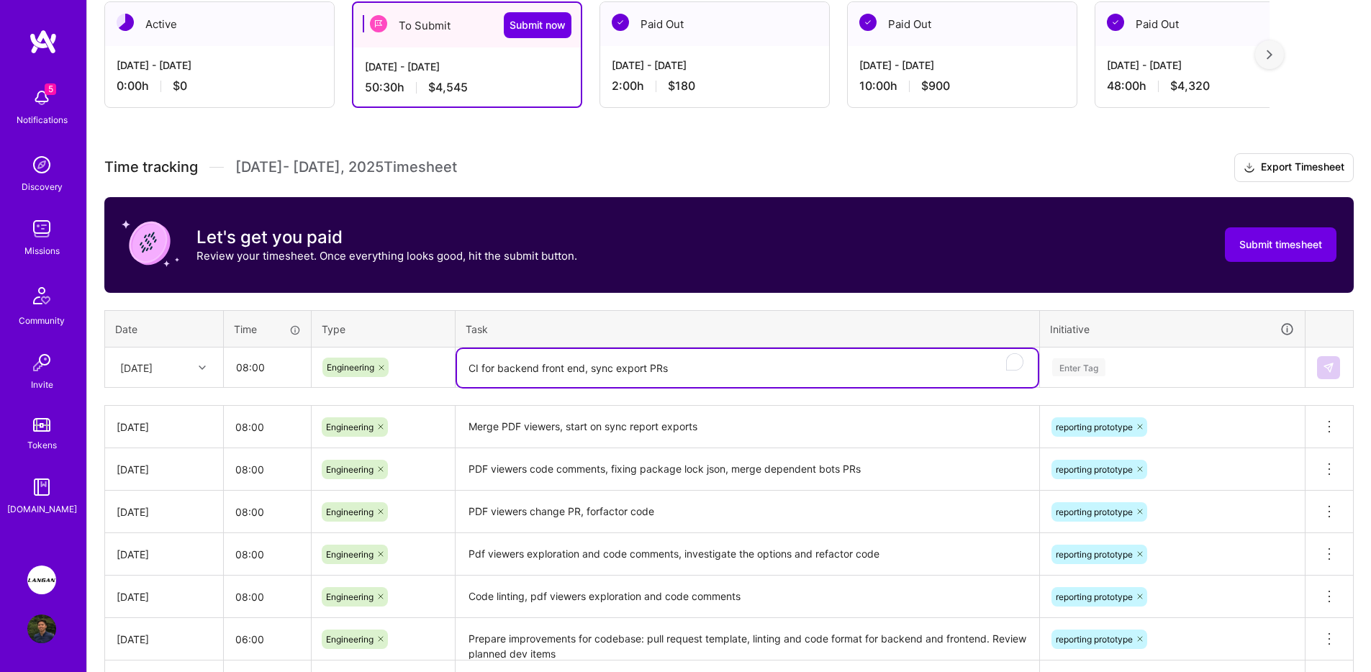
type textarea "CI for backend front end, sync export PRs"
click at [1059, 381] on div "Enter Tag" at bounding box center [1172, 367] width 263 height 37
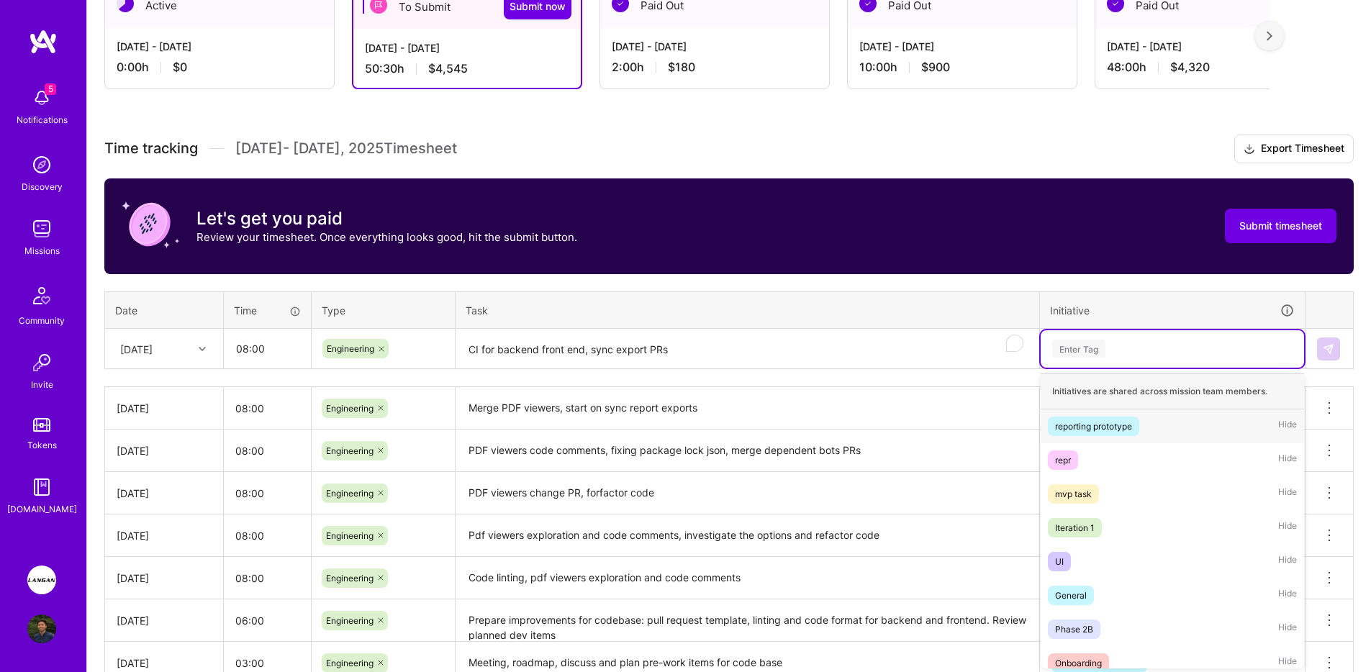
scroll to position [284, 0]
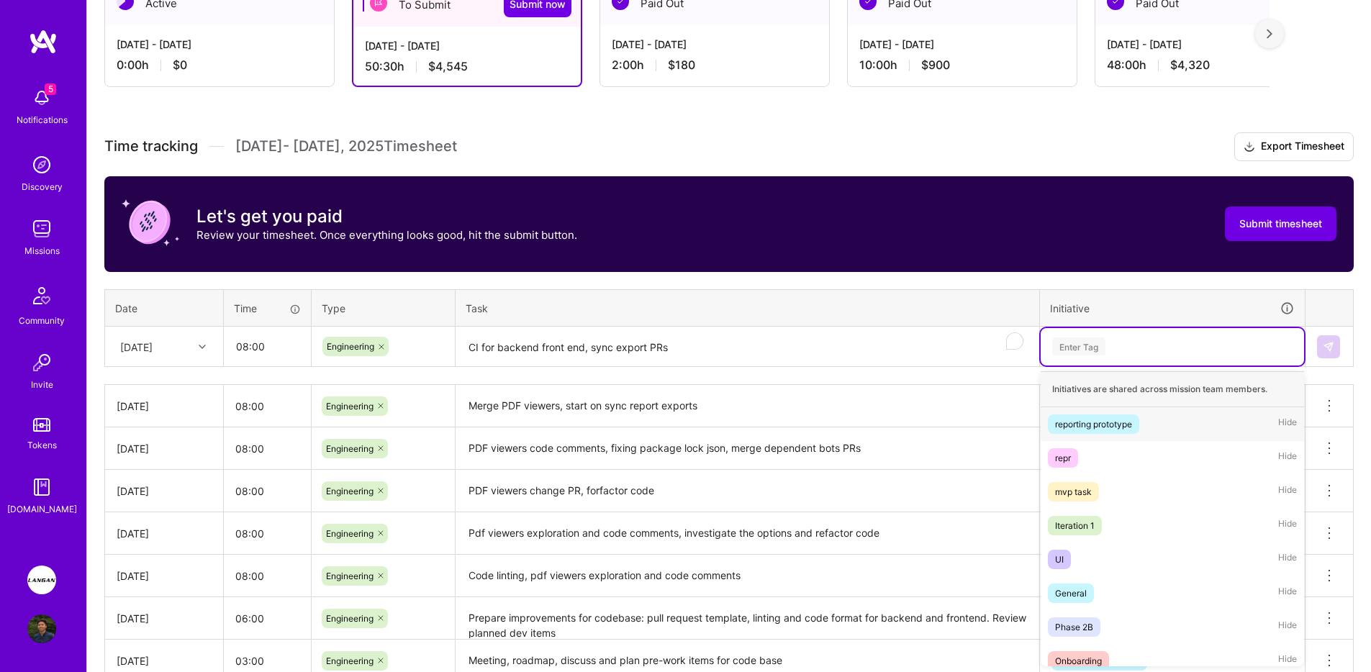
click at [1093, 423] on div "reporting prototype" at bounding box center [1093, 424] width 77 height 15
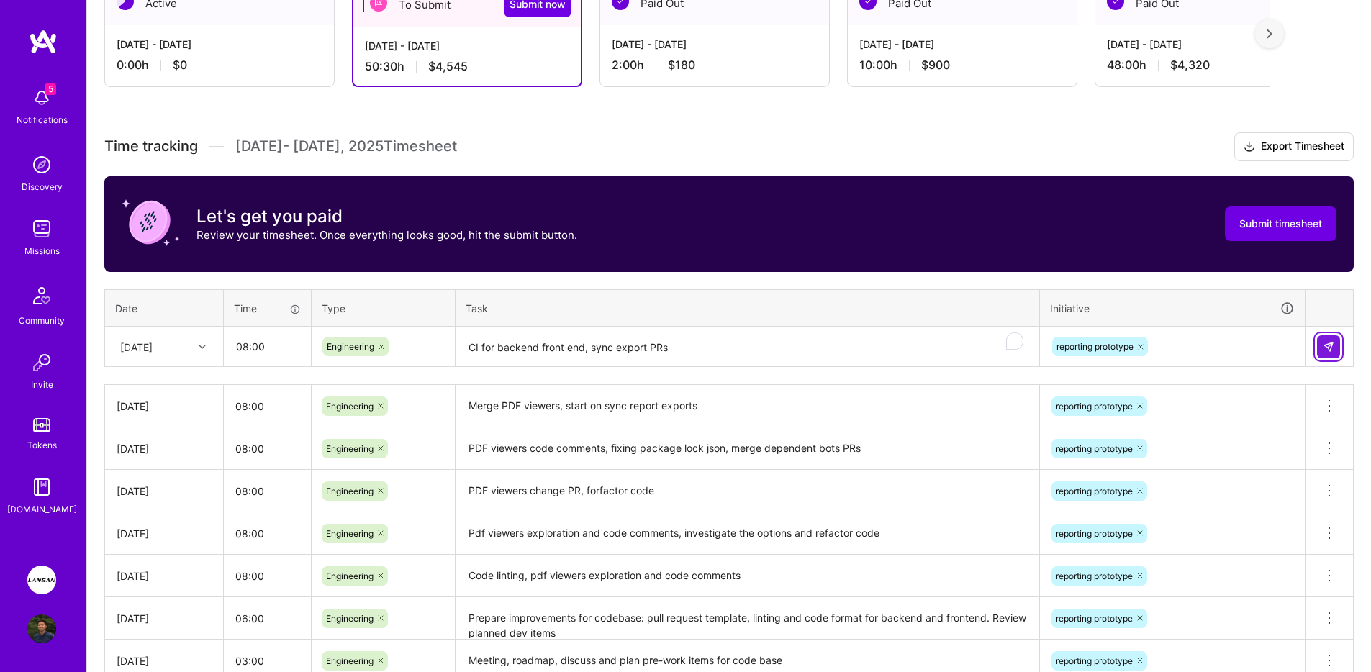
click at [1330, 345] on img at bounding box center [1329, 347] width 12 height 12
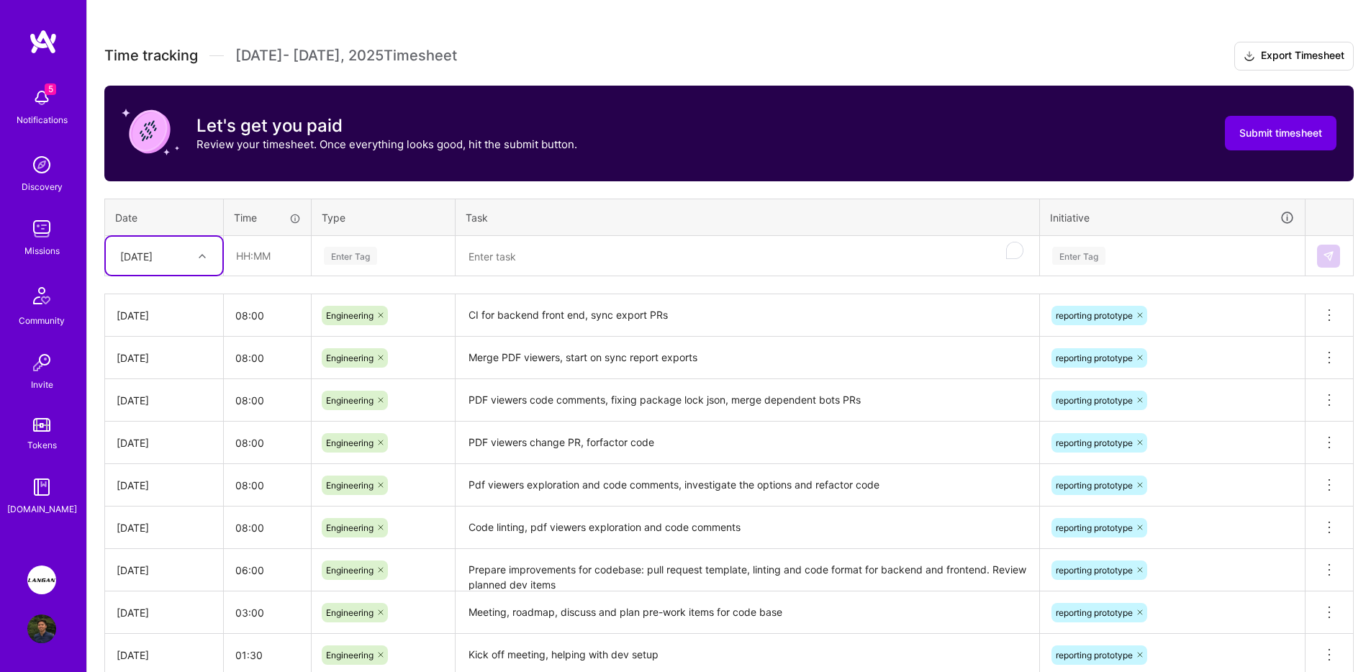
scroll to position [0, 0]
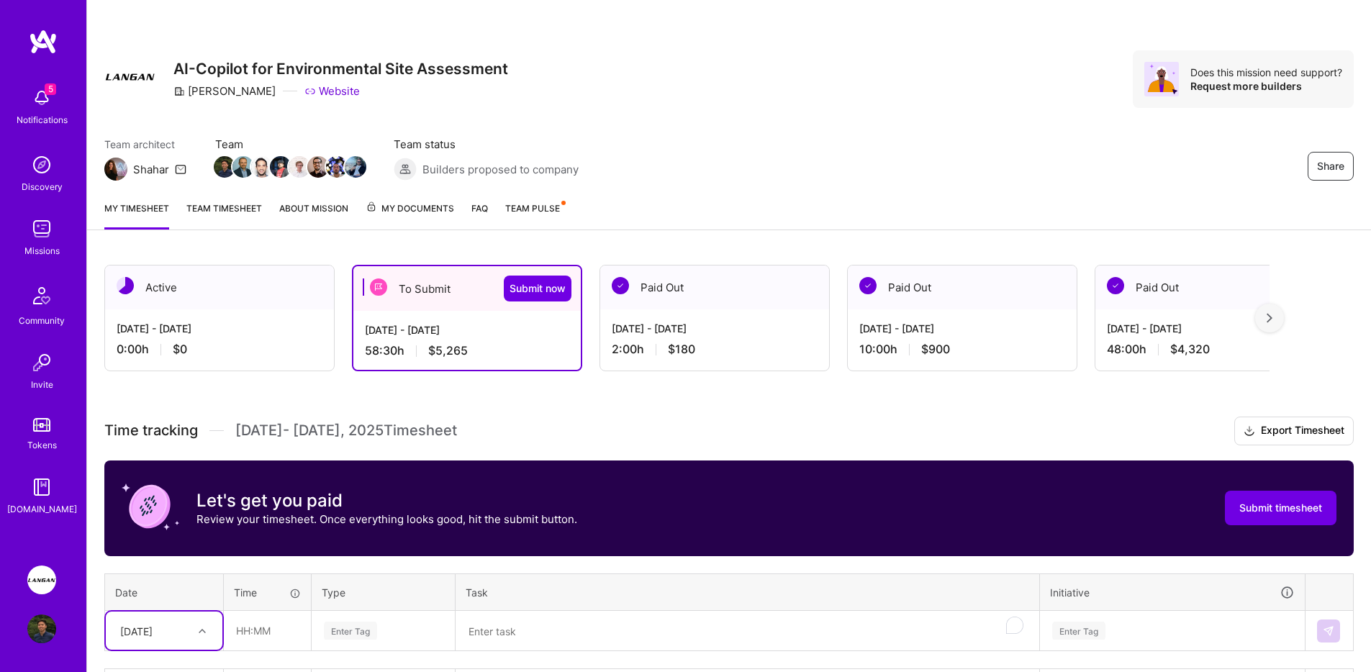
click at [223, 218] on link "Team timesheet" at bounding box center [224, 215] width 76 height 29
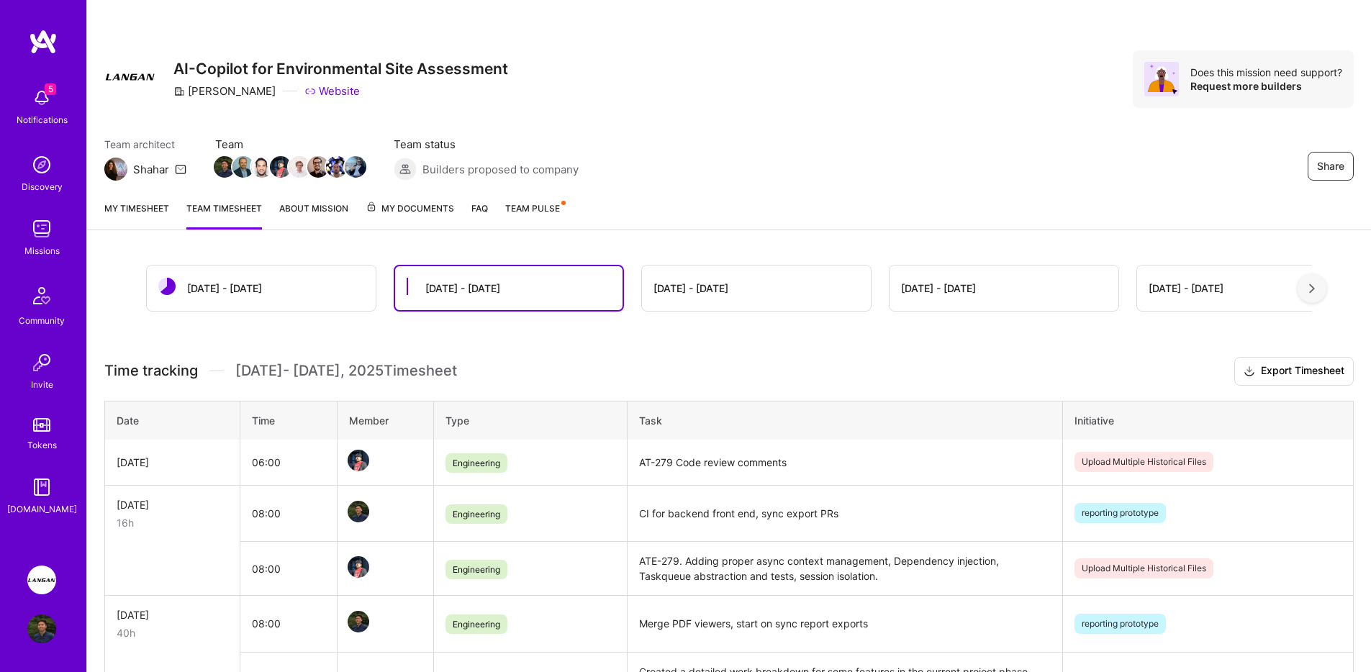
click at [139, 219] on link "My timesheet" at bounding box center [136, 215] width 65 height 29
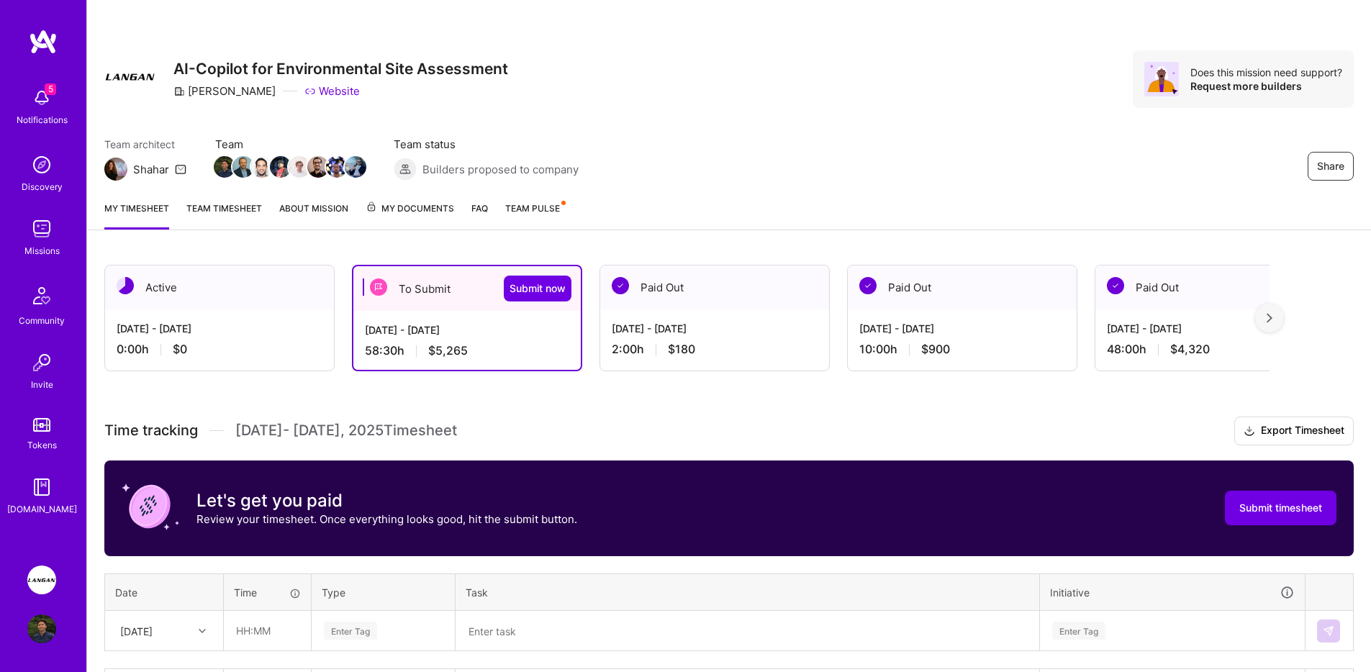
scroll to position [489, 0]
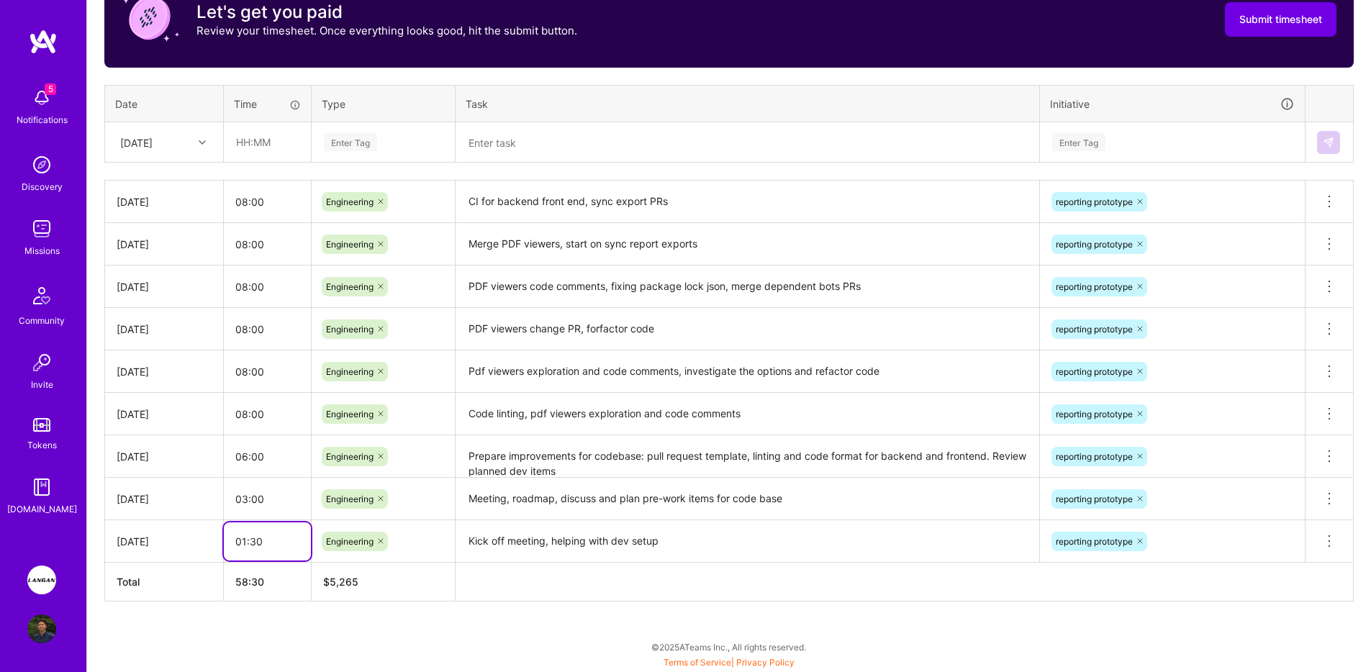
click at [272, 540] on input "01:30" at bounding box center [267, 541] width 87 height 38
type input "03:00"
click at [246, 508] on input "03:00" at bounding box center [267, 499] width 87 height 38
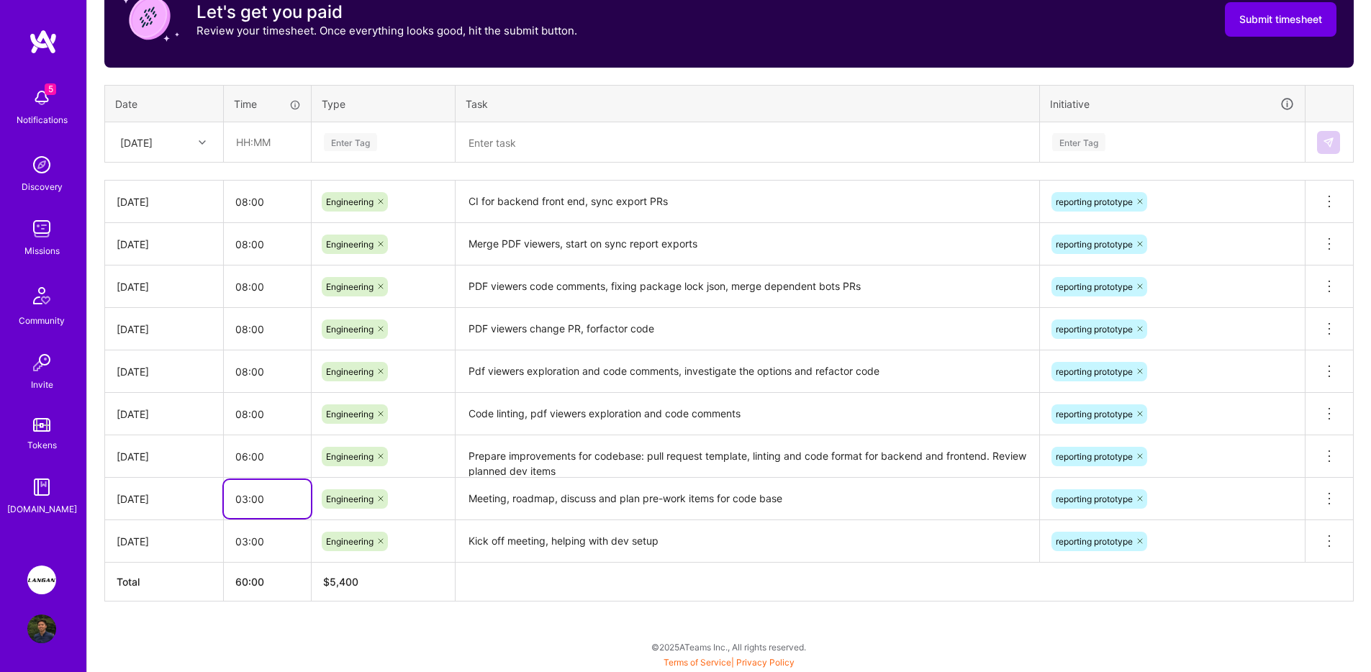
click at [246, 508] on input "03:00" at bounding box center [267, 499] width 87 height 38
type input "08:00"
click at [256, 201] on input "08:00" at bounding box center [267, 202] width 87 height 38
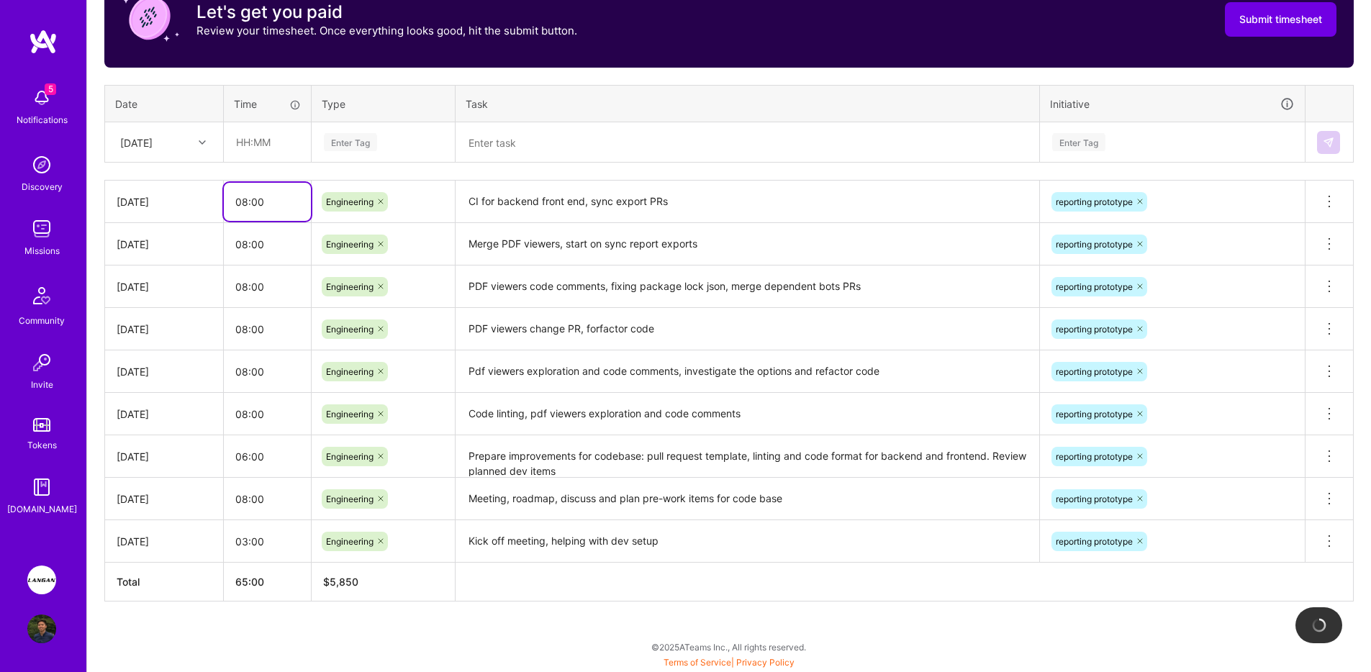
click at [256, 201] on input "08:00" at bounding box center [267, 202] width 87 height 38
click at [599, 204] on textarea "CI for backend front end, sync export PRs" at bounding box center [747, 202] width 581 height 40
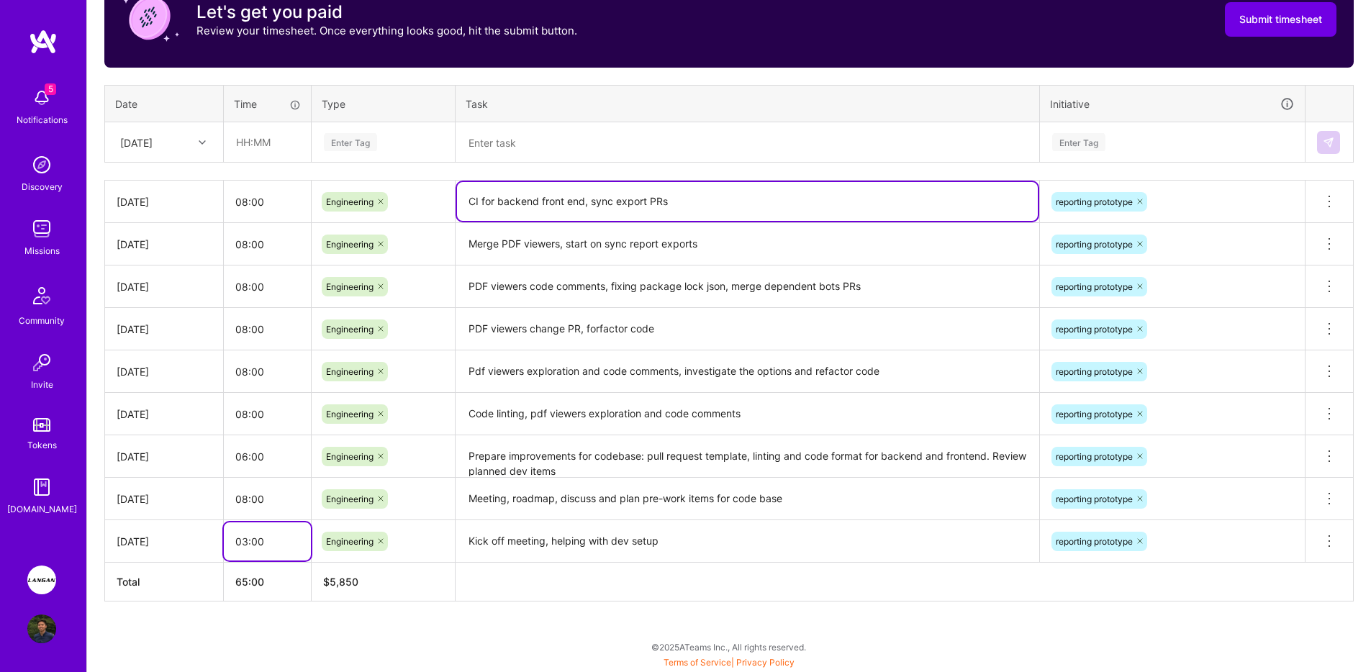
click at [261, 538] on input "03:00" at bounding box center [267, 541] width 87 height 38
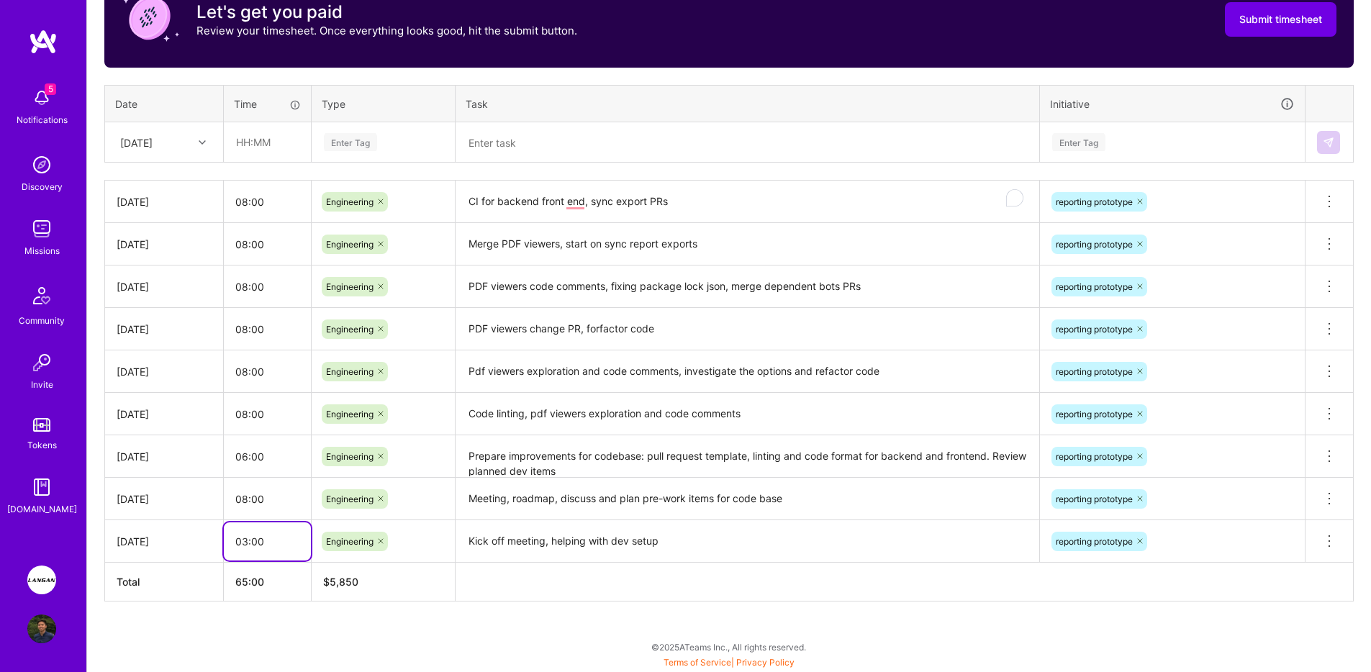
click at [261, 538] on input "03:00" at bounding box center [267, 541] width 87 height 38
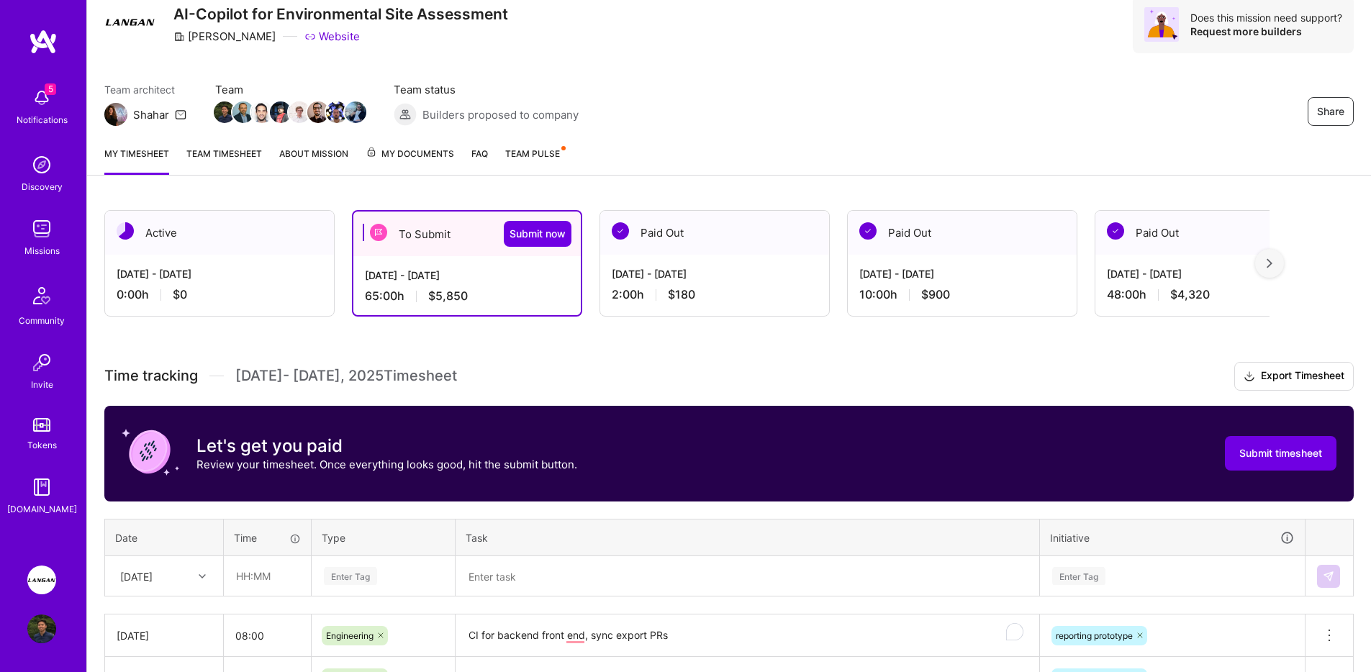
click at [238, 162] on link "Team timesheet" at bounding box center [224, 160] width 76 height 29
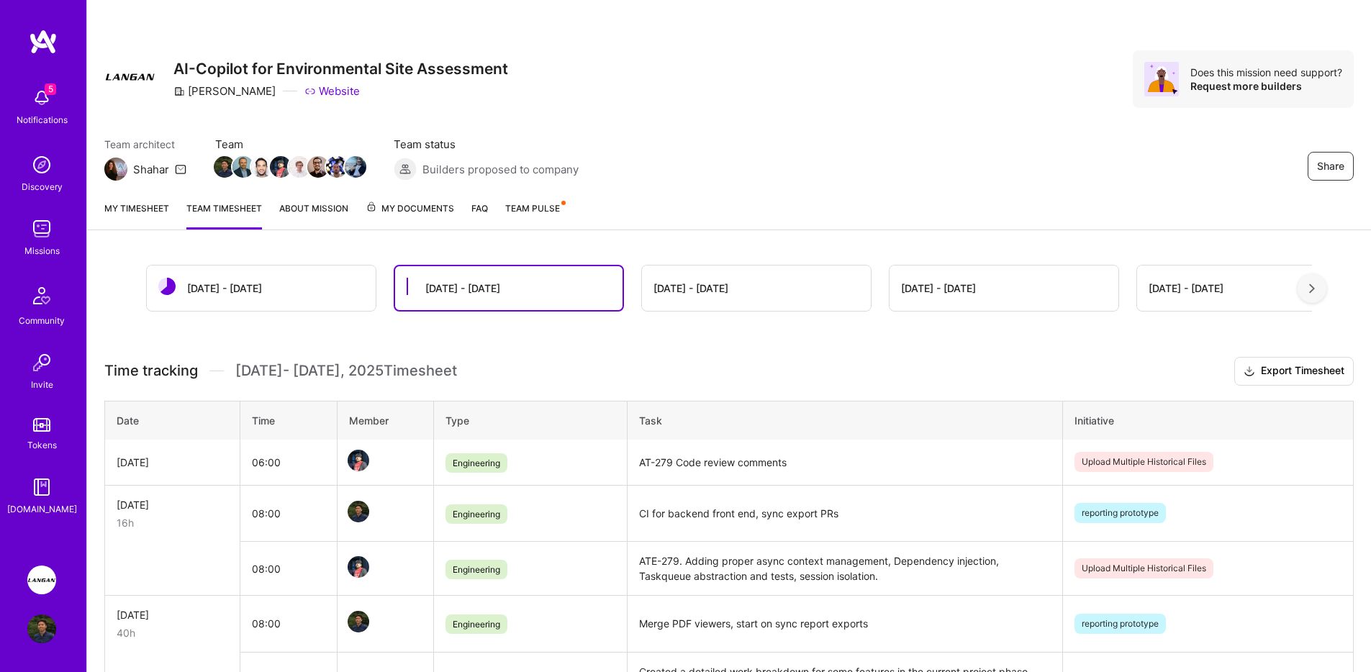
click at [152, 205] on link "My timesheet" at bounding box center [136, 215] width 65 height 29
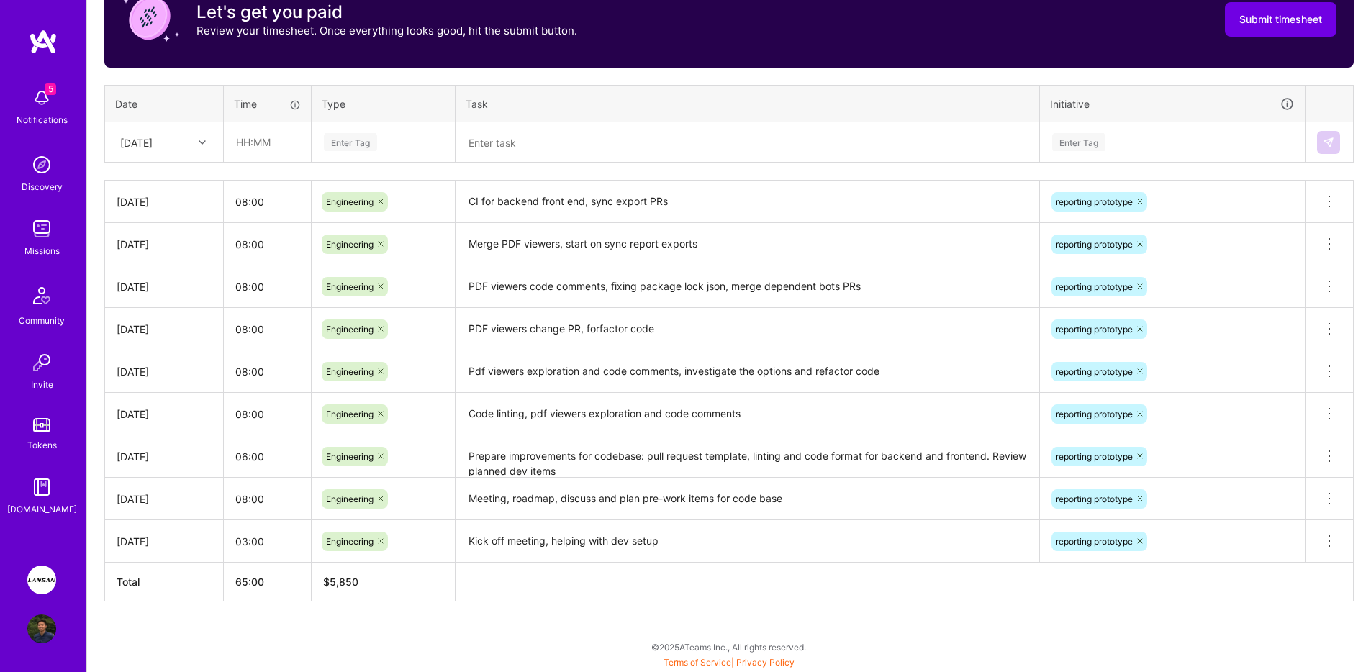
scroll to position [489, 0]
click at [266, 196] on input "08:00" at bounding box center [267, 202] width 87 height 38
type input "04:00"
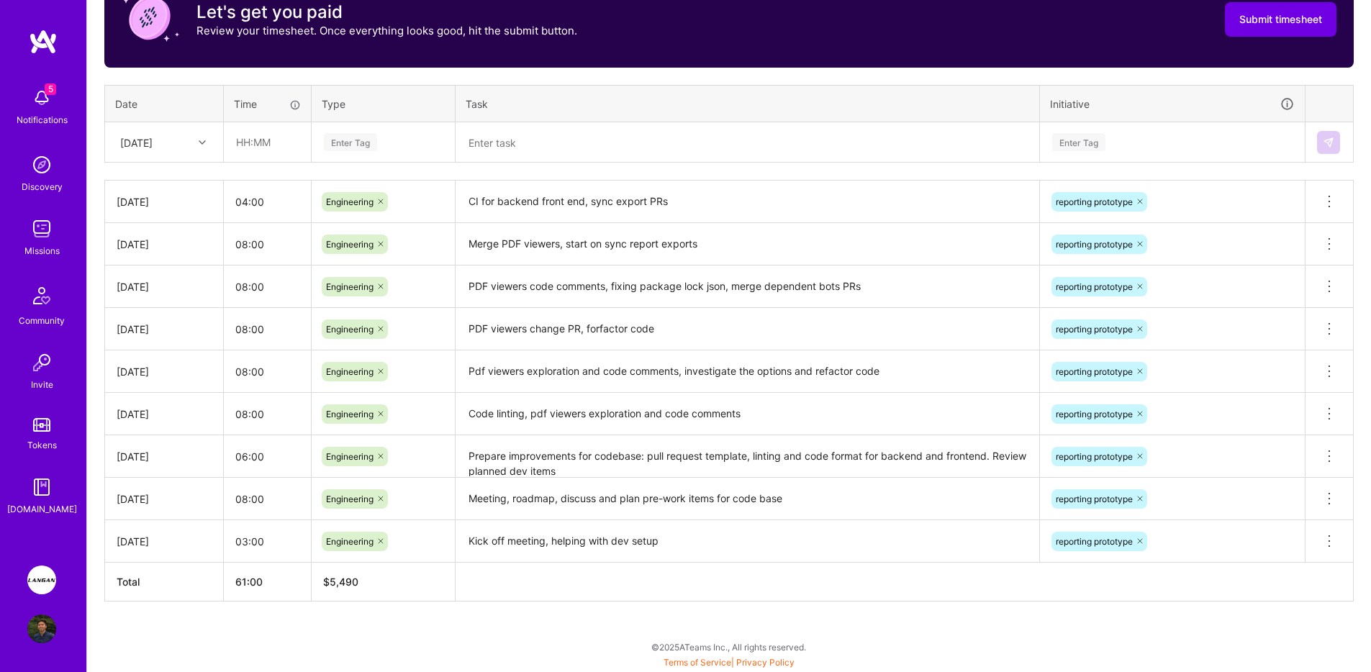
click at [683, 153] on textarea at bounding box center [747, 142] width 581 height 37
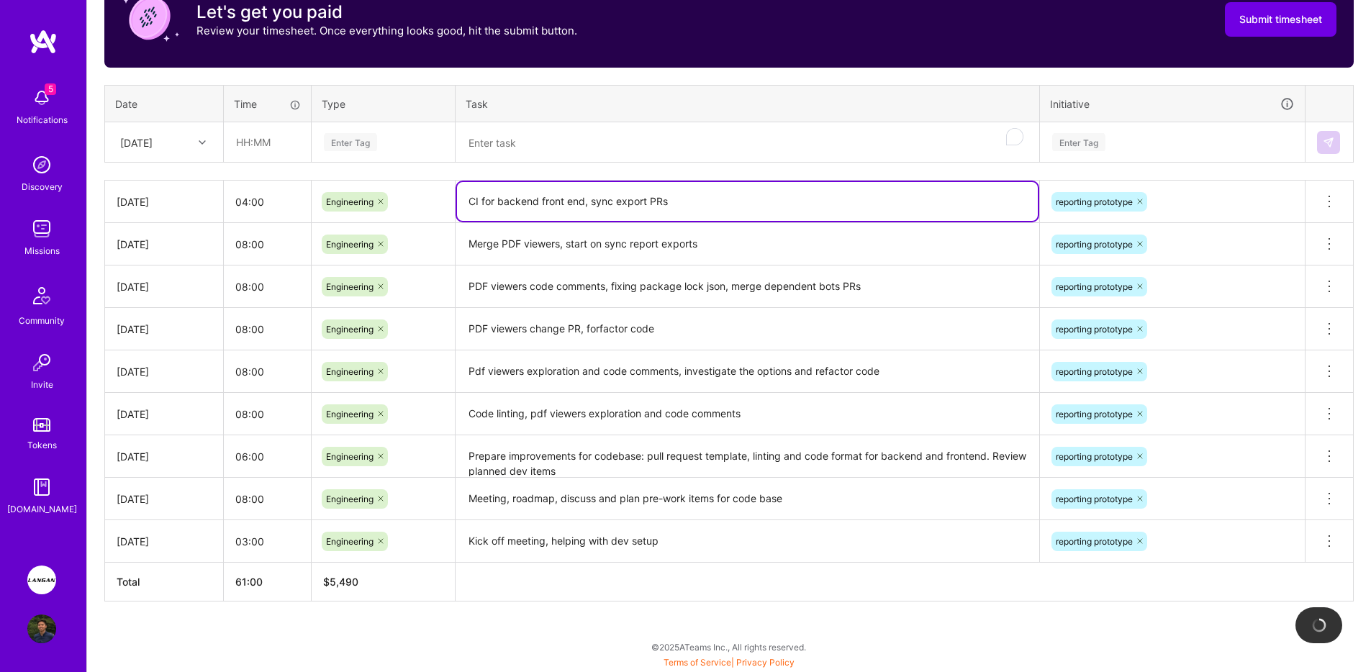
click at [773, 189] on textarea "CI for backend front end, sync export PRs" at bounding box center [747, 201] width 581 height 39
click at [438, 618] on div "Active [DATE] - [DATE] 0:00 h $0 To Submit Submit now [DATE] - [DATE] 61:00 h $…" at bounding box center [729, 215] width 1284 height 913
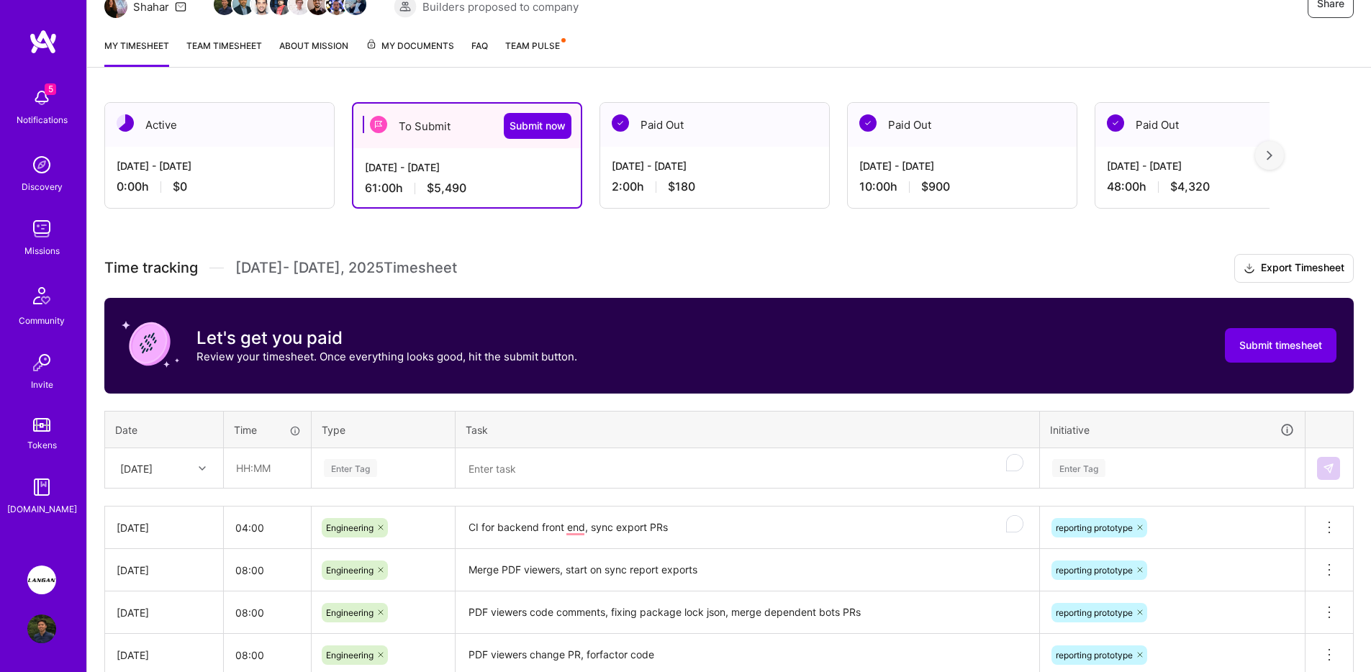
scroll to position [144, 0]
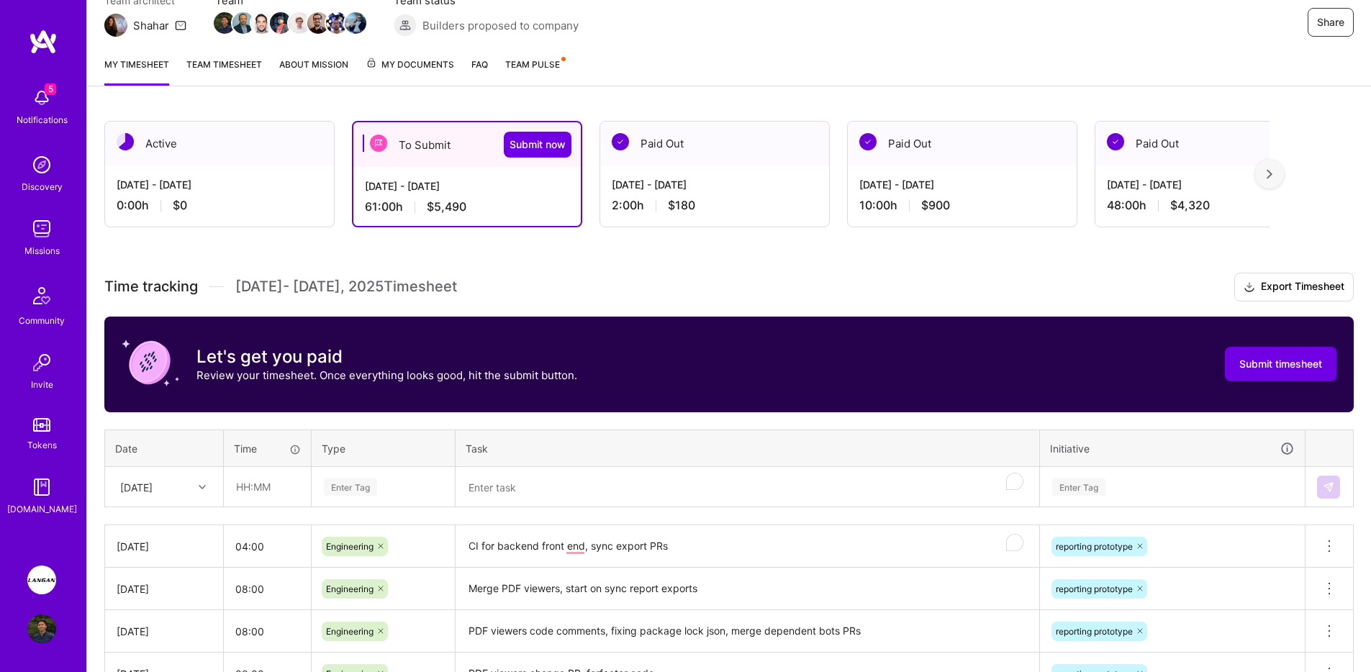
click at [209, 63] on link "Team timesheet" at bounding box center [224, 71] width 76 height 29
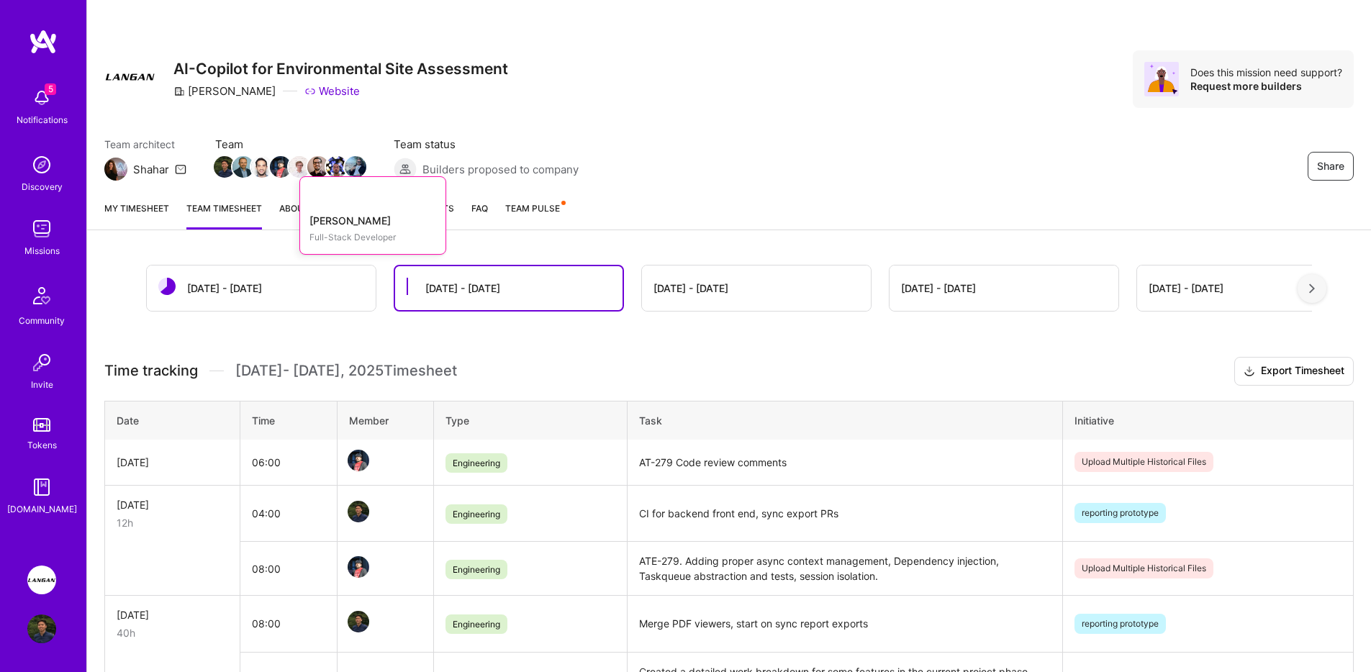
click at [283, 171] on img at bounding box center [281, 167] width 22 height 22
click at [171, 207] on div "My timesheet Team timesheet About Mission My Documents FAQ Team Pulse" at bounding box center [729, 209] width 1284 height 41
click at [153, 209] on link "My timesheet" at bounding box center [136, 215] width 65 height 29
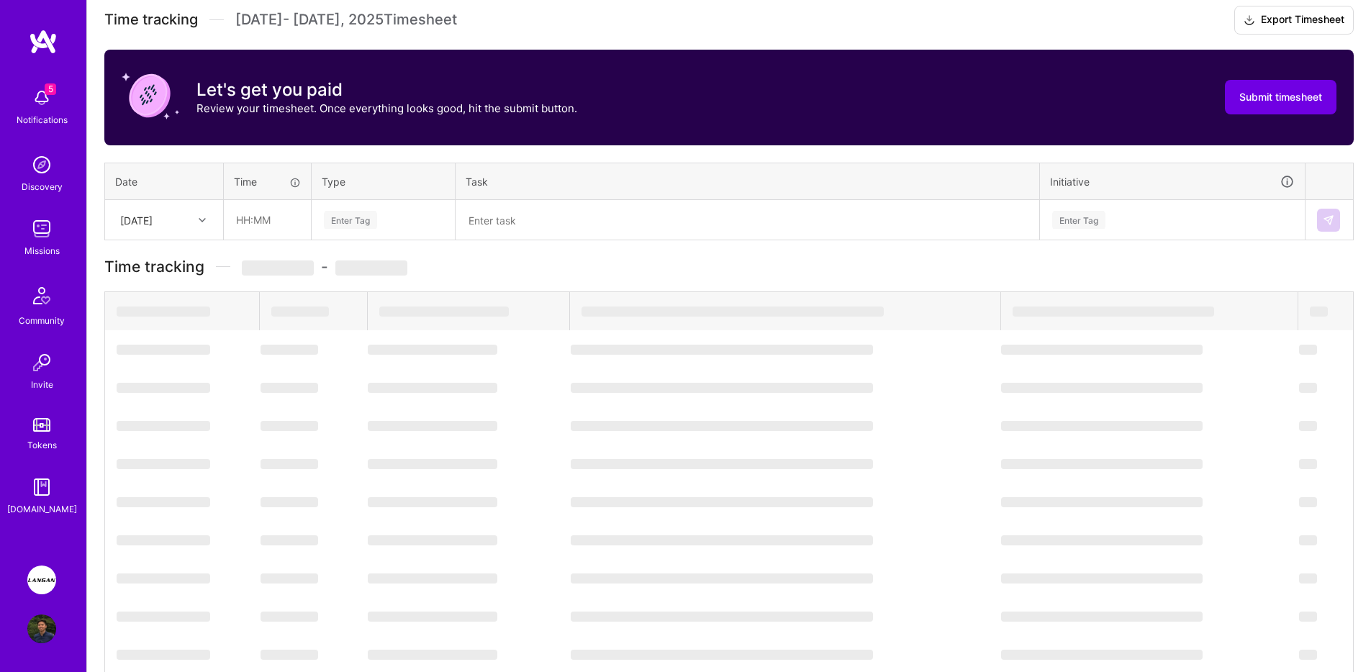
scroll to position [489, 0]
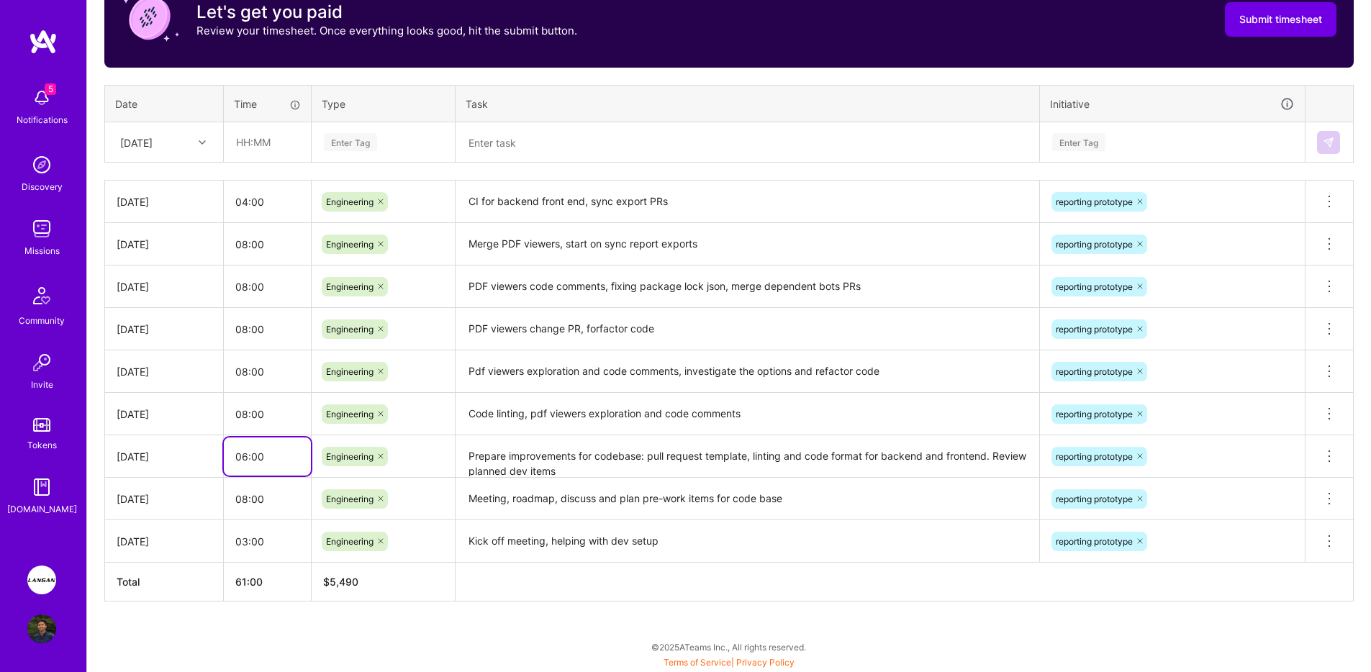
click at [253, 466] on input "06:00" at bounding box center [267, 457] width 87 height 38
click at [248, 461] on input "06:00" at bounding box center [267, 457] width 87 height 38
type input "05:00"
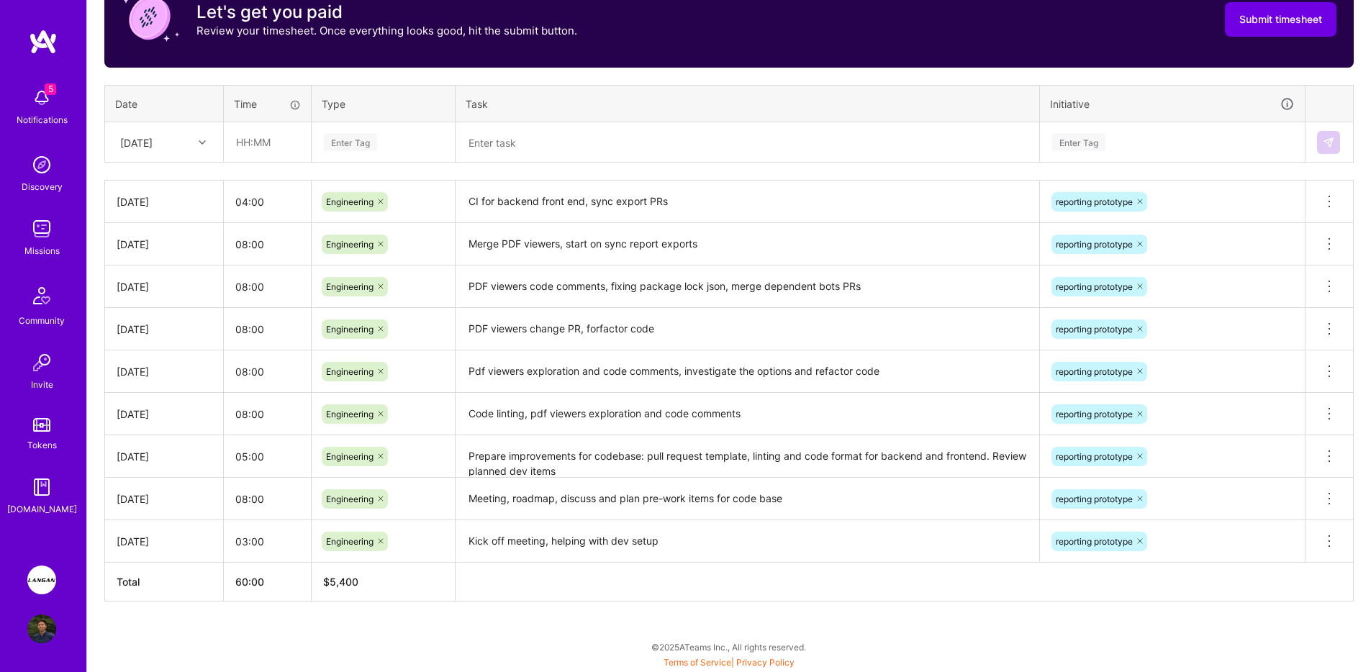
click at [165, 451] on div "[DATE]" at bounding box center [164, 456] width 95 height 15
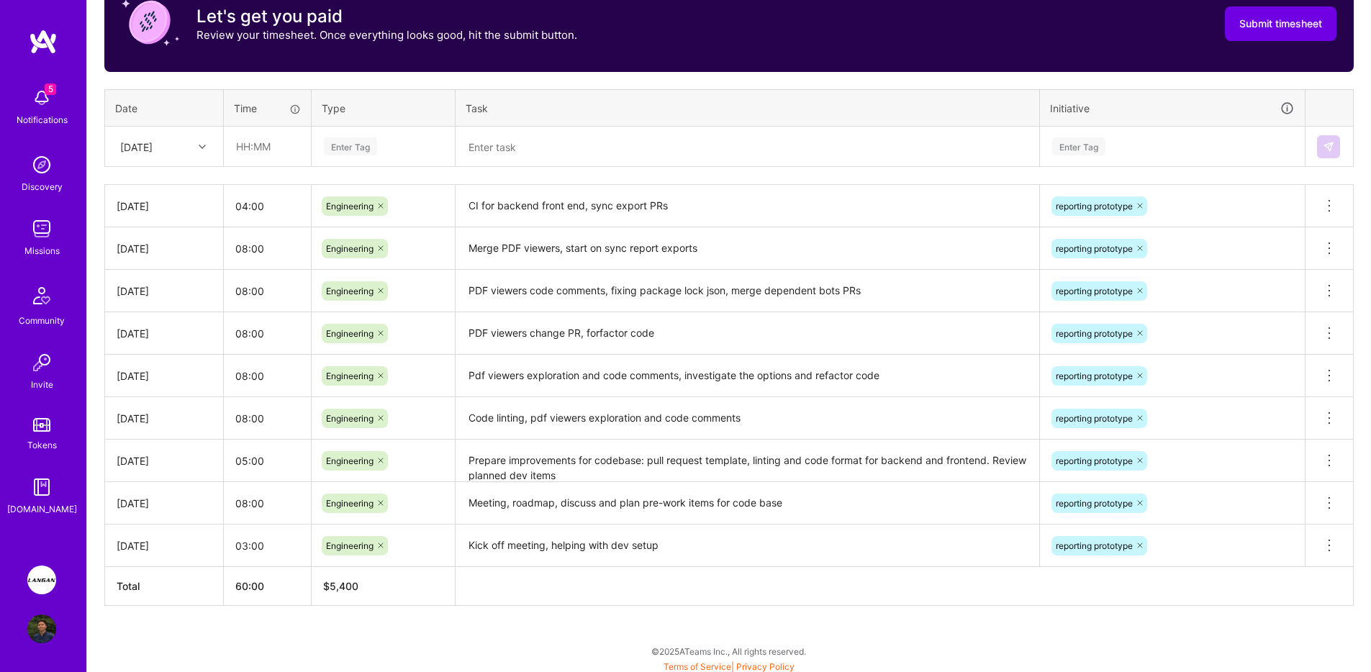
scroll to position [114, 0]
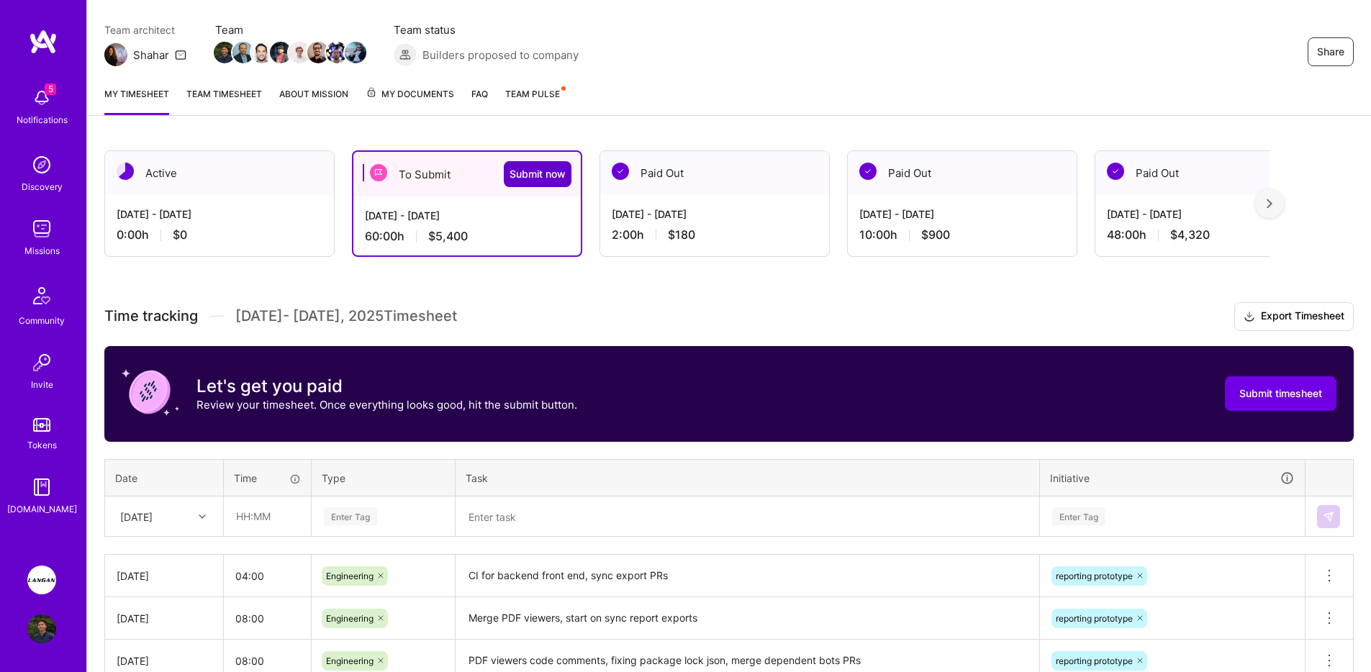
click at [550, 181] on button "Submit now" at bounding box center [538, 174] width 68 height 26
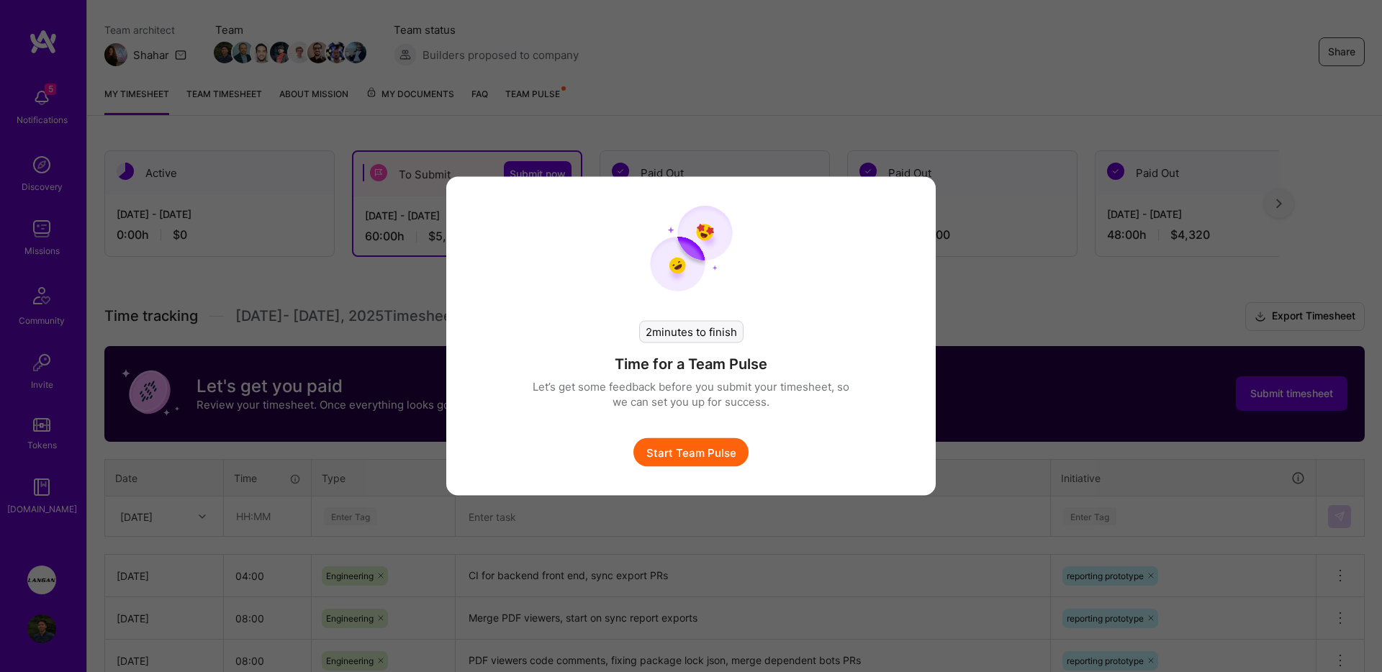
click at [722, 449] on button "Start Team Pulse" at bounding box center [690, 452] width 115 height 29
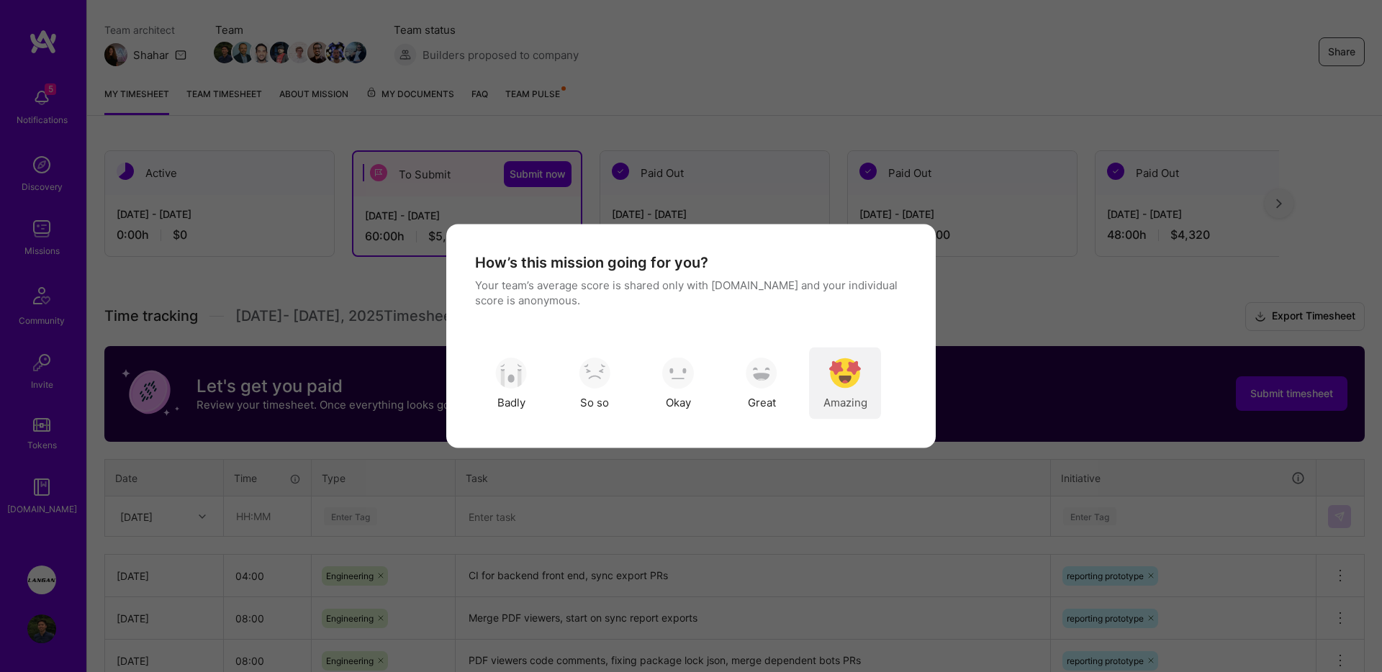
click at [821, 388] on div "Amazing" at bounding box center [845, 384] width 72 height 72
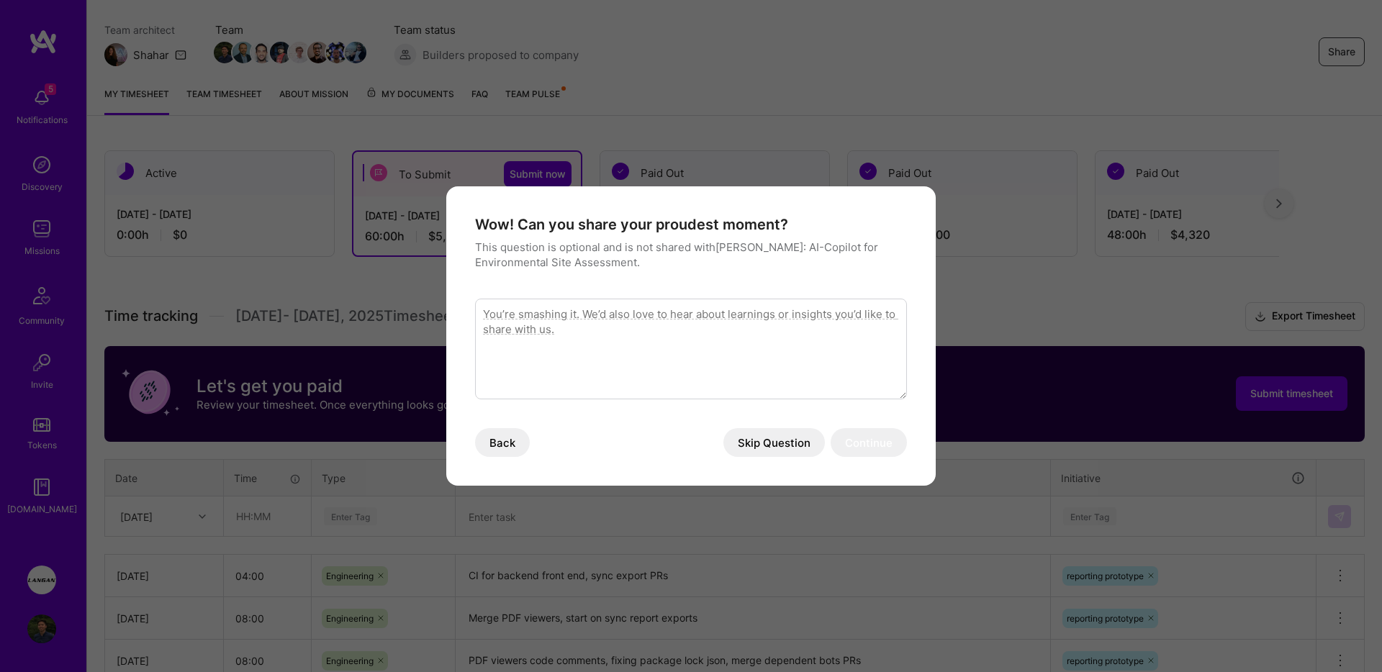
click at [781, 446] on button "Skip Question" at bounding box center [773, 442] width 101 height 29
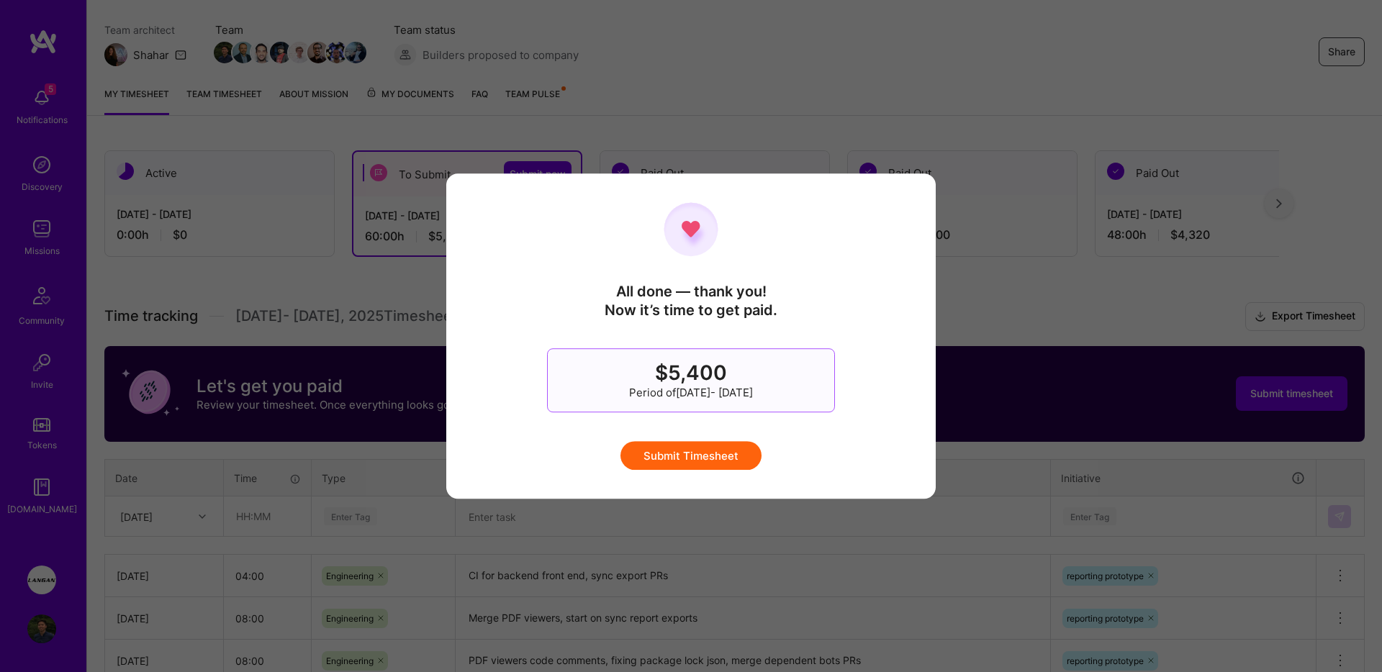
click at [695, 461] on button "Submit Timesheet" at bounding box center [690, 455] width 141 height 29
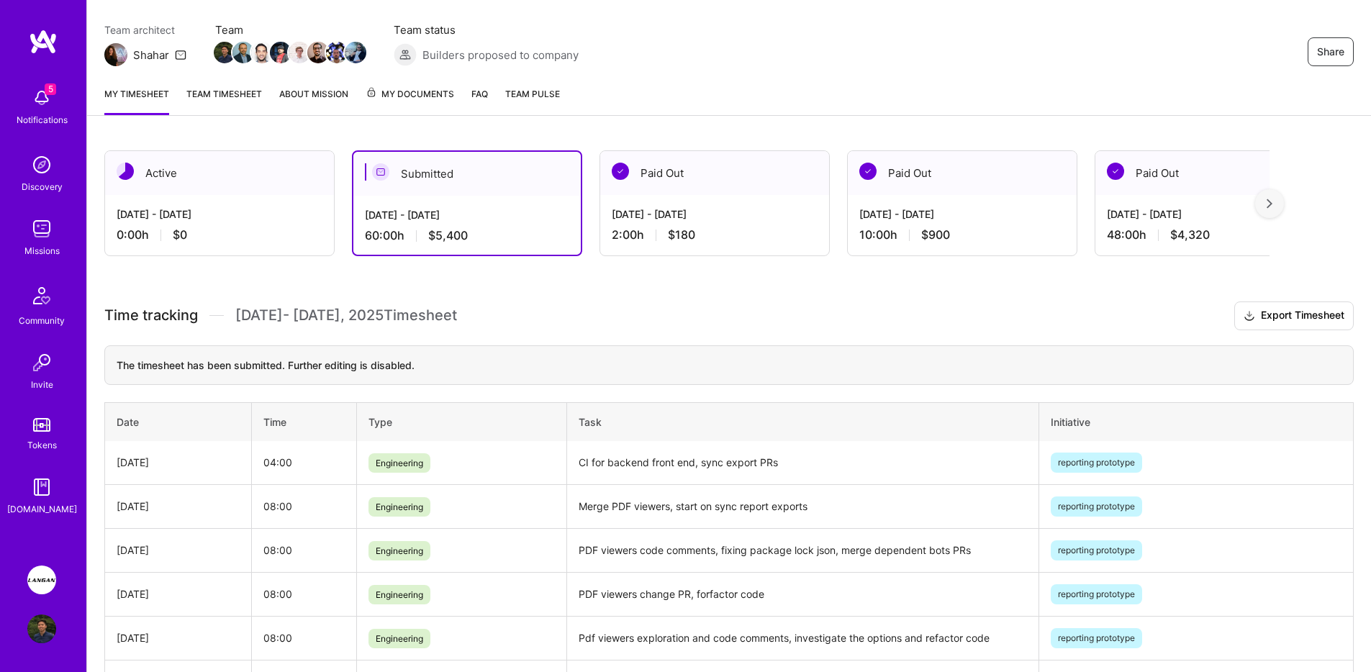
scroll to position [0, 0]
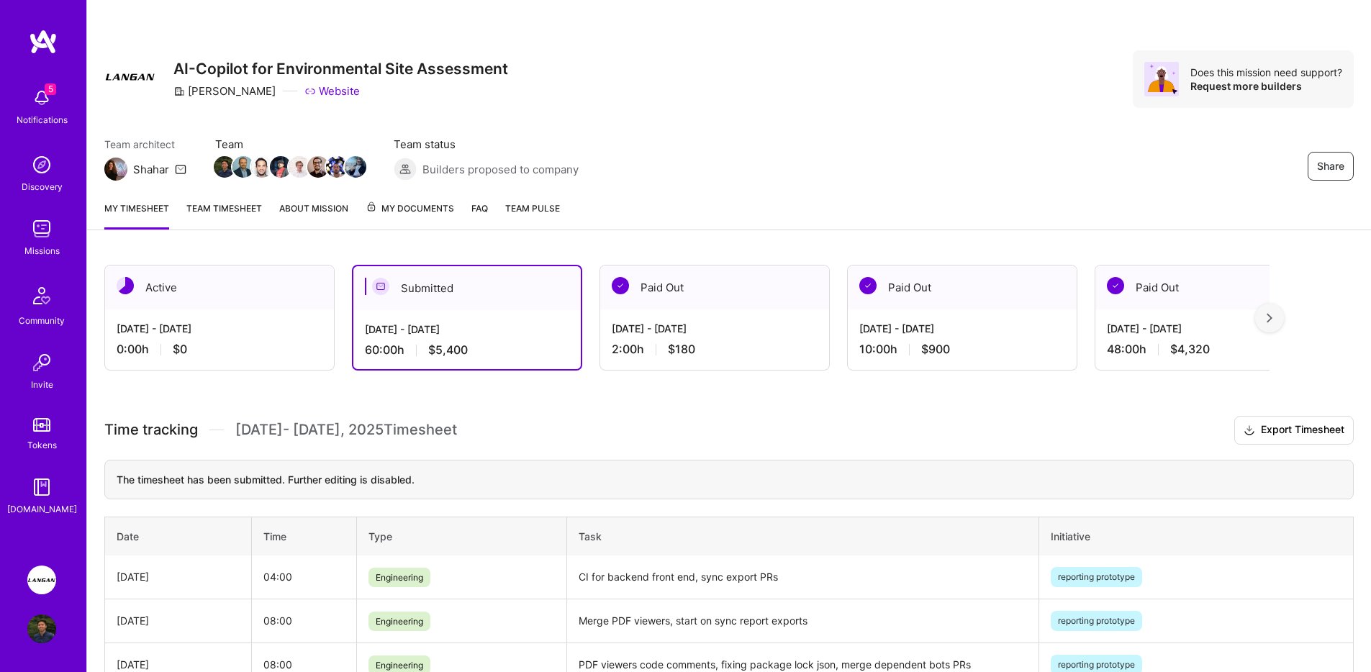
click at [894, 116] on div "Share AI-Copilot for Environmental Site Assessment [PERSON_NAME] Website Does t…" at bounding box center [729, 94] width 1284 height 189
